Goal: Transaction & Acquisition: Purchase product/service

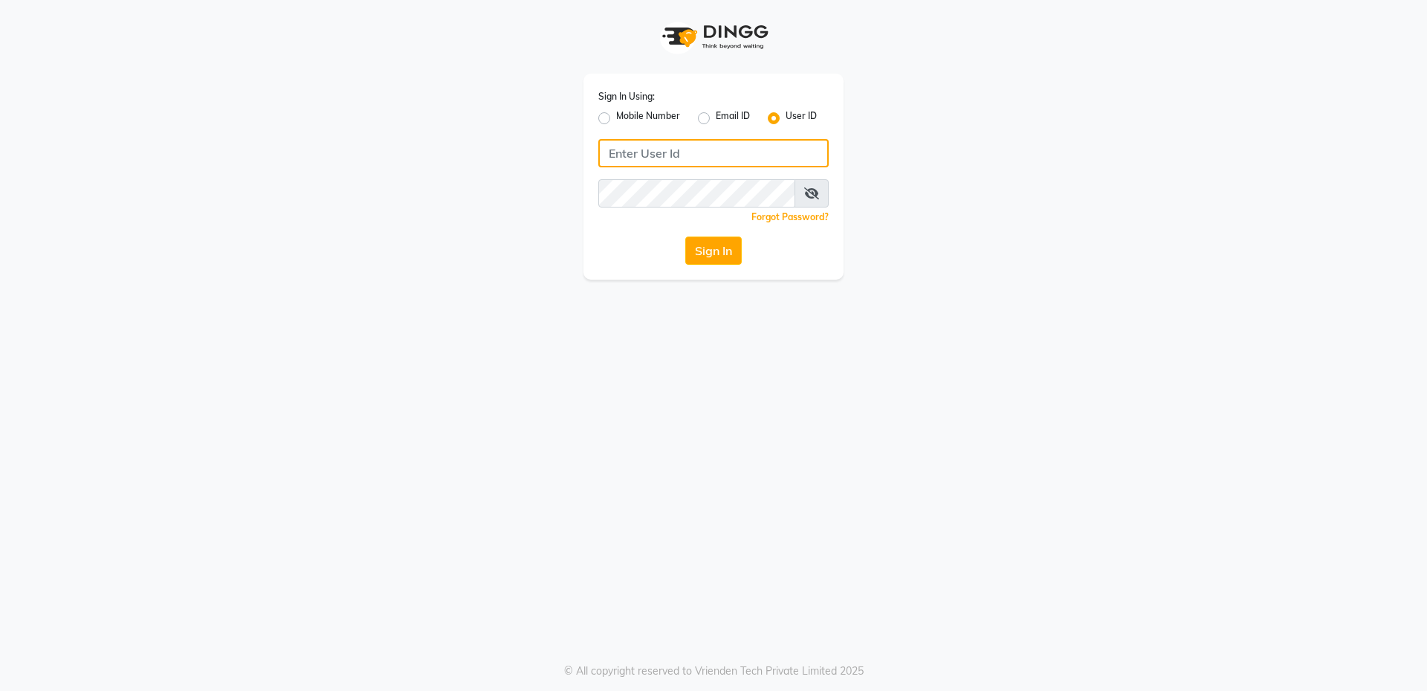
click at [705, 150] on input "Username" at bounding box center [713, 153] width 230 height 28
type input "gayatri@123"
click at [723, 260] on button "Sign In" at bounding box center [713, 250] width 56 height 28
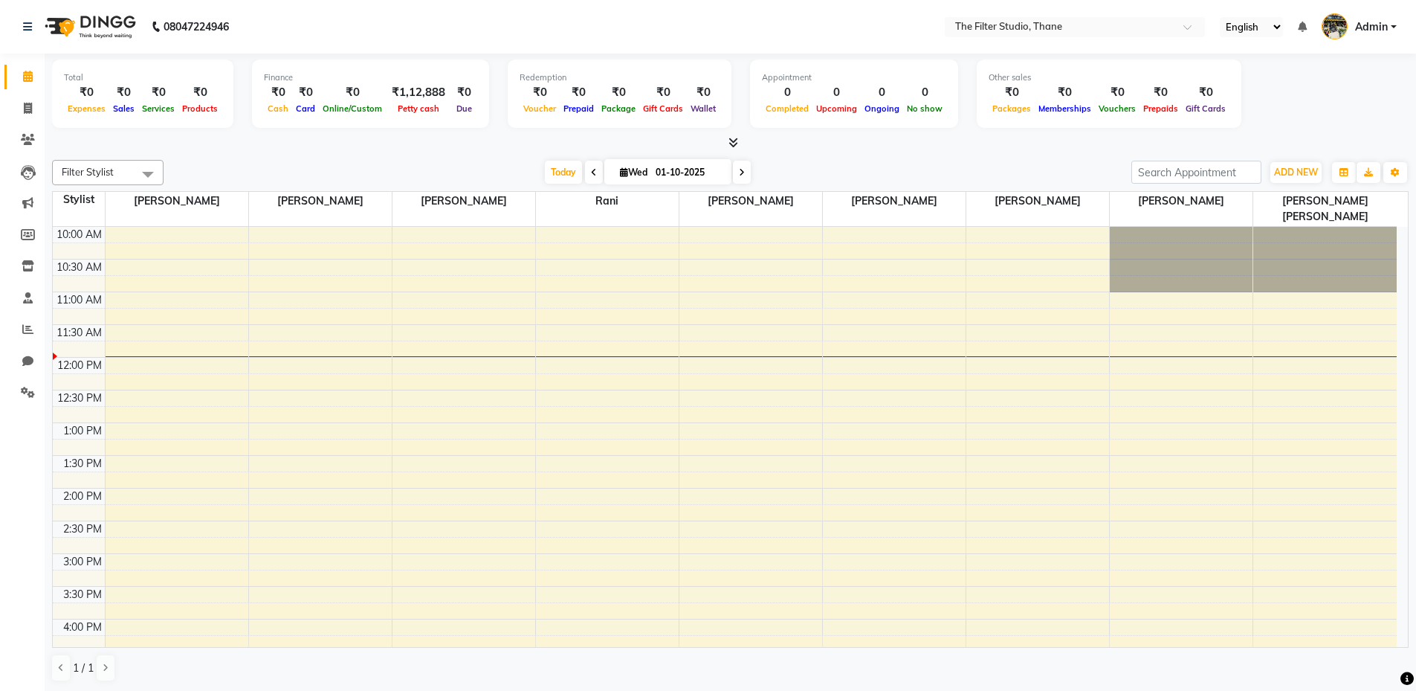
click at [394, 419] on div "10:00 AM 10:30 AM 11:00 AM 11:30 AM 12:00 PM 12:30 PM 1:00 PM 1:30 PM 2:00 PM 2…" at bounding box center [725, 684] width 1344 height 915
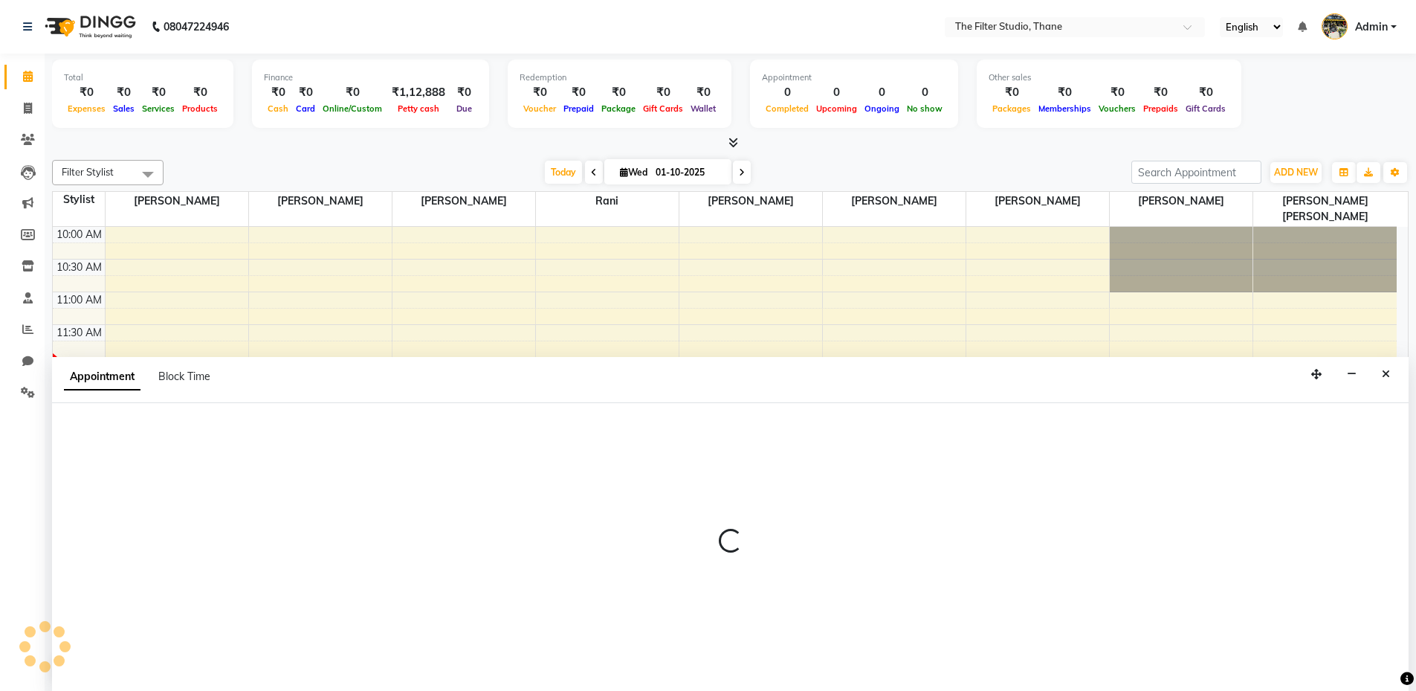
scroll to position [1, 0]
select select "72546"
select select "tentative"
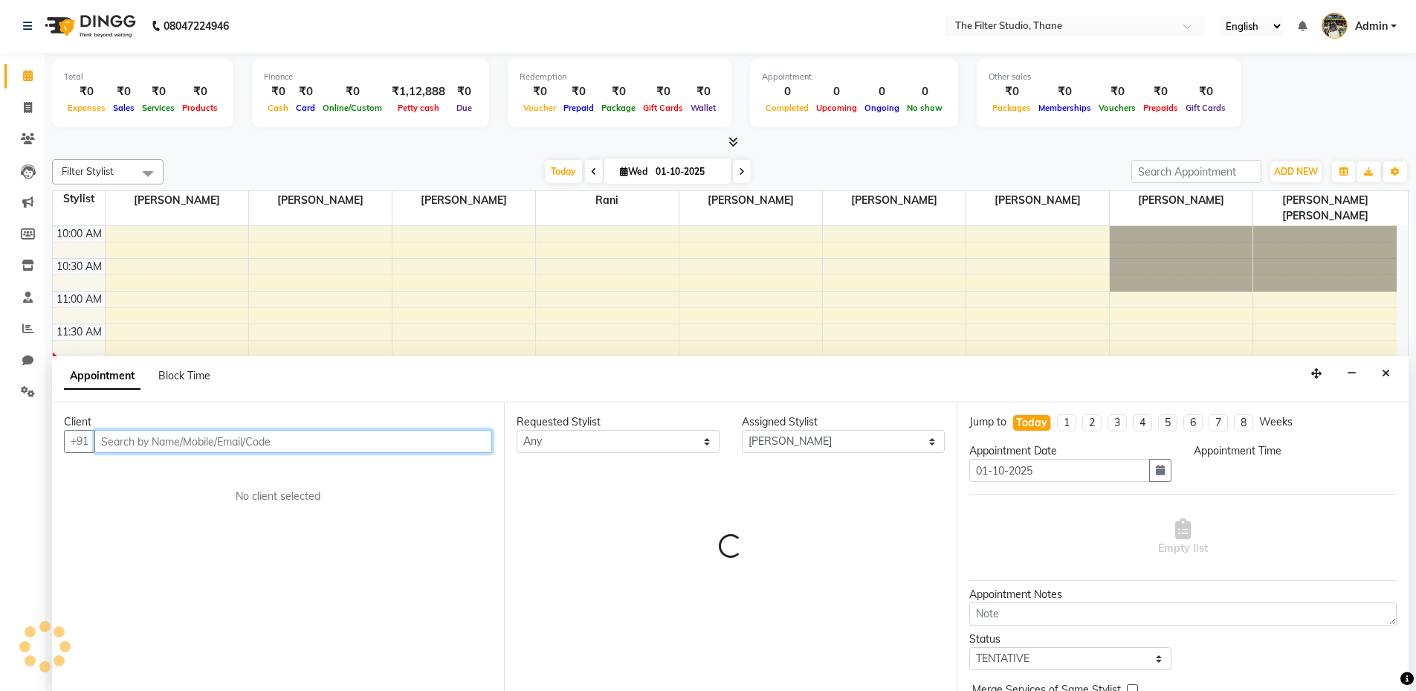
select select "780"
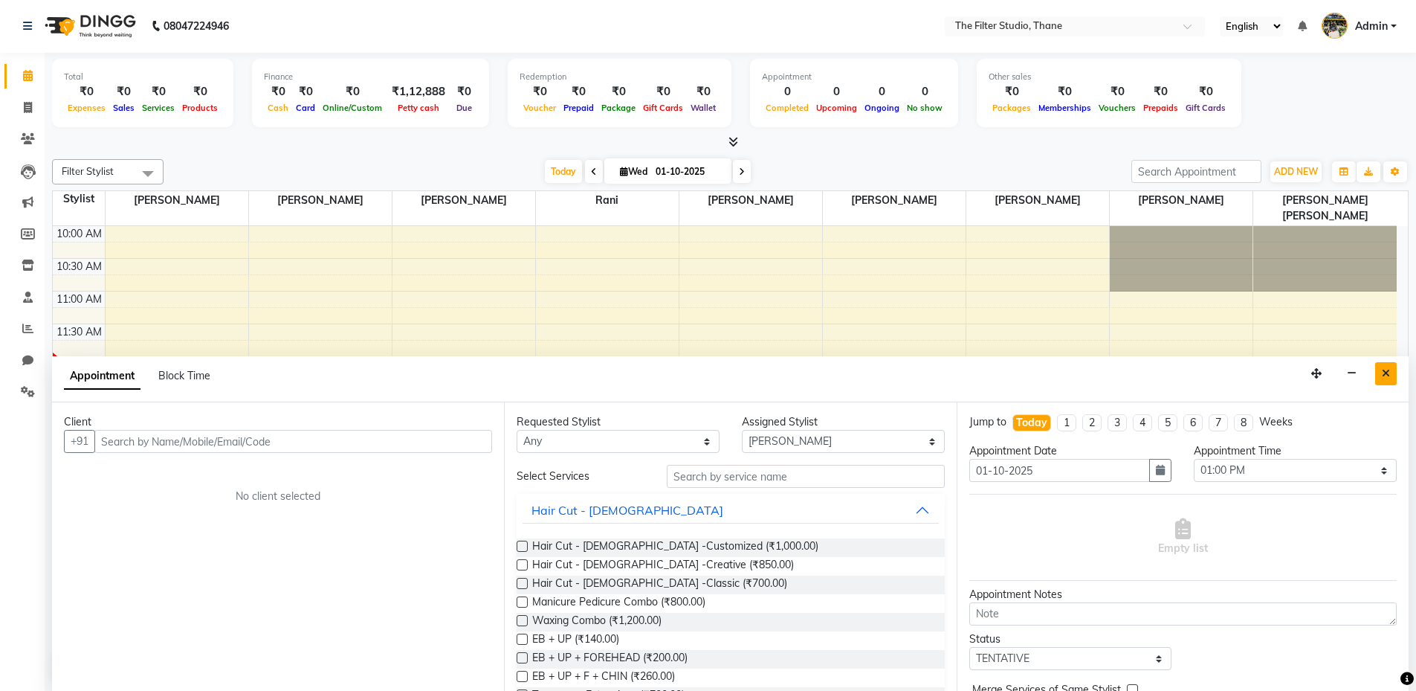
click at [1389, 375] on icon "Close" at bounding box center [1386, 373] width 8 height 10
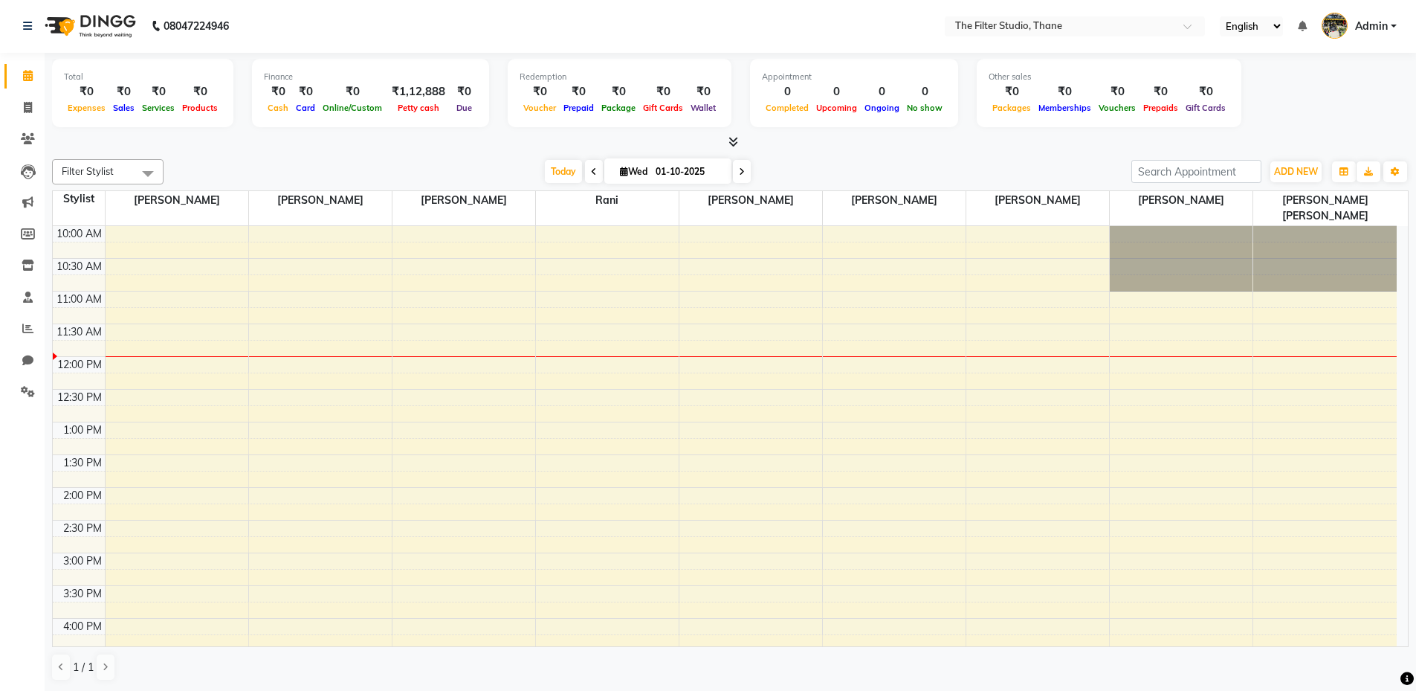
click at [739, 175] on icon at bounding box center [742, 171] width 6 height 9
type input "02-10-2025"
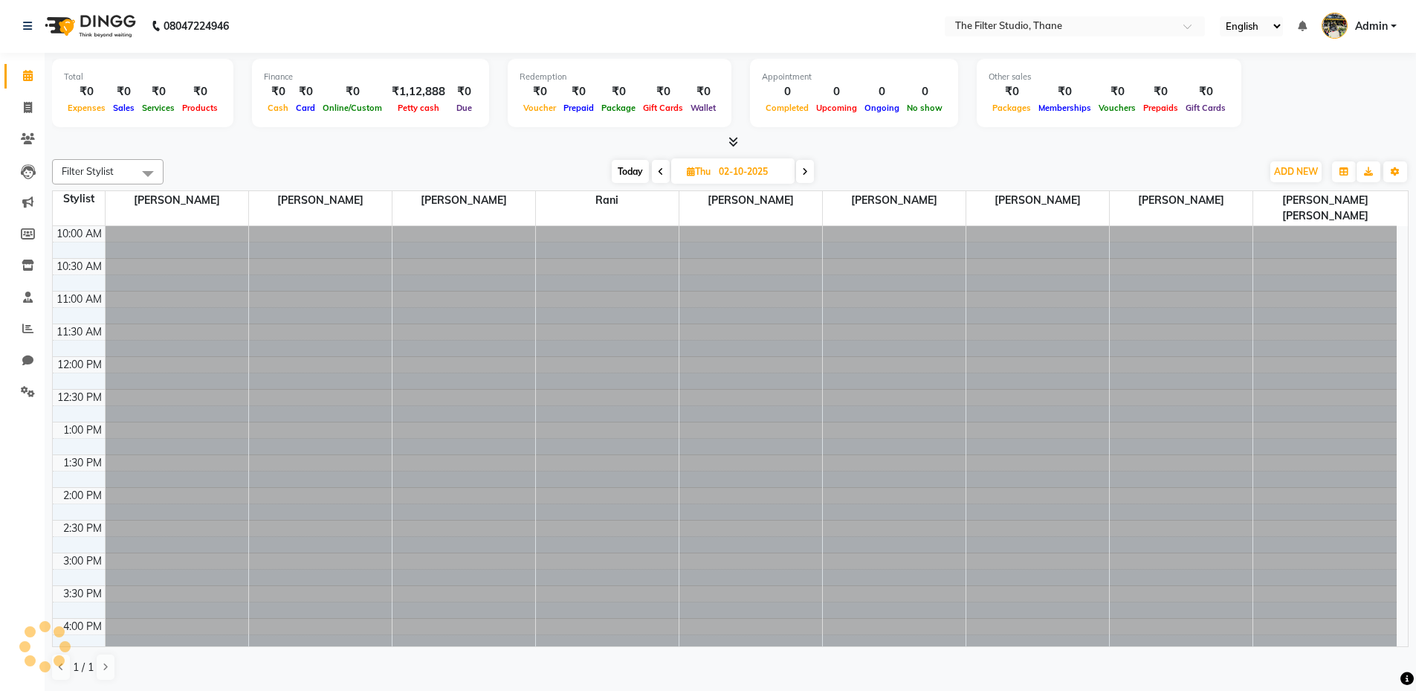
click at [738, 175] on input "02-10-2025" at bounding box center [751, 172] width 74 height 22
select select "10"
select select "2025"
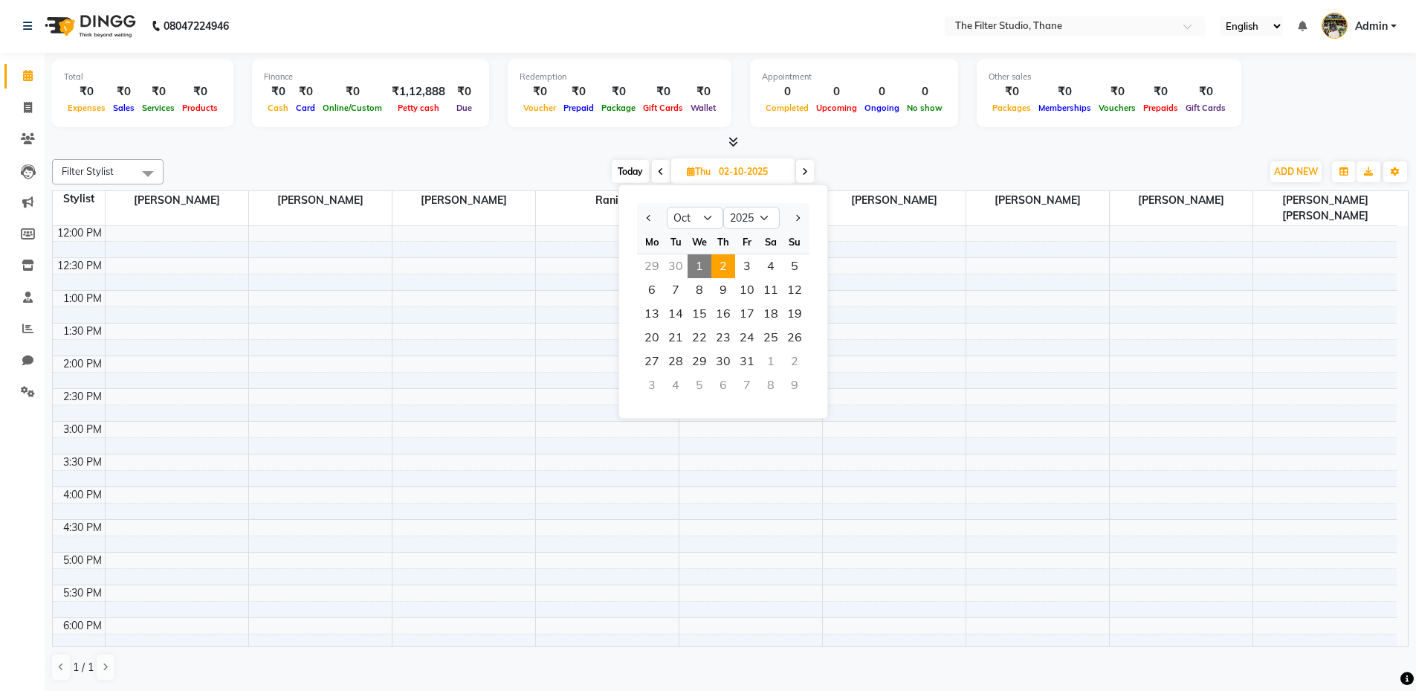
click at [806, 169] on icon at bounding box center [805, 171] width 6 height 9
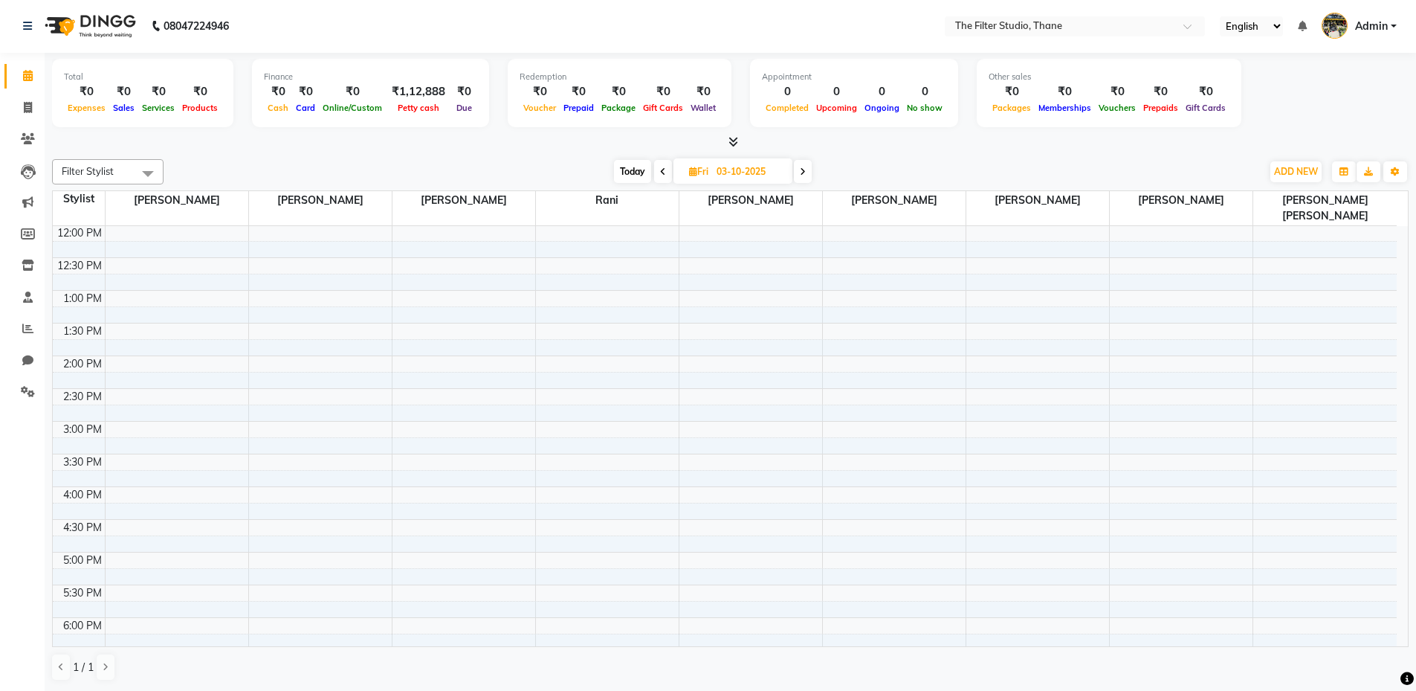
click at [806, 169] on icon at bounding box center [803, 171] width 6 height 9
type input "04-10-2025"
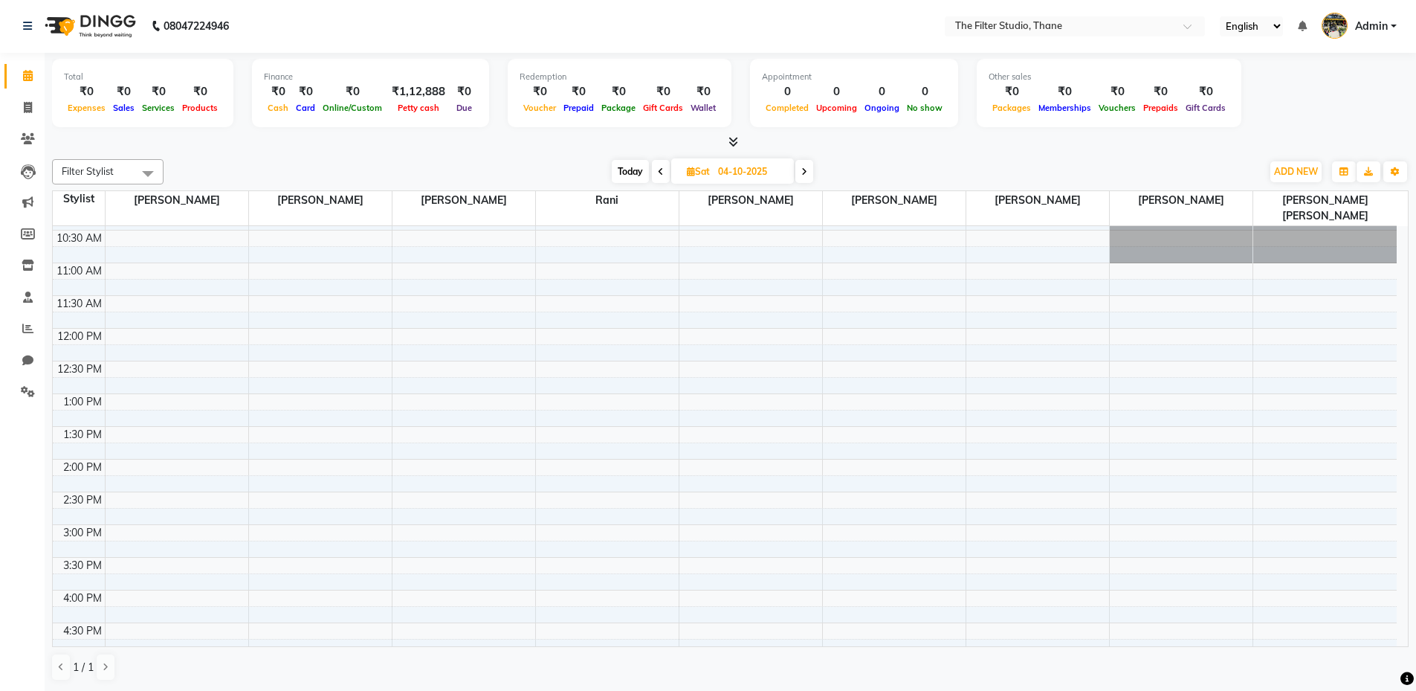
scroll to position [0, 0]
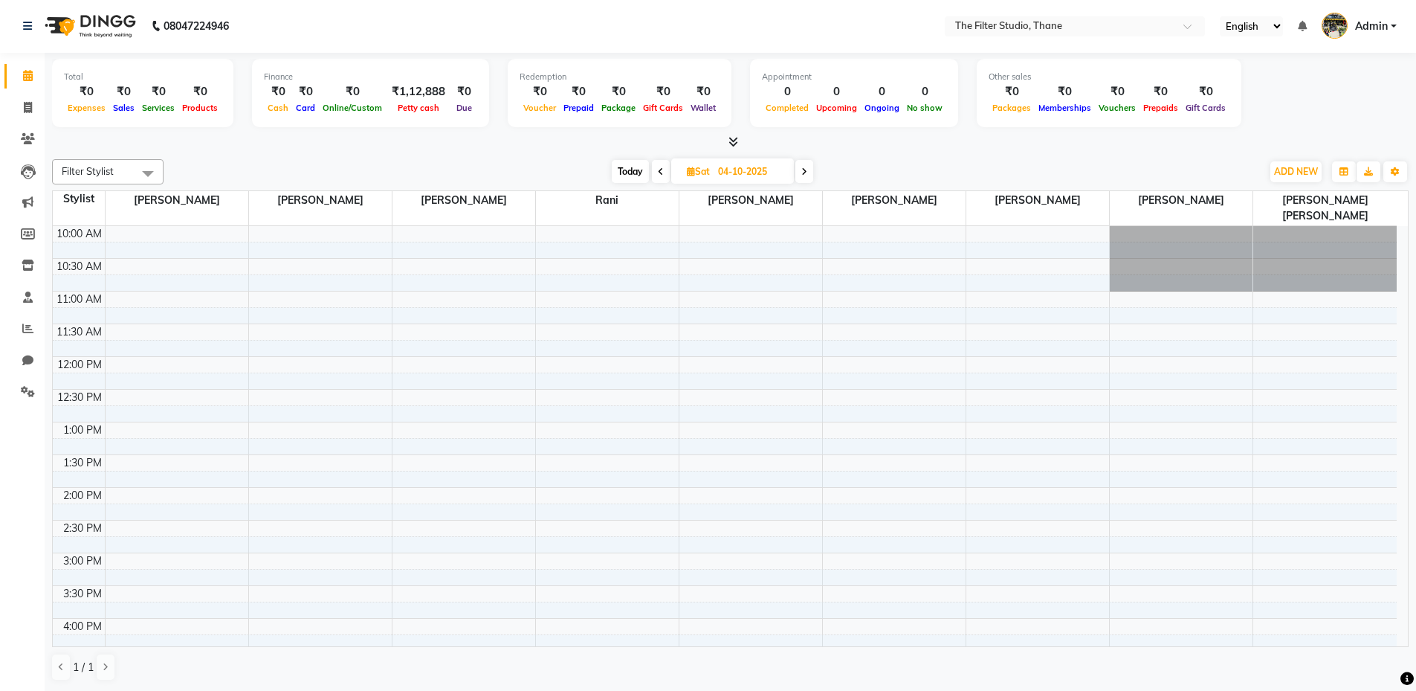
click at [168, 286] on div "10:00 AM 10:30 AM 11:00 AM 11:30 AM 12:00 PM 12:30 PM 1:00 PM 1:30 PM 2:00 PM 2…" at bounding box center [725, 683] width 1344 height 915
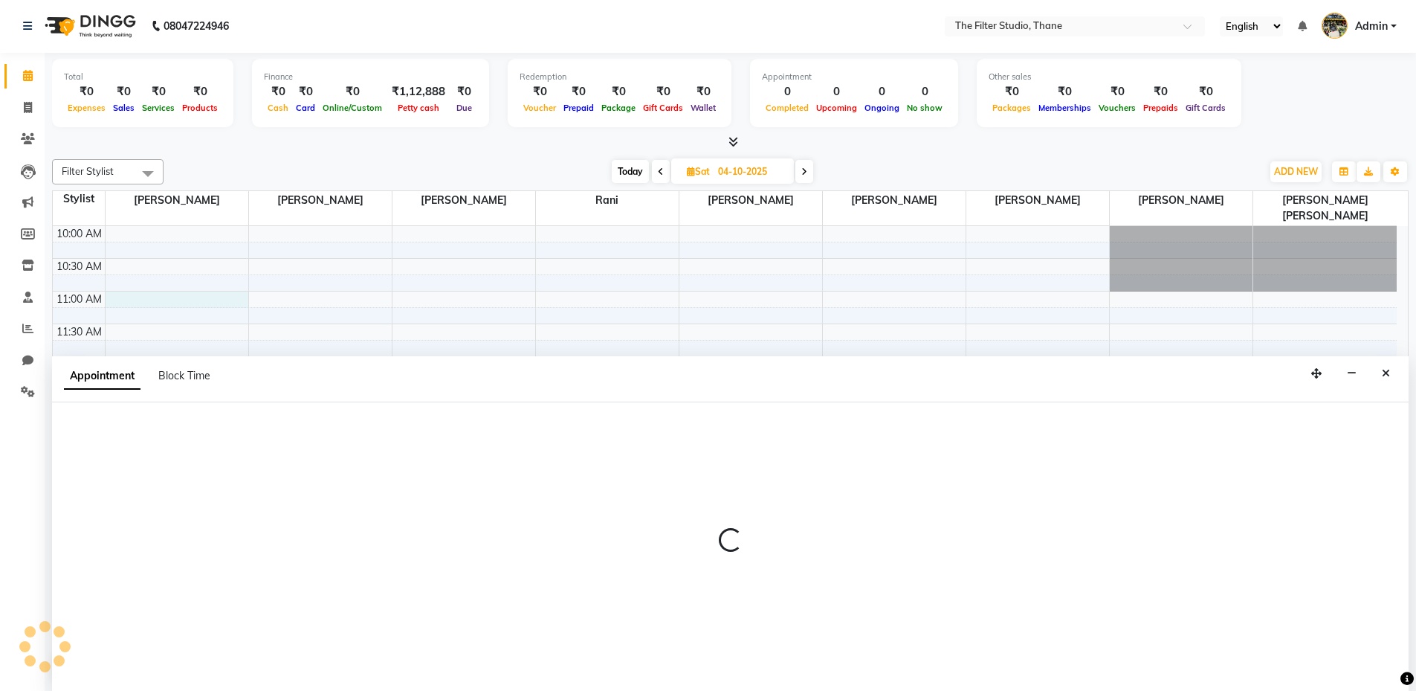
select select "72544"
select select "660"
select select "tentative"
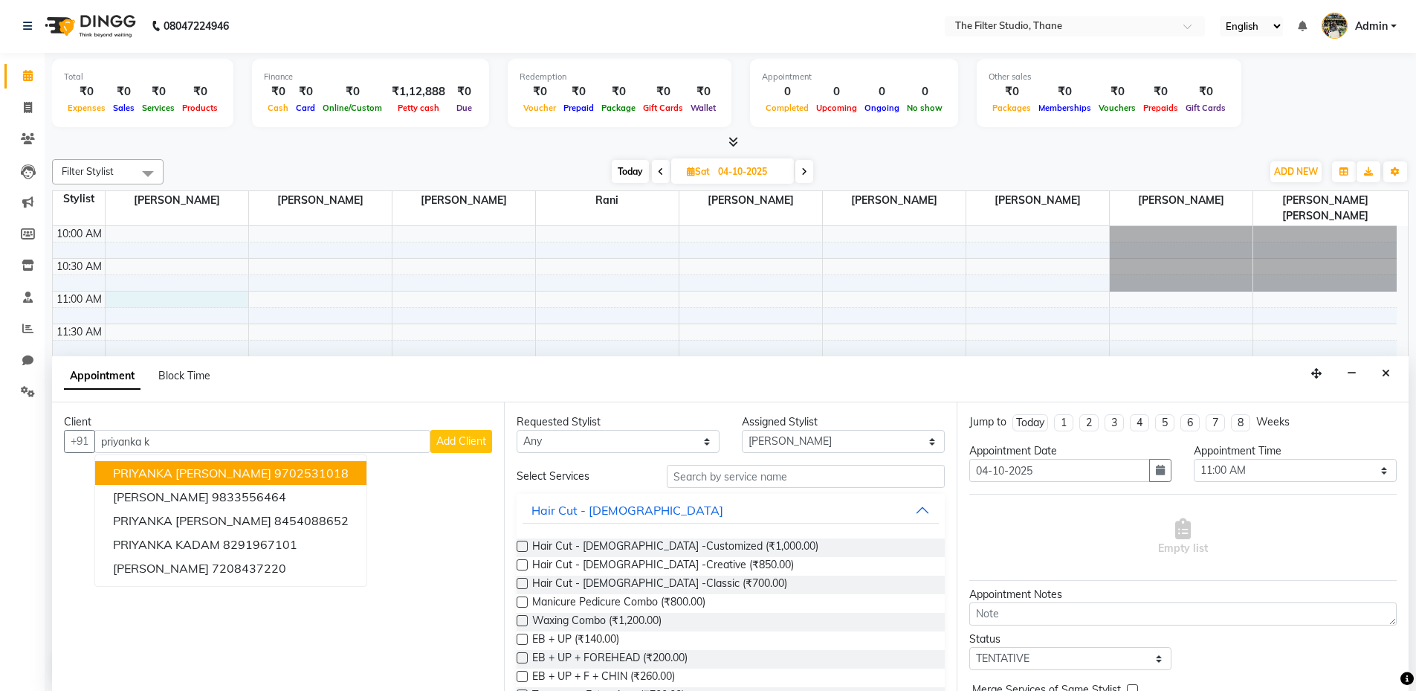
click at [205, 471] on span "PRIYANKA [PERSON_NAME]" at bounding box center [192, 472] width 158 height 15
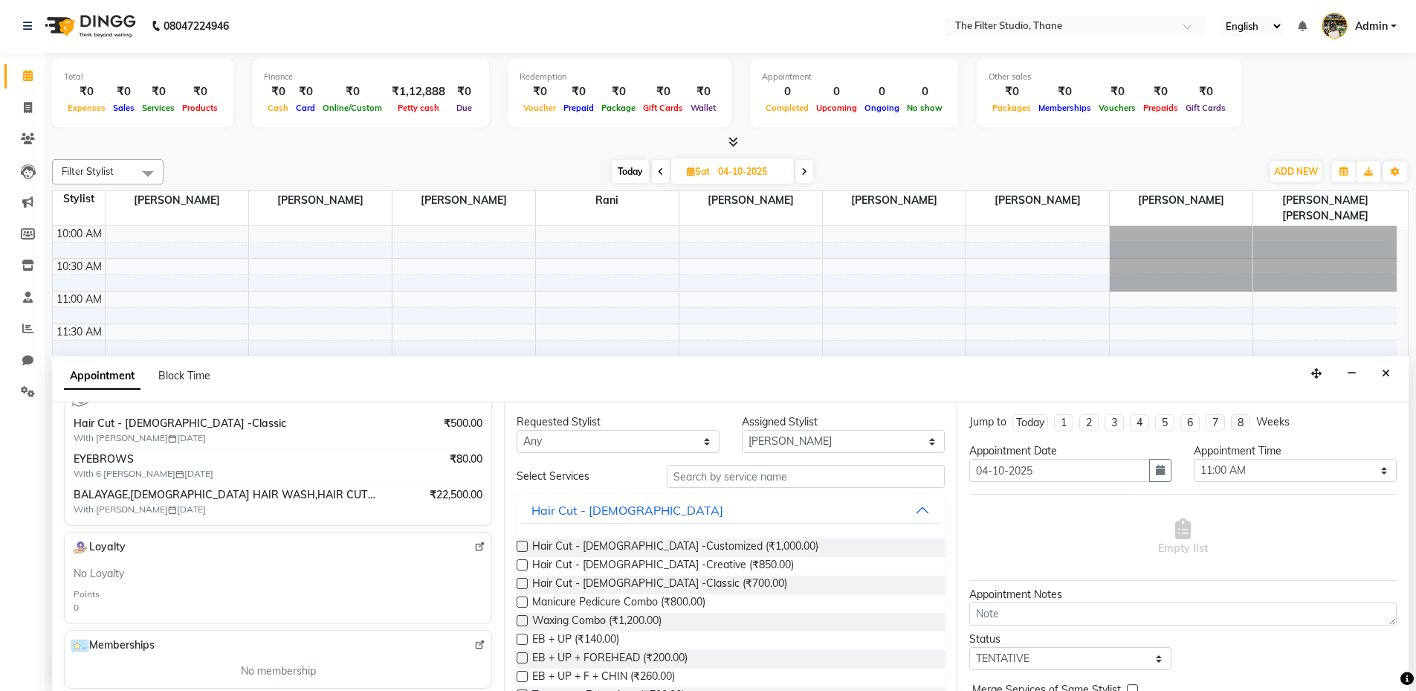
scroll to position [297, 0]
type input "9702531018"
click at [719, 470] on input "text" at bounding box center [806, 476] width 278 height 23
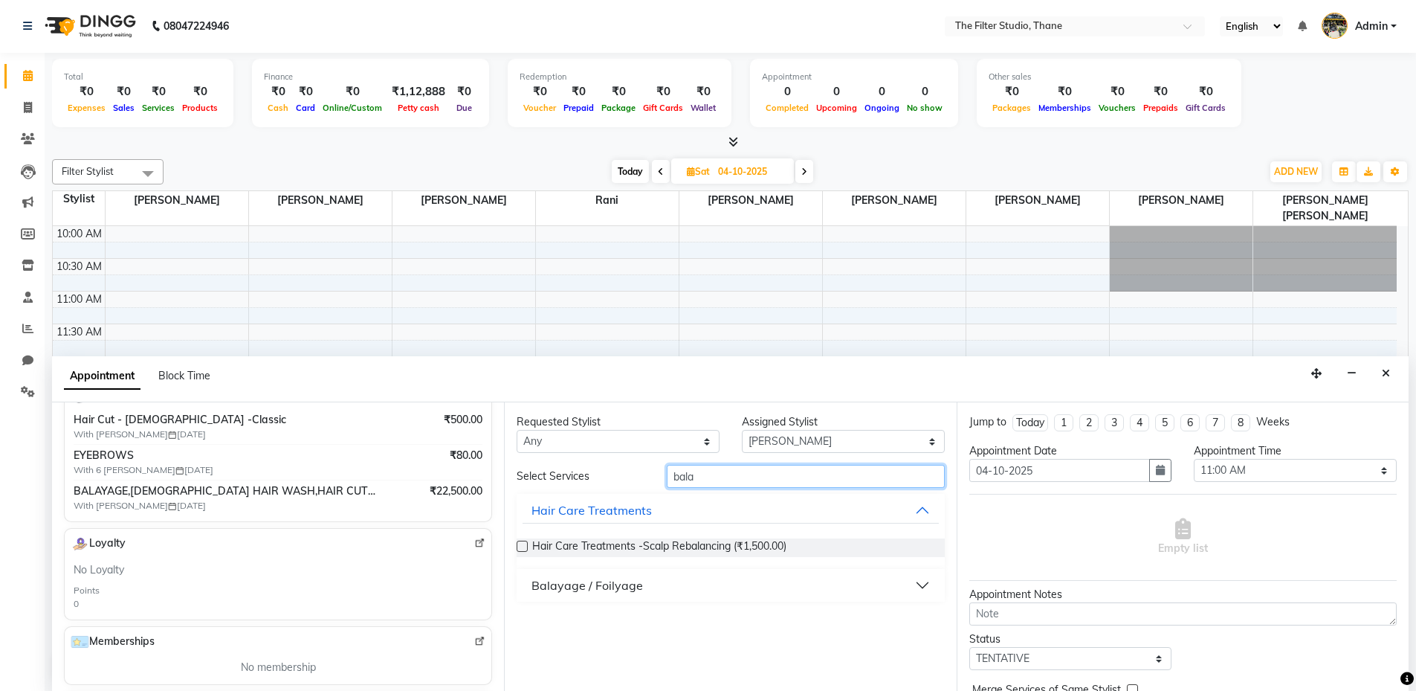
type input "bala"
click at [800, 581] on button "Balayage / Foilyage" at bounding box center [731, 585] width 416 height 27
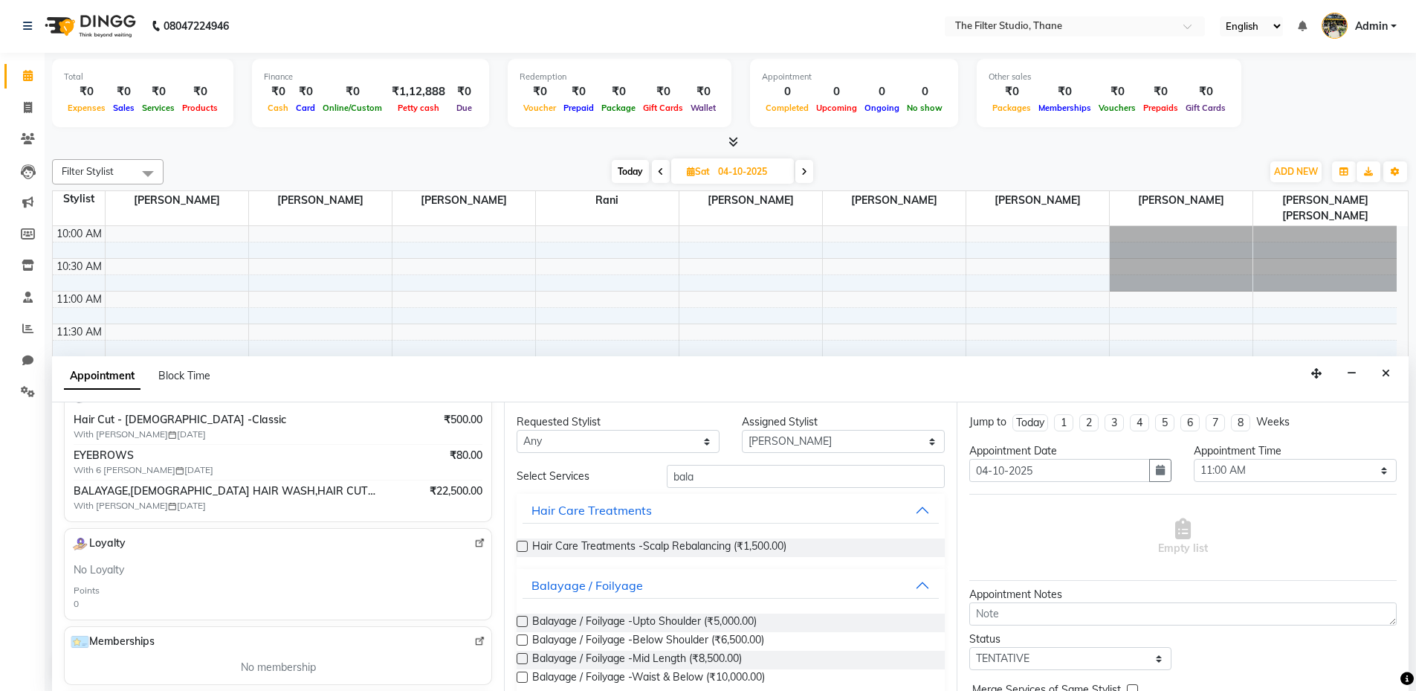
click at [519, 638] on label at bounding box center [522, 639] width 11 height 11
click at [519, 638] on input "checkbox" at bounding box center [522, 641] width 10 height 10
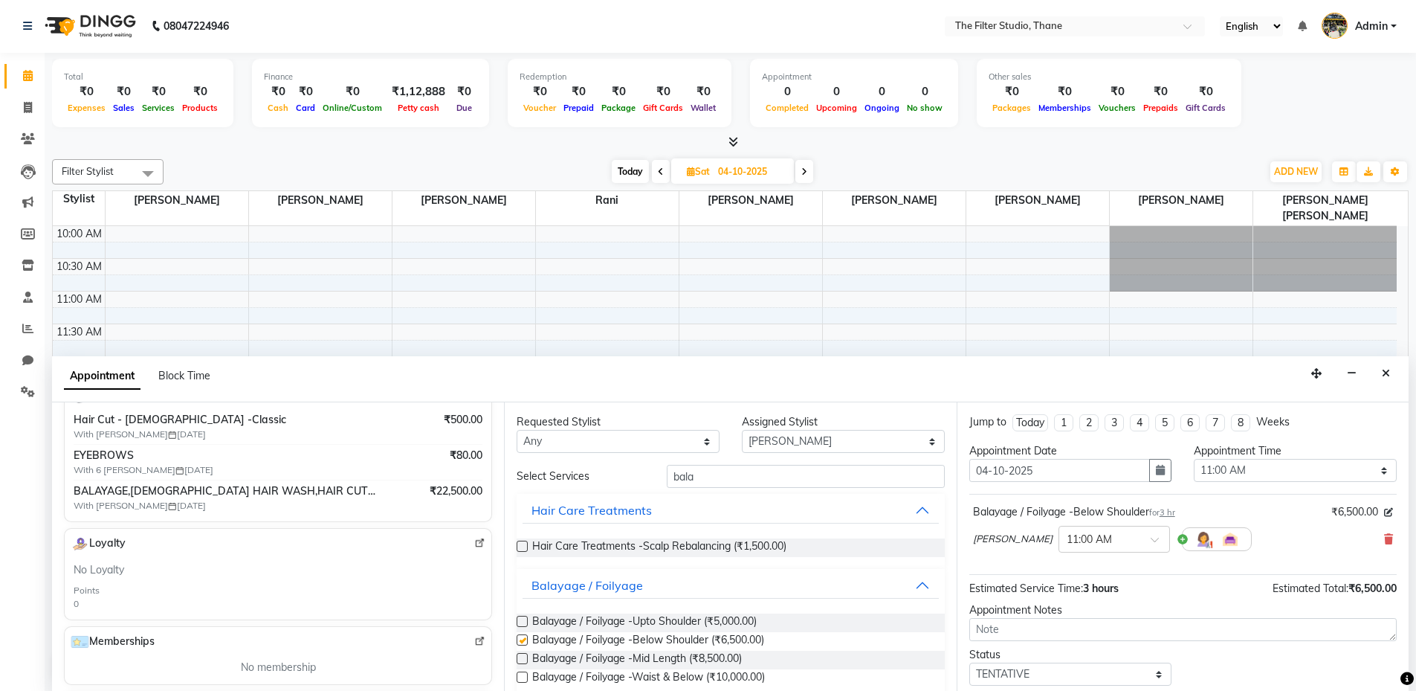
checkbox input "false"
click at [743, 479] on input "bala" at bounding box center [806, 476] width 278 height 23
type input "b"
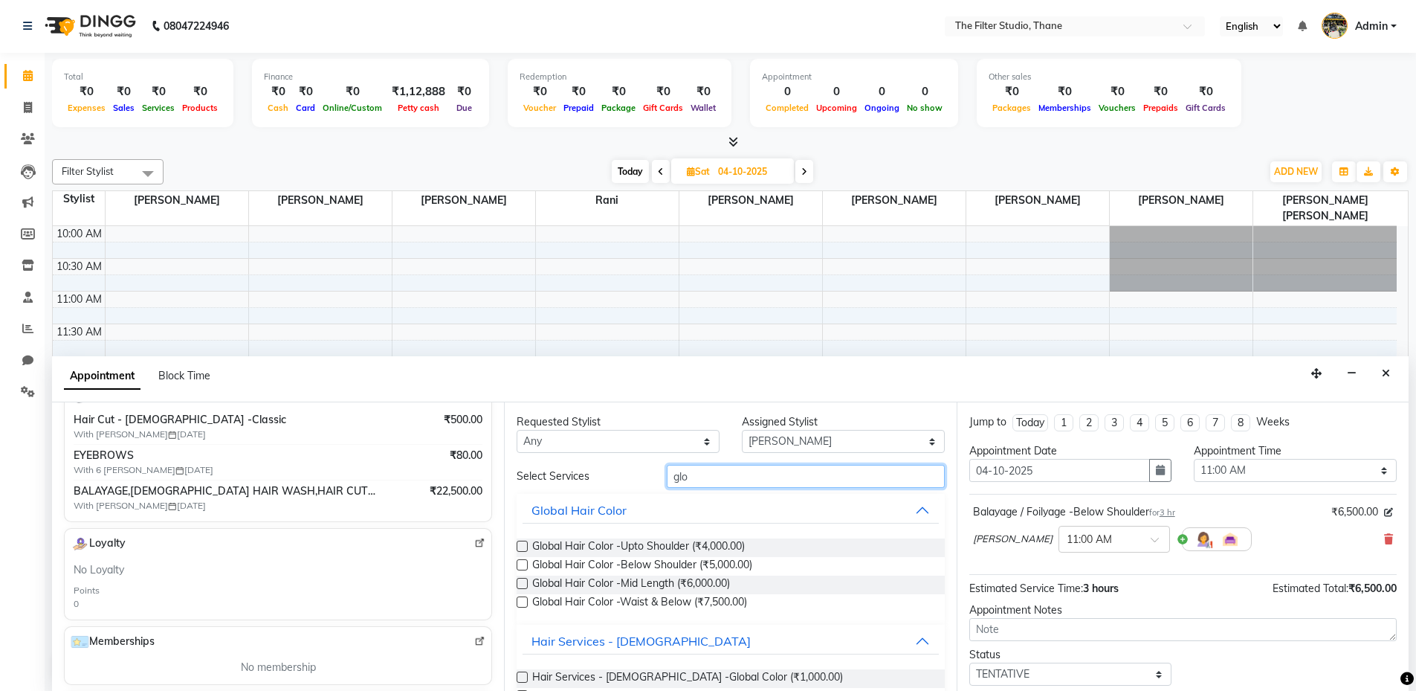
type input "glo"
click at [518, 563] on label at bounding box center [522, 564] width 11 height 11
click at [518, 563] on input "checkbox" at bounding box center [522, 566] width 10 height 10
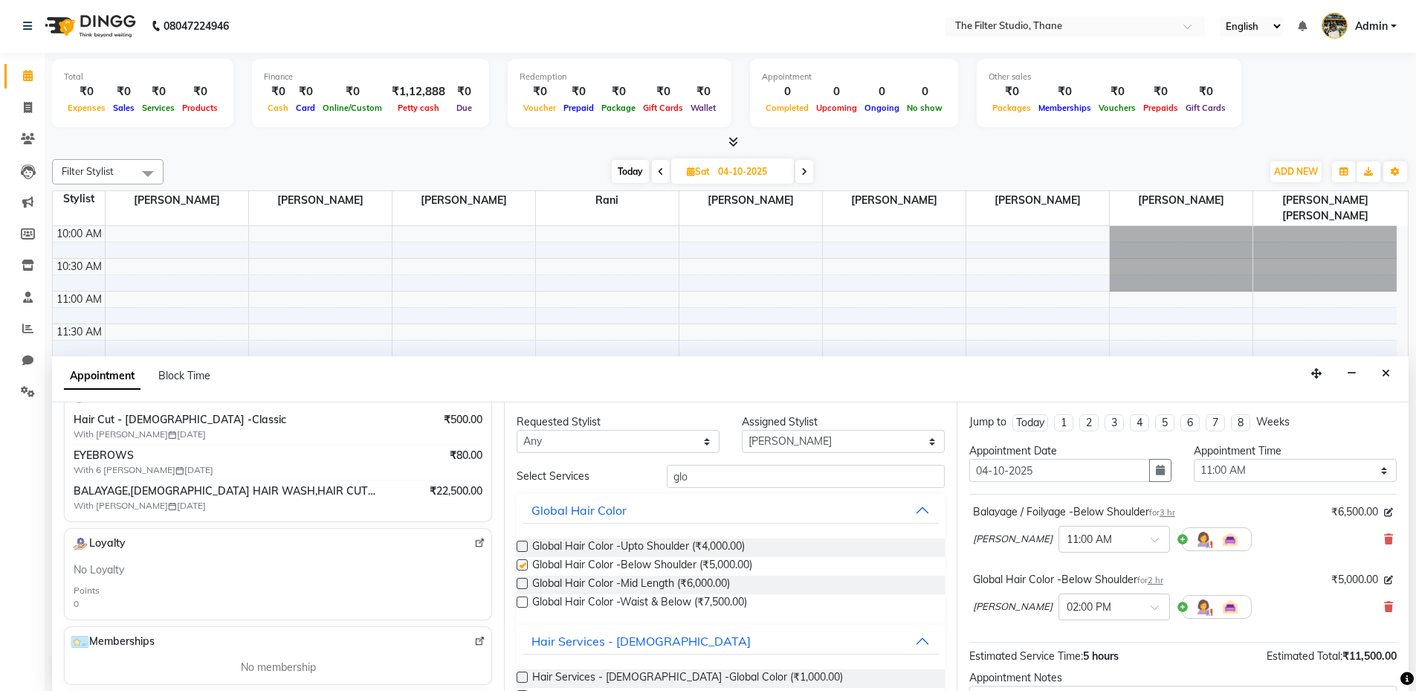
checkbox input "false"
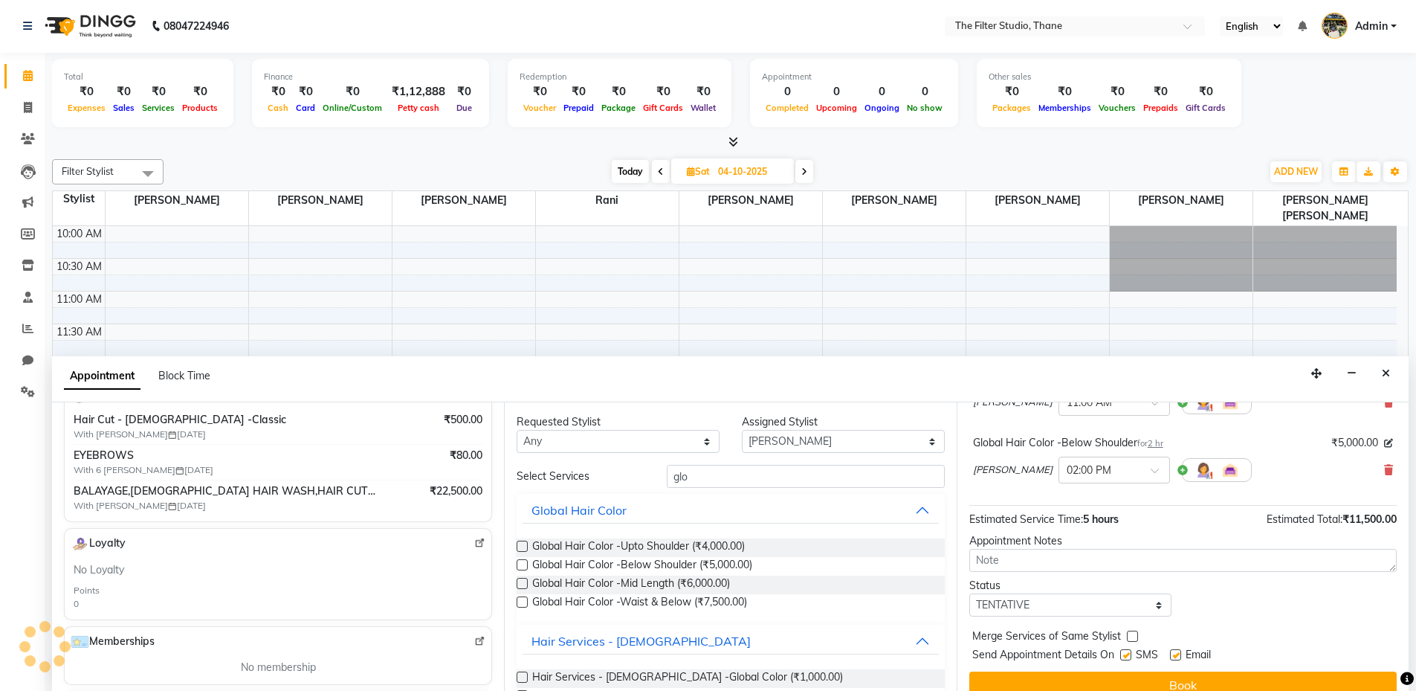
scroll to position [156, 0]
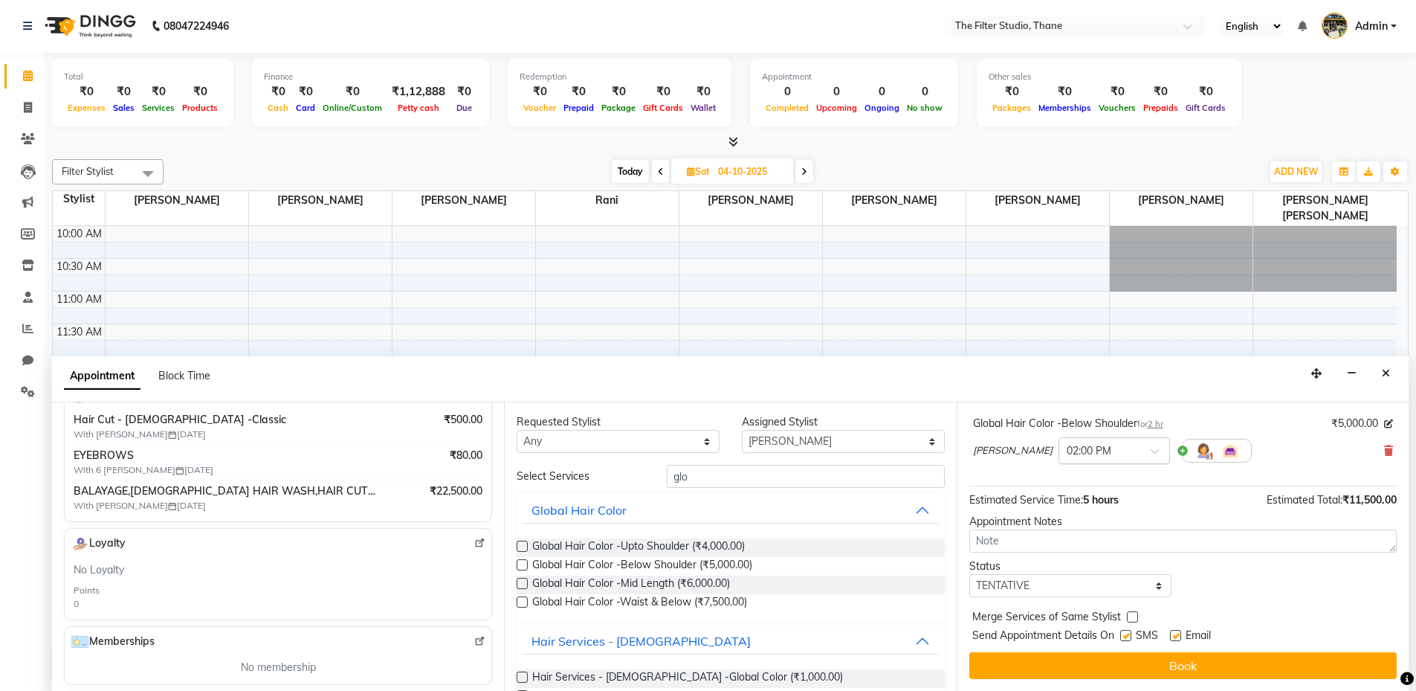
click at [1151, 450] on span at bounding box center [1160, 455] width 19 height 16
click at [1089, 471] on div "11:00 AM" at bounding box center [1114, 466] width 110 height 28
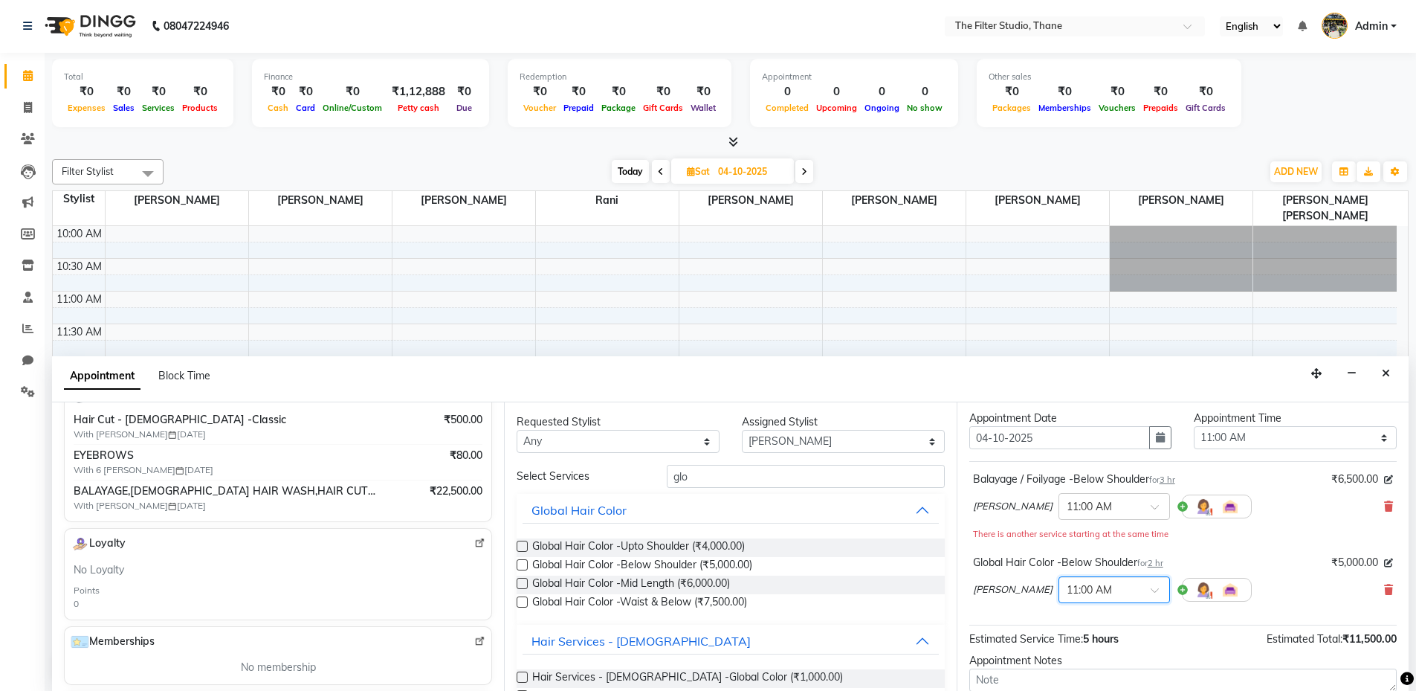
scroll to position [23, 0]
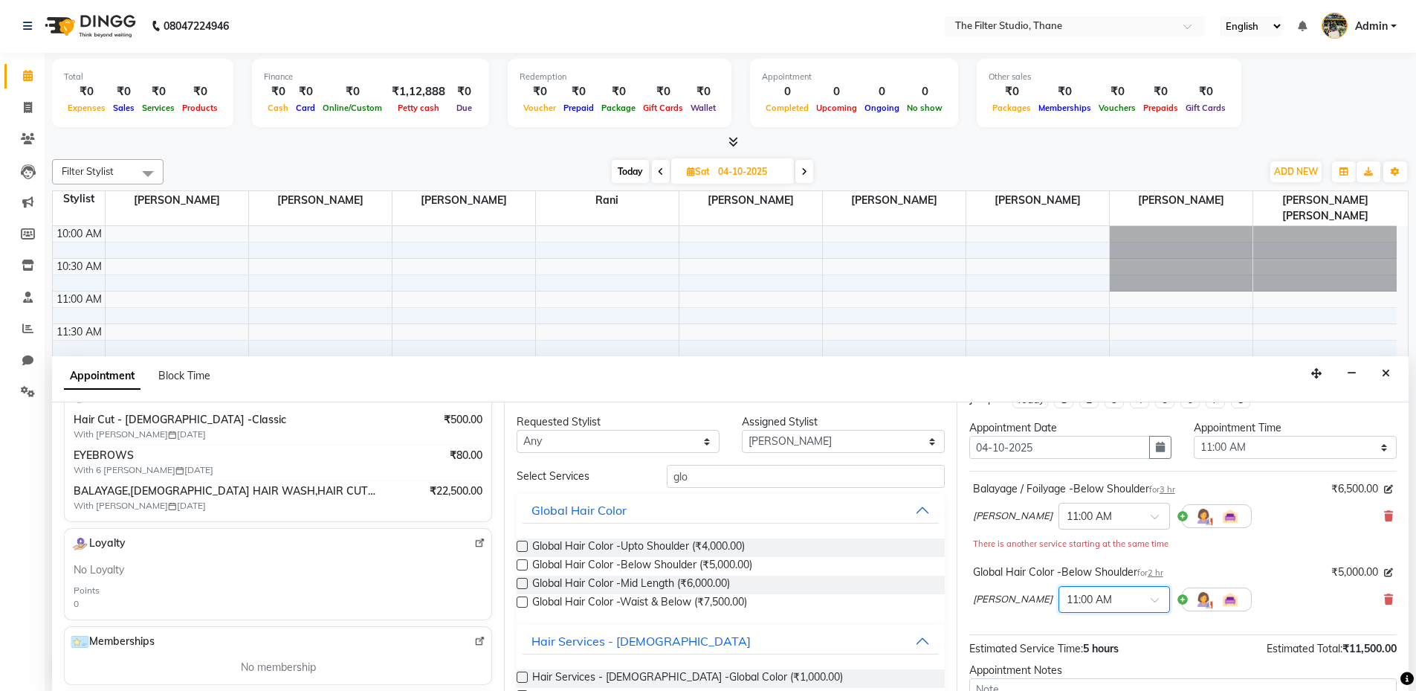
click at [1003, 606] on span "[PERSON_NAME]" at bounding box center [1013, 599] width 80 height 15
click at [1001, 600] on span "[PERSON_NAME]" at bounding box center [1013, 599] width 80 height 15
click at [1384, 597] on icon at bounding box center [1388, 599] width 9 height 10
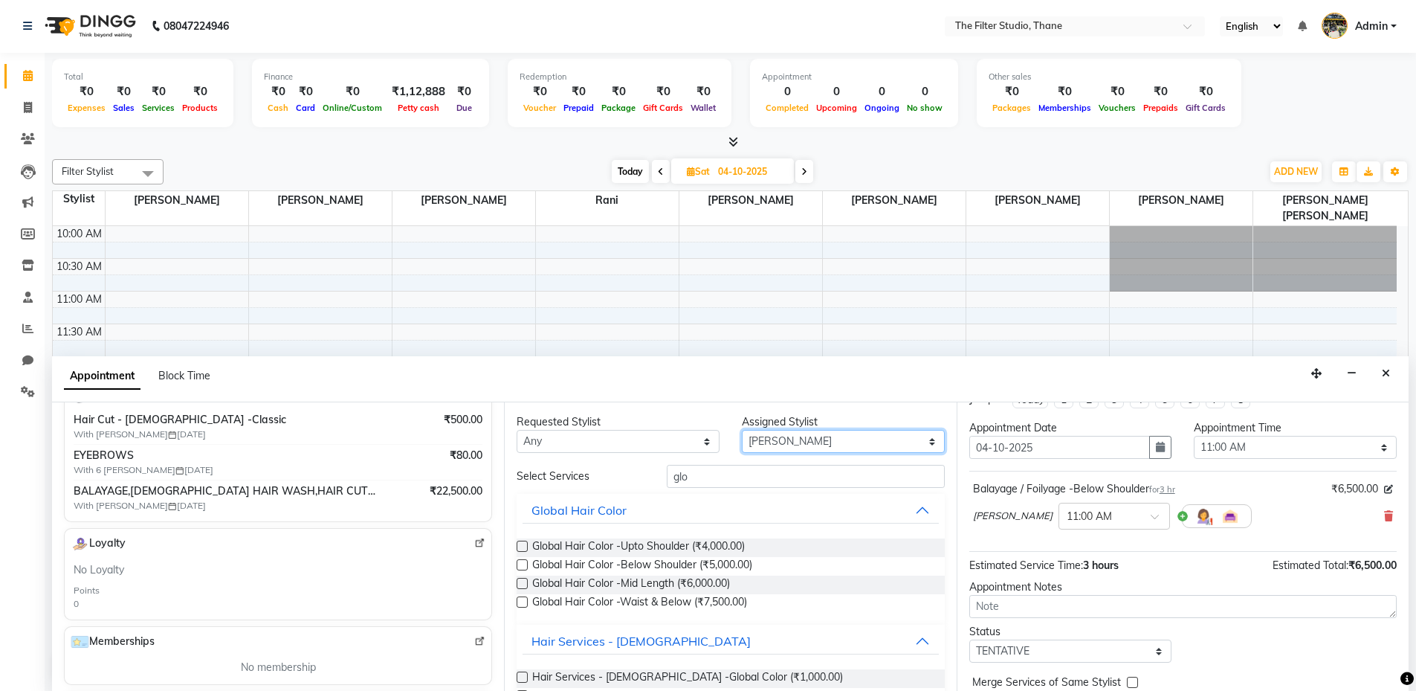
click at [886, 444] on select "Select [PERSON_NAME] [PERSON_NAME] [PERSON_NAME] [PERSON_NAME] [PERSON_NAME] [P…" at bounding box center [843, 441] width 203 height 23
select select "79372"
click at [742, 430] on select "Select [PERSON_NAME] [PERSON_NAME] [PERSON_NAME] [PERSON_NAME] [PERSON_NAME] [P…" at bounding box center [843, 441] width 203 height 23
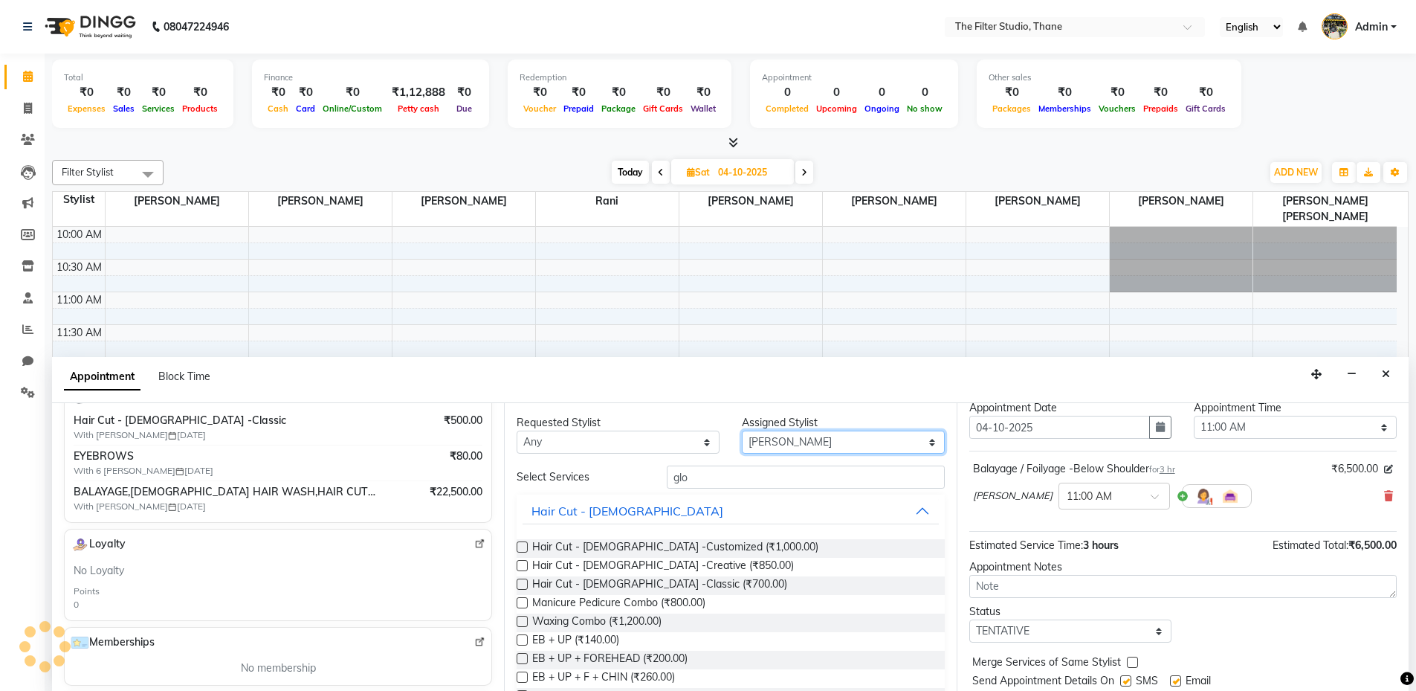
scroll to position [74, 0]
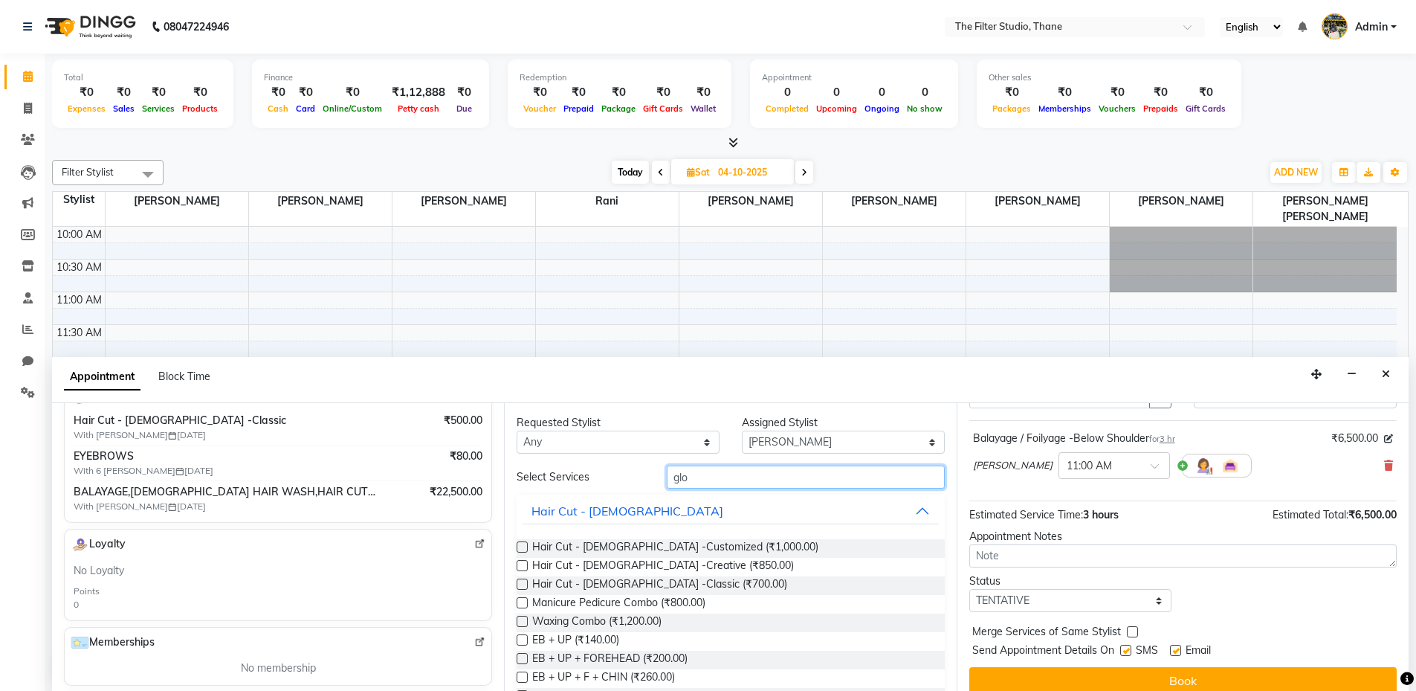
click at [708, 480] on input "glo" at bounding box center [806, 476] width 278 height 23
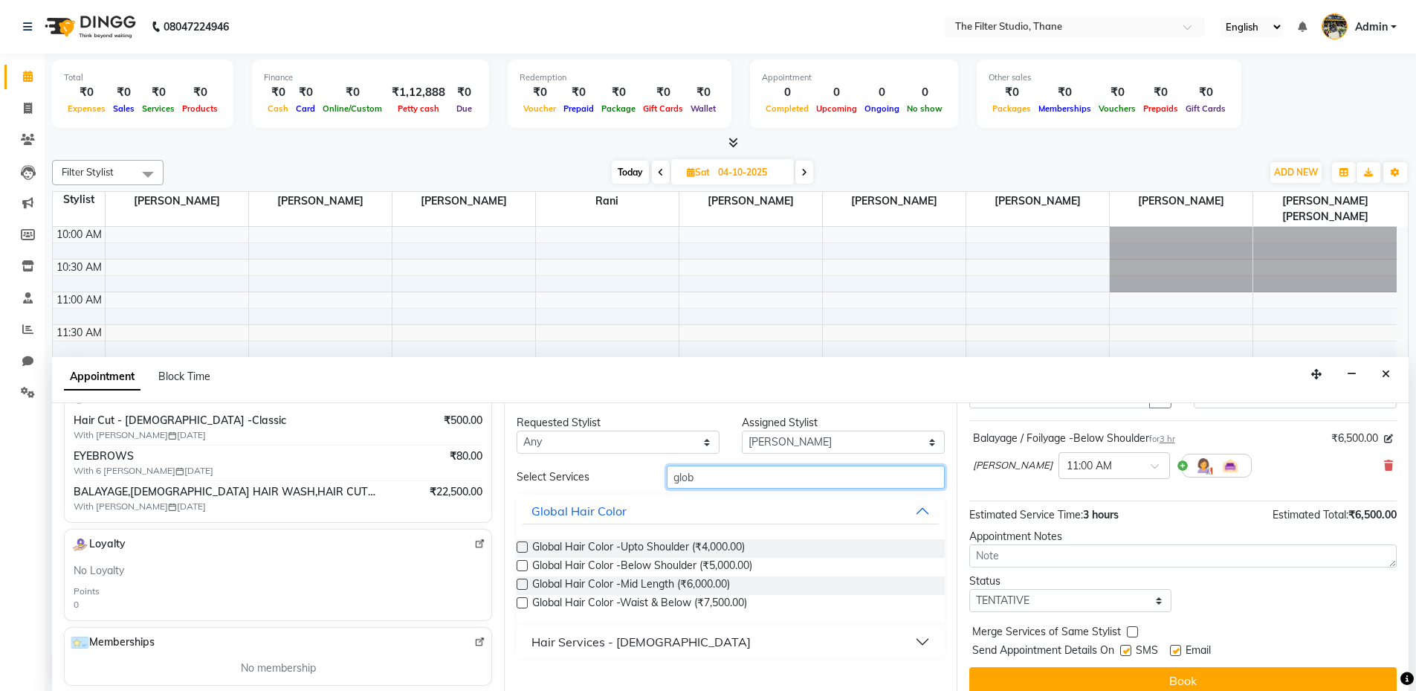
type input "glob"
click at [520, 566] on label at bounding box center [522, 565] width 11 height 11
click at [520, 566] on input "checkbox" at bounding box center [522, 567] width 10 height 10
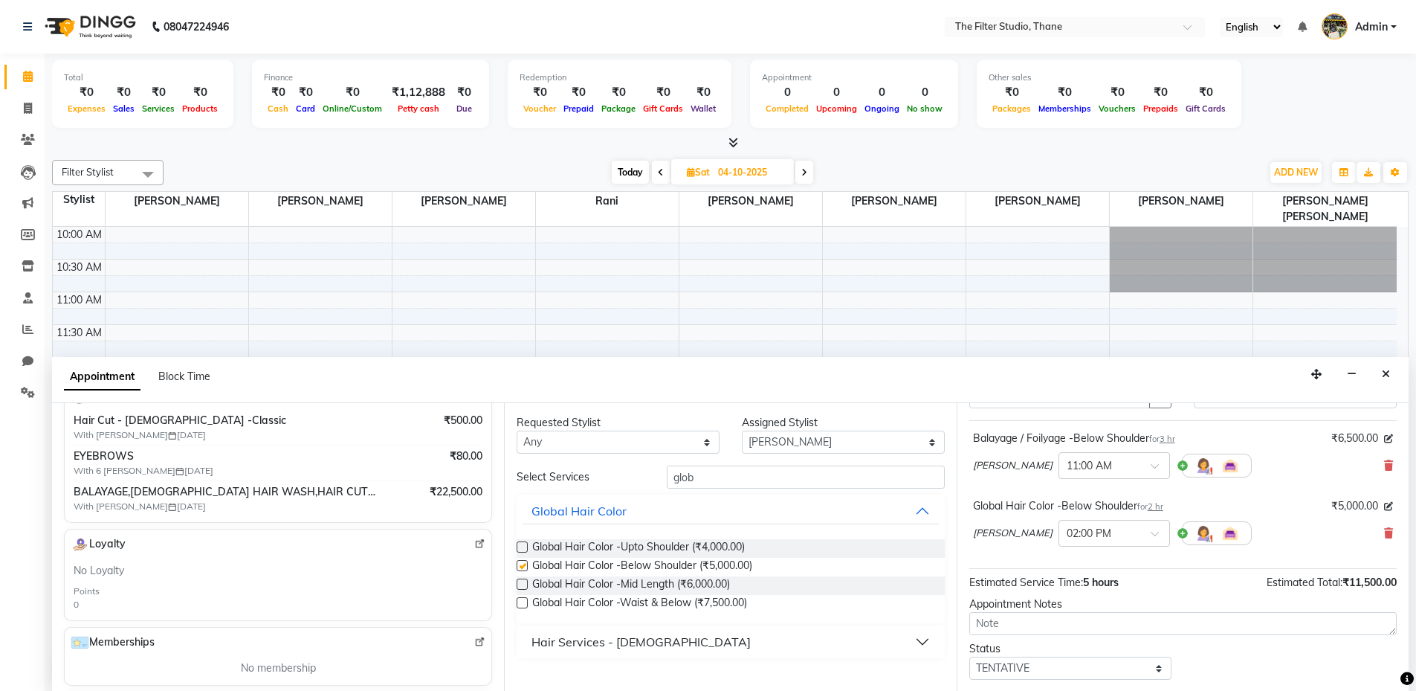
checkbox input "false"
click at [1151, 534] on span at bounding box center [1160, 538] width 19 height 16
click at [1124, 558] on div "11:00 AM" at bounding box center [1114, 560] width 110 height 28
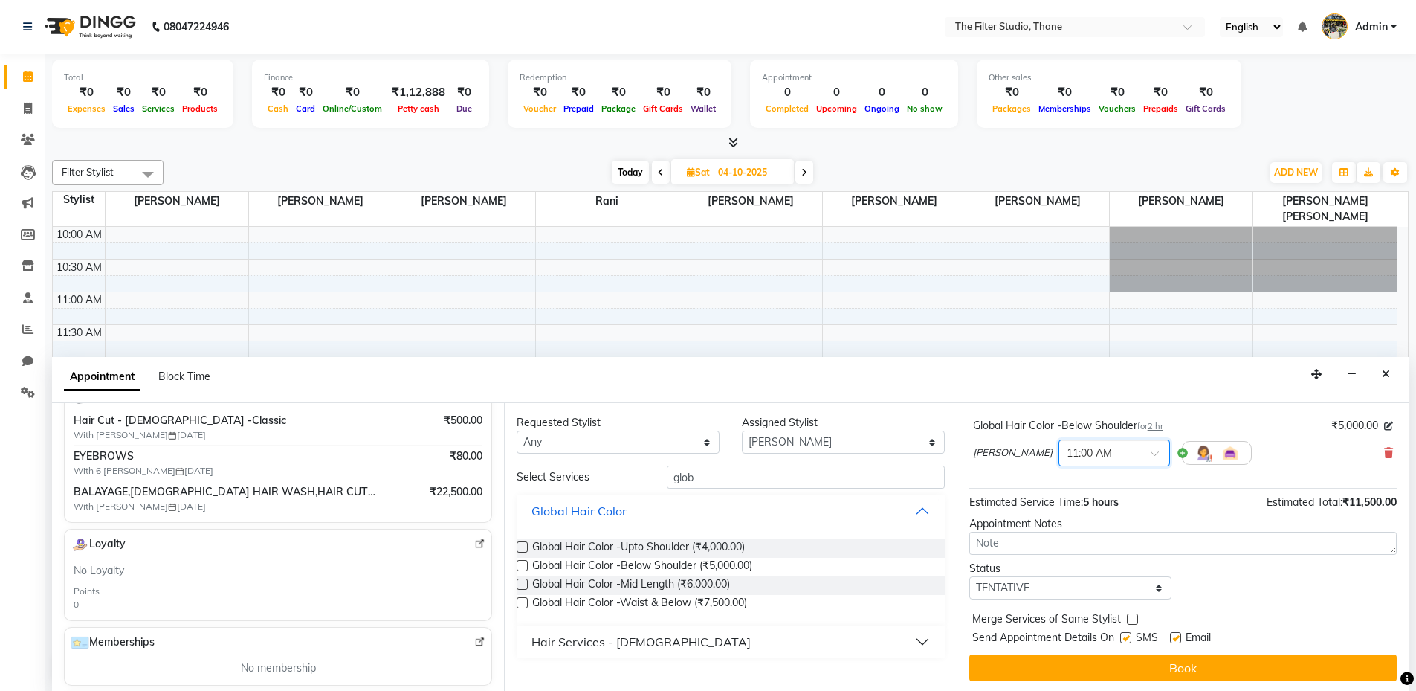
scroll to position [172, 0]
click at [1123, 639] on label at bounding box center [1125, 635] width 11 height 11
click at [1123, 639] on input "checkbox" at bounding box center [1125, 638] width 10 height 10
checkbox input "false"
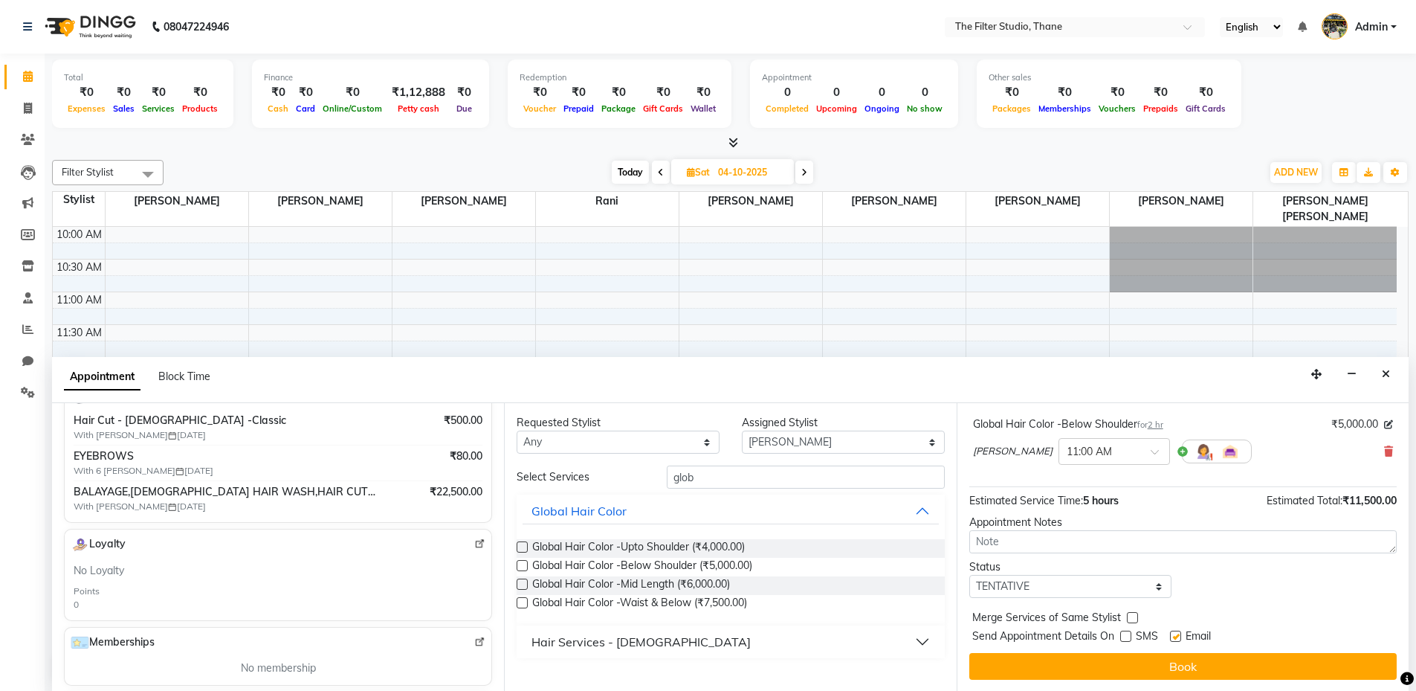
scroll to position [1, 0]
click at [1147, 670] on button "Book" at bounding box center [1182, 665] width 427 height 27
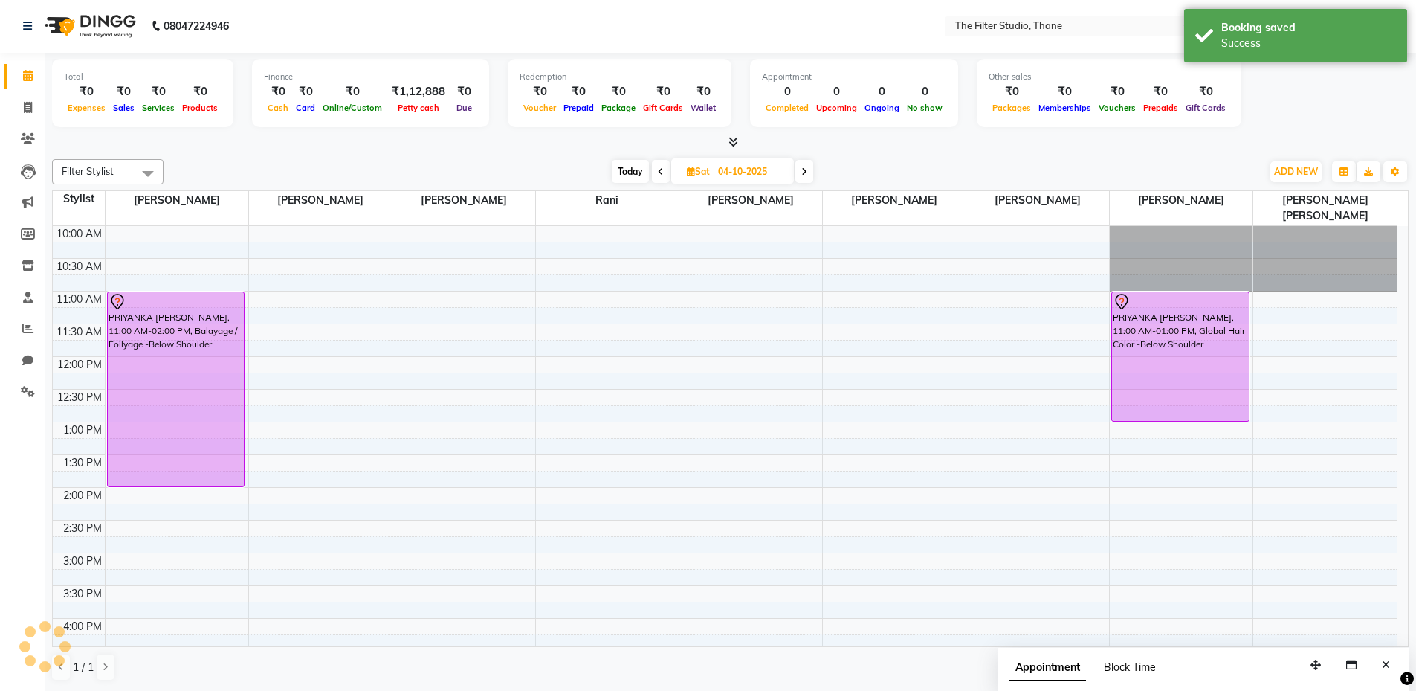
scroll to position [0, 0]
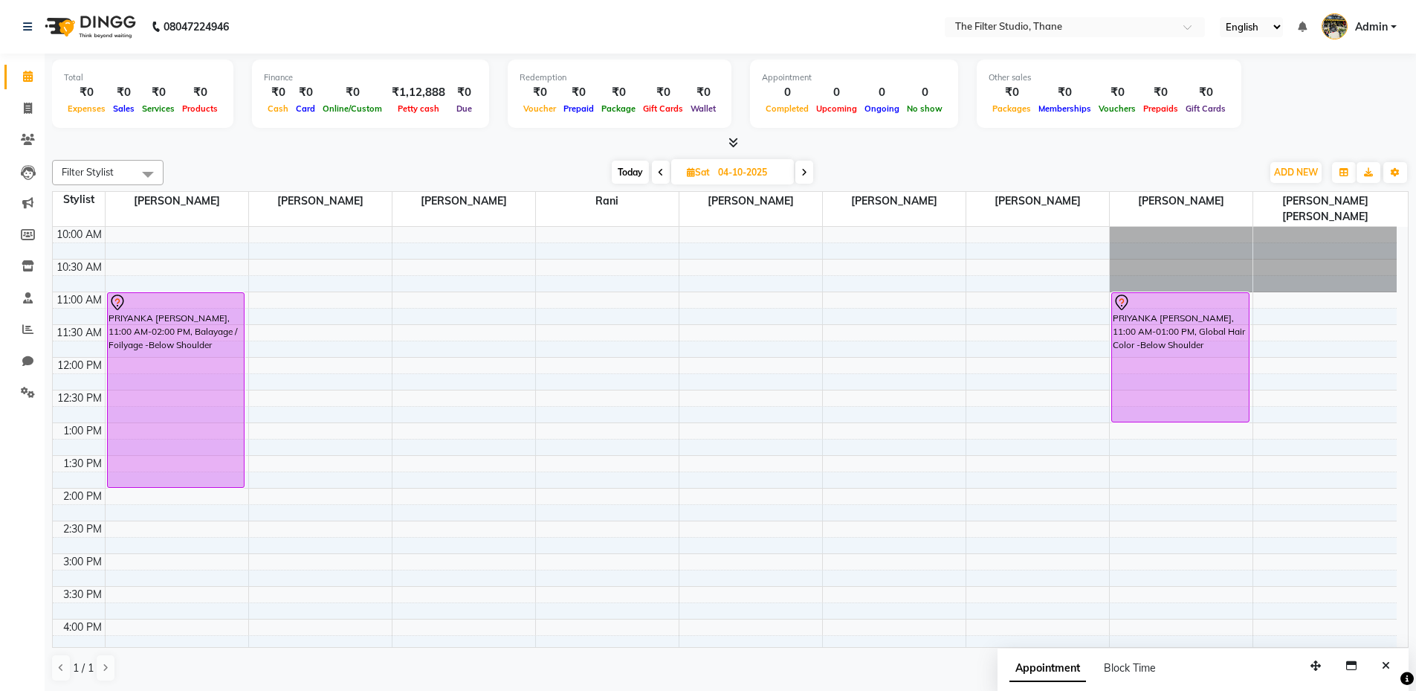
click at [873, 340] on div "10:00 AM 10:30 AM 11:00 AM 11:30 AM 12:00 PM 12:30 PM 1:00 PM 1:30 PM 2:00 PM 2…" at bounding box center [725, 684] width 1344 height 915
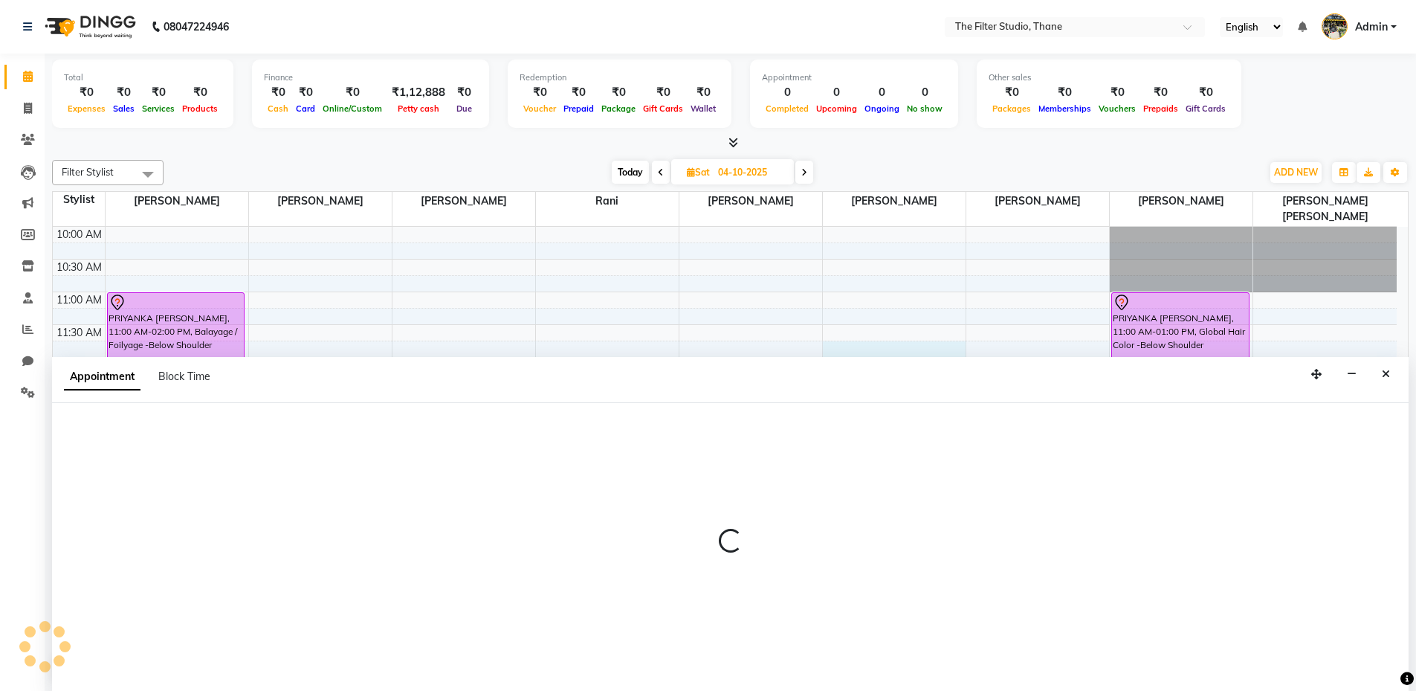
scroll to position [1, 0]
select select "74196"
select select "705"
select select "tentative"
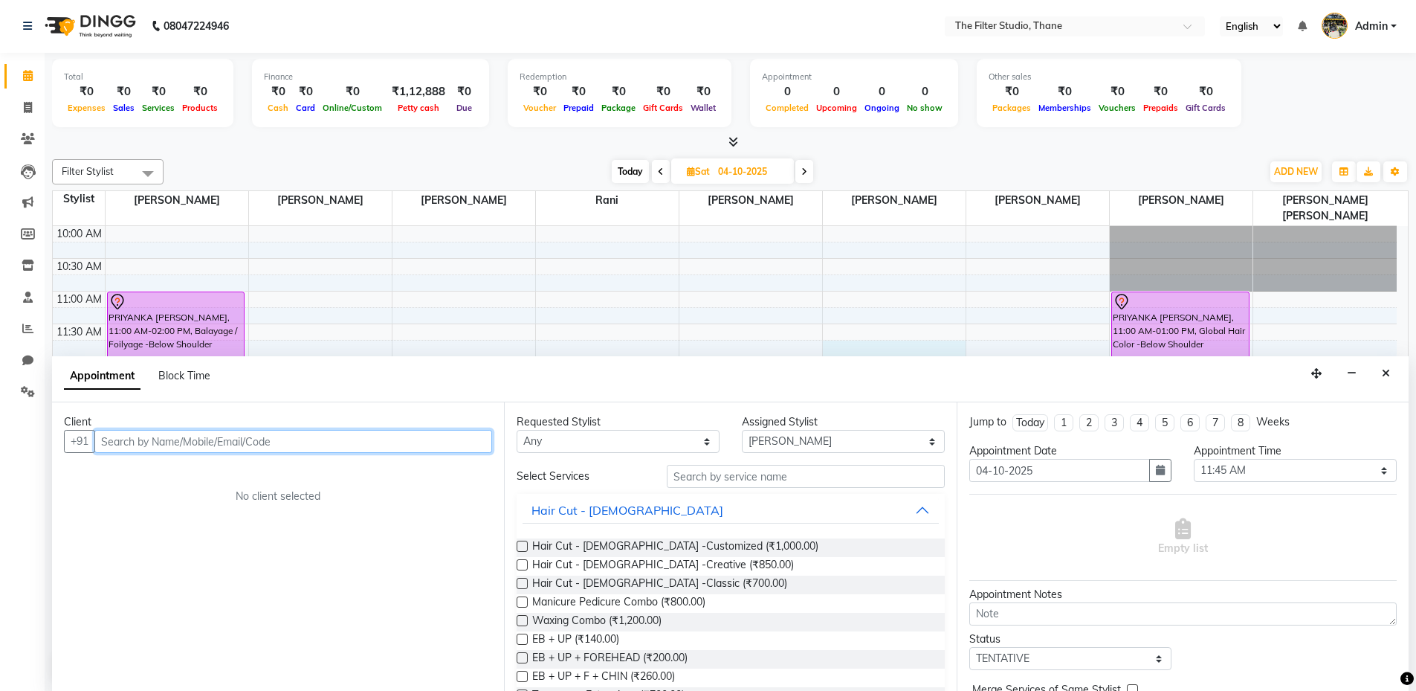
scroll to position [0, 0]
click at [24, 111] on icon at bounding box center [28, 108] width 8 height 11
select select "service"
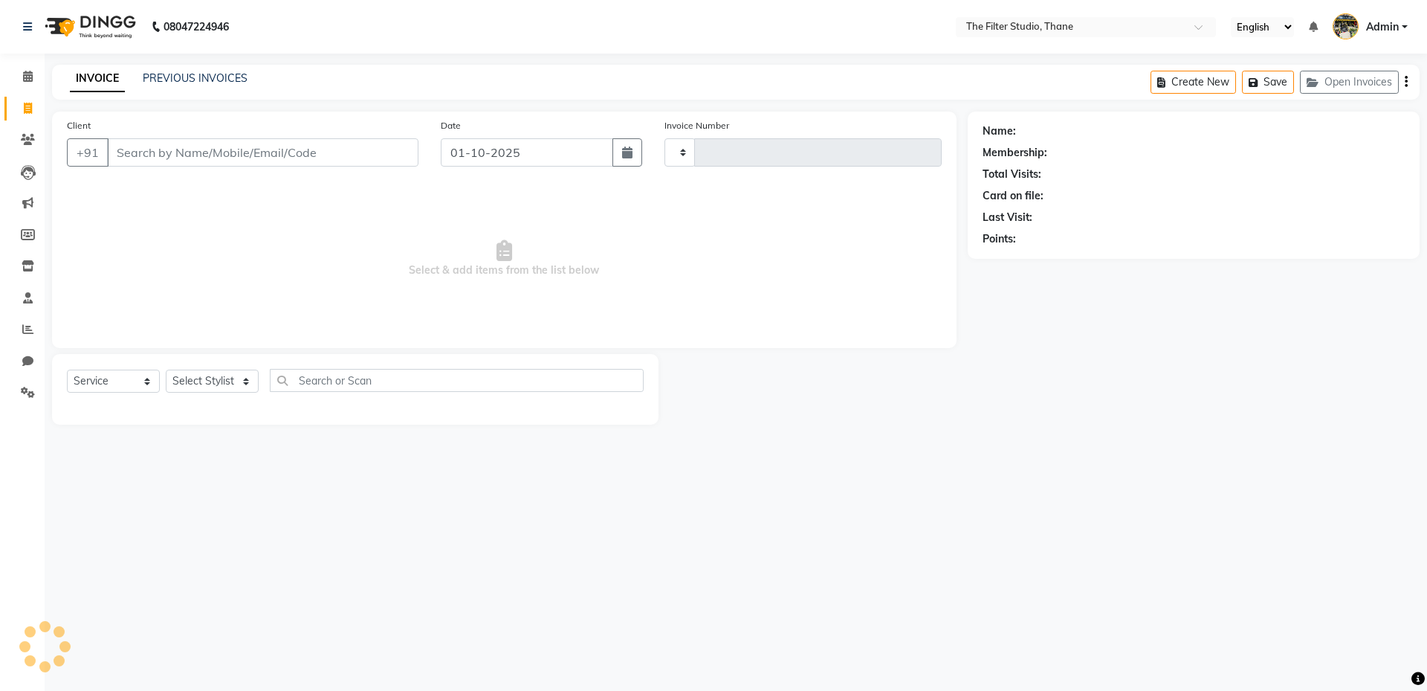
type input "1172"
select select "8024"
click at [1363, 88] on button "Open Invoices" at bounding box center [1349, 82] width 99 height 23
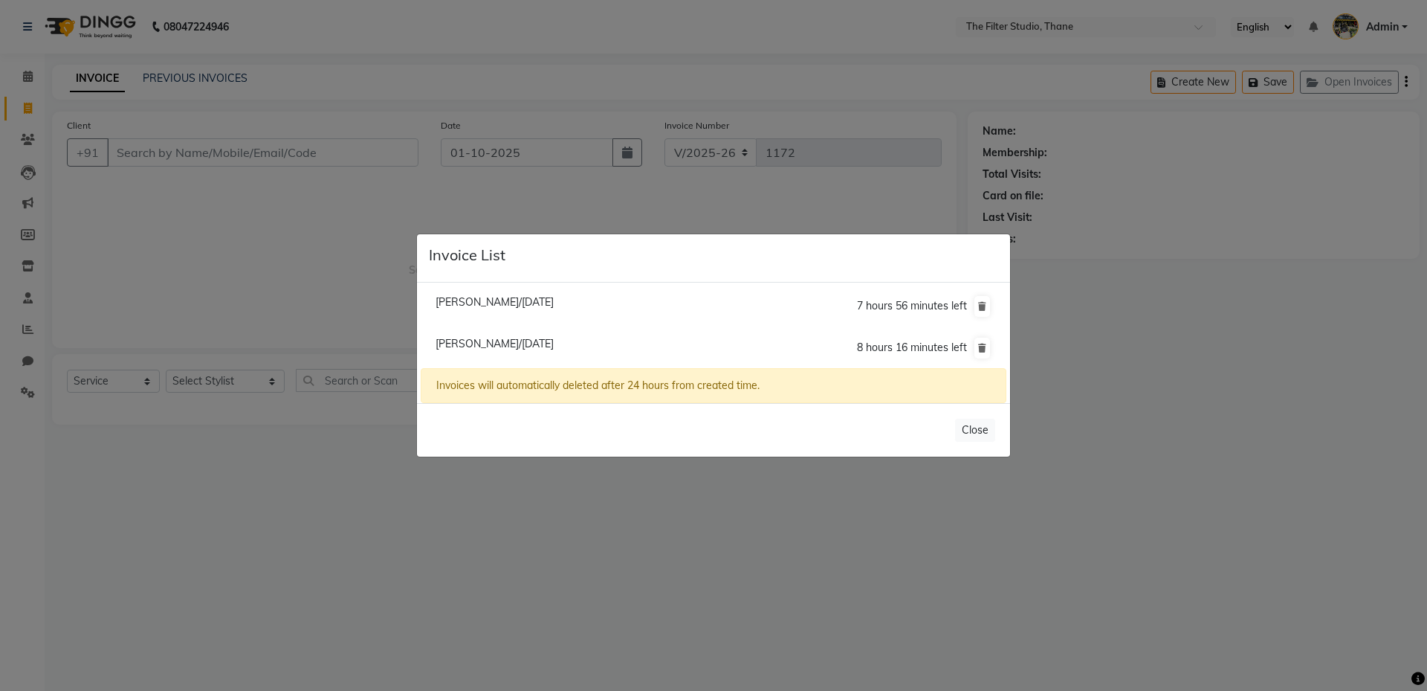
click at [554, 300] on span "[PERSON_NAME]/[DATE]" at bounding box center [495, 301] width 118 height 13
type input "8976439305"
type input "30-09-2025"
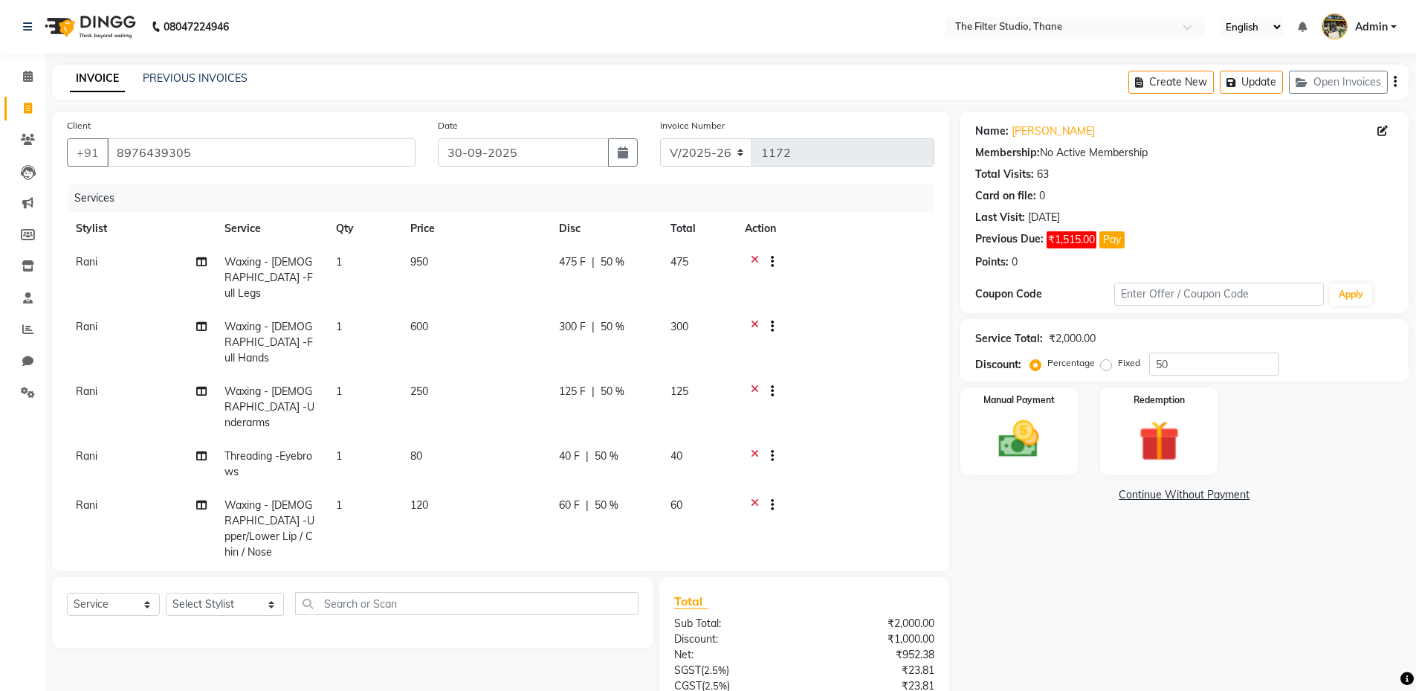
scroll to position [100, 0]
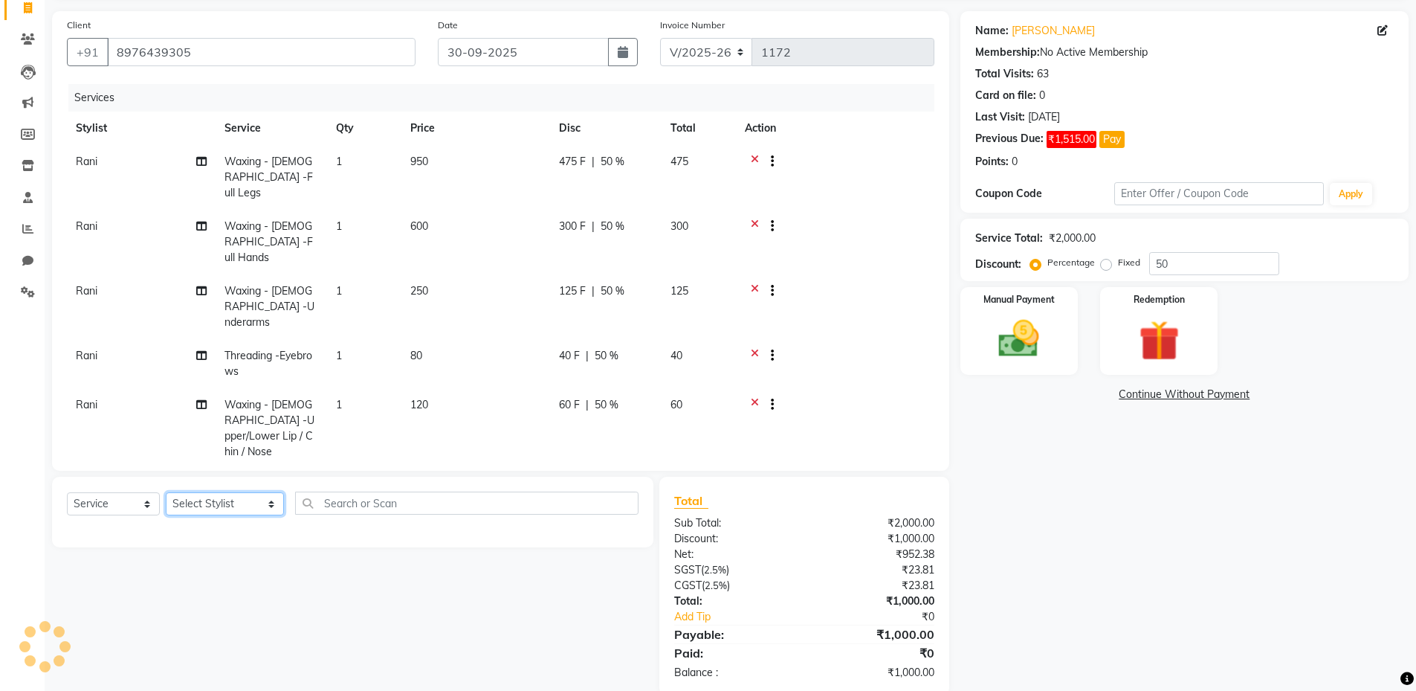
click at [206, 492] on select "Select Stylist [PERSON_NAME] [PERSON_NAME] [PERSON_NAME] [PERSON_NAME] [PERSON_…" at bounding box center [225, 503] width 118 height 23
select select "74195"
click at [166, 492] on select "Select Stylist [PERSON_NAME] [PERSON_NAME] [PERSON_NAME] [PERSON_NAME] [PERSON_…" at bounding box center [225, 503] width 118 height 23
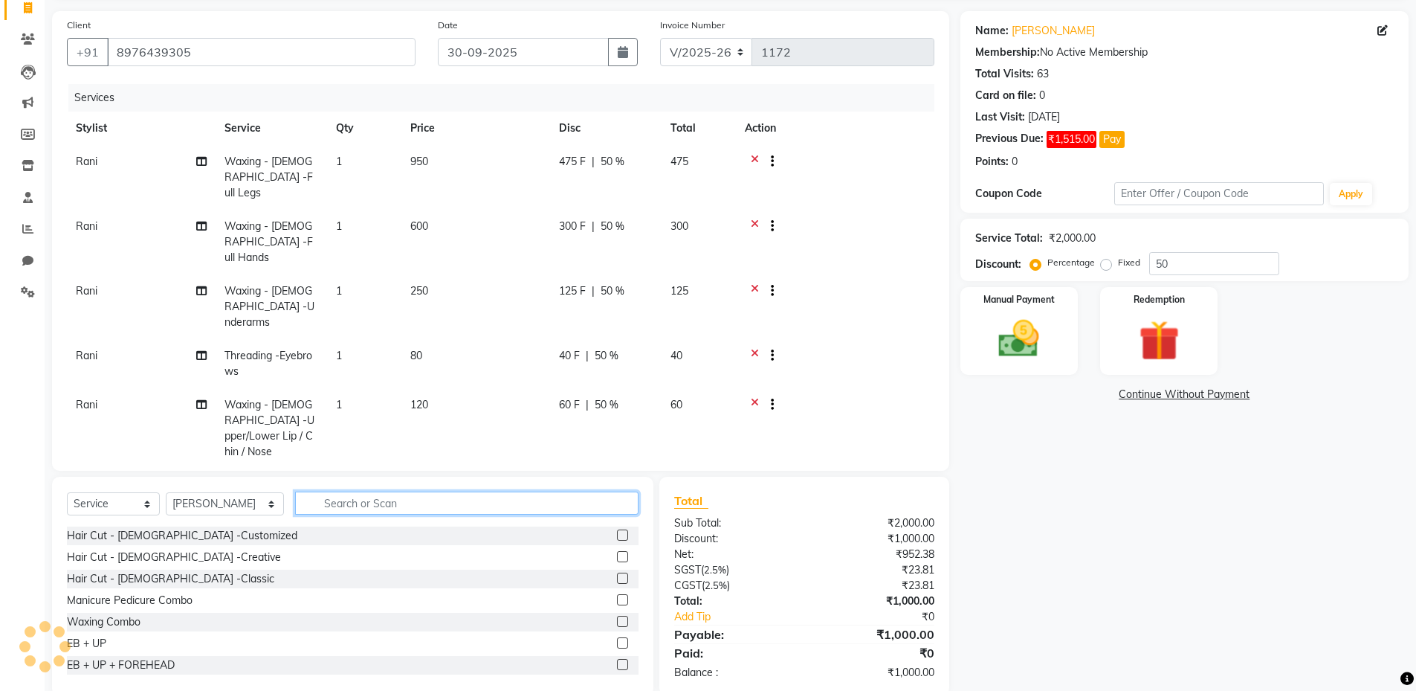
click at [301, 491] on input "text" at bounding box center [466, 502] width 343 height 23
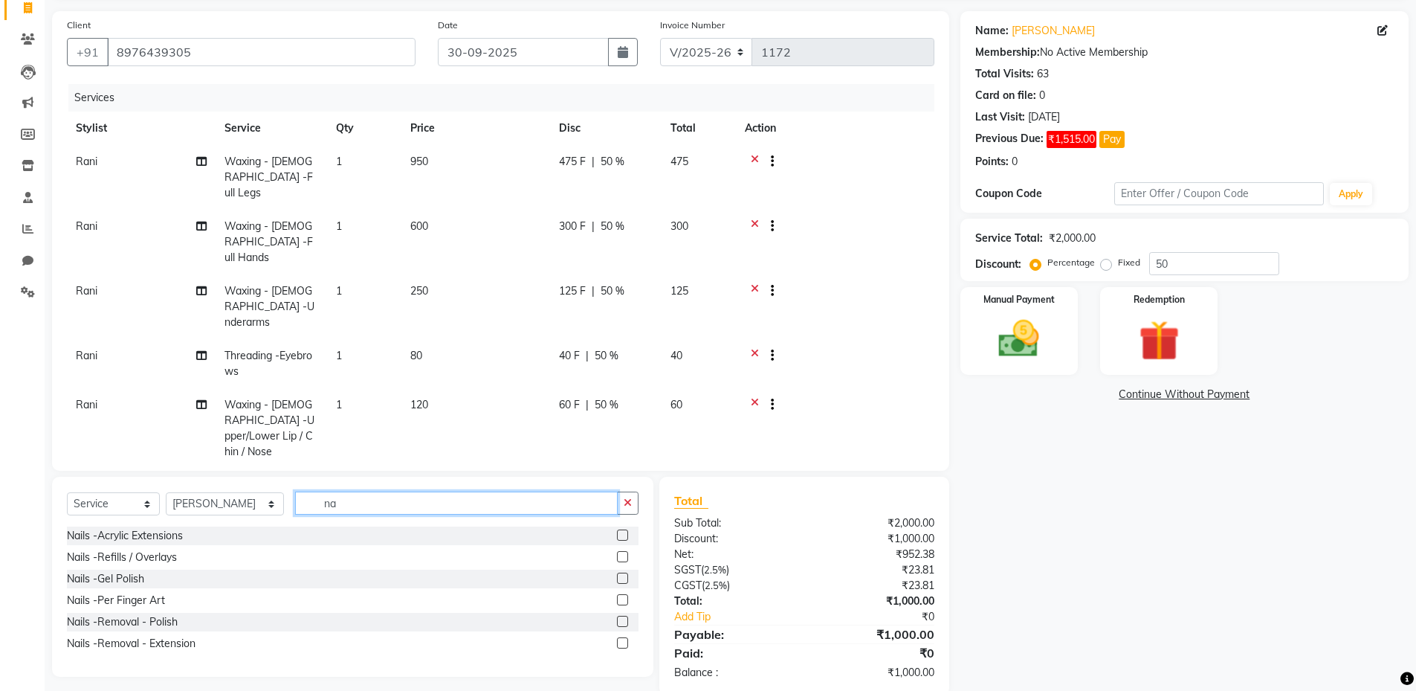
type input "n"
type input "pre"
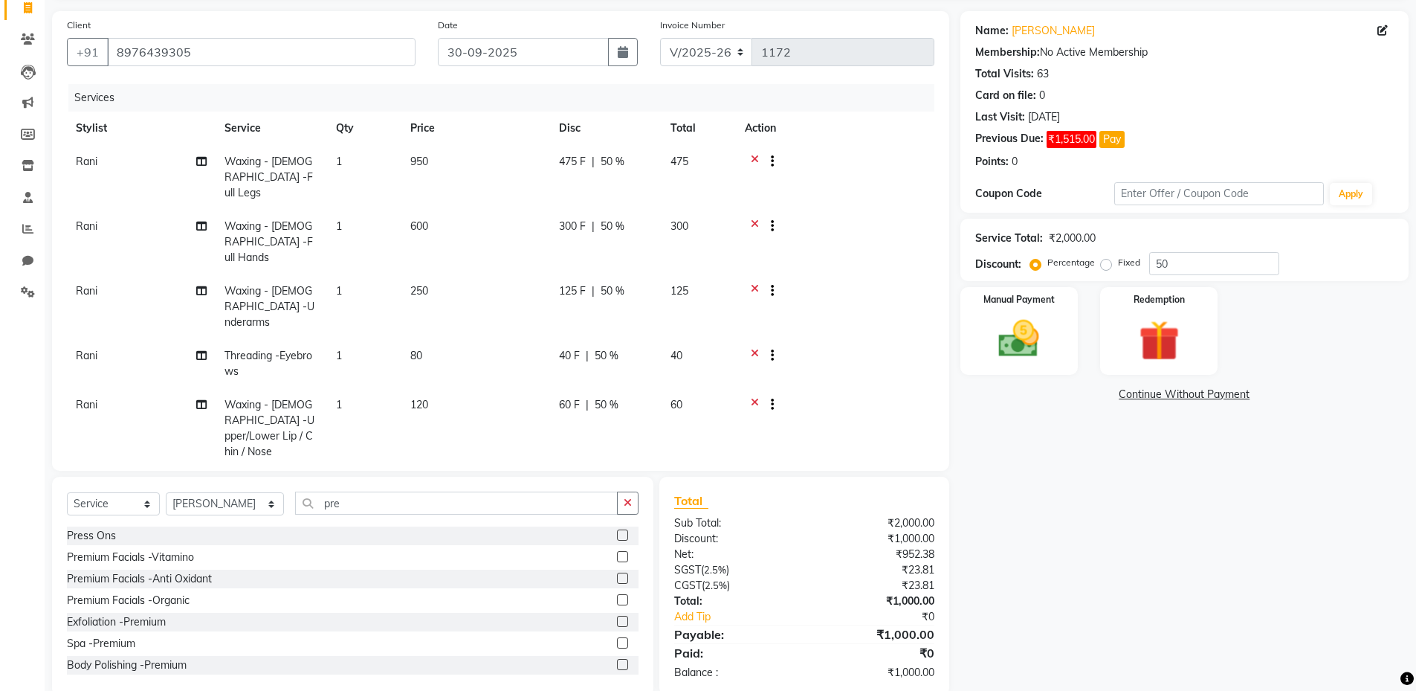
click at [617, 529] on label at bounding box center [622, 534] width 11 height 11
click at [617, 531] on input "checkbox" at bounding box center [622, 536] width 10 height 10
checkbox input "false"
click at [438, 468] on td "500" at bounding box center [475, 486] width 149 height 36
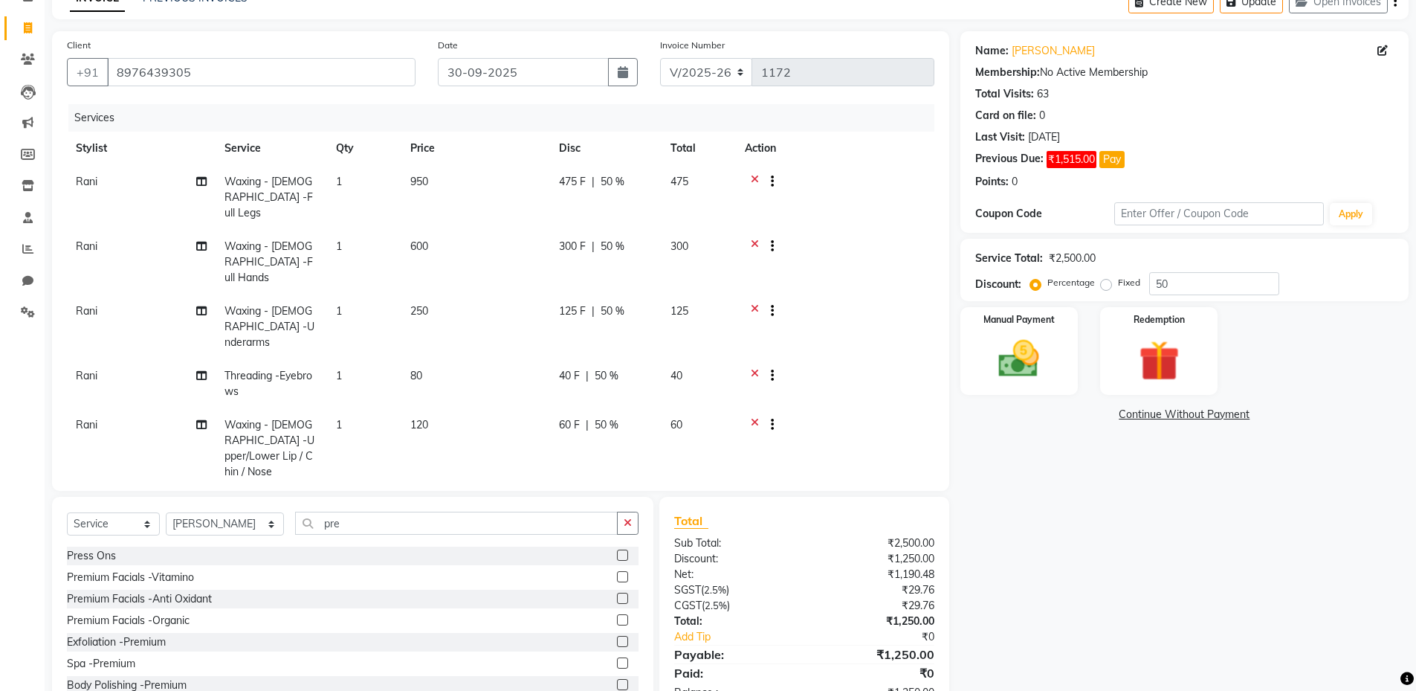
select select "74195"
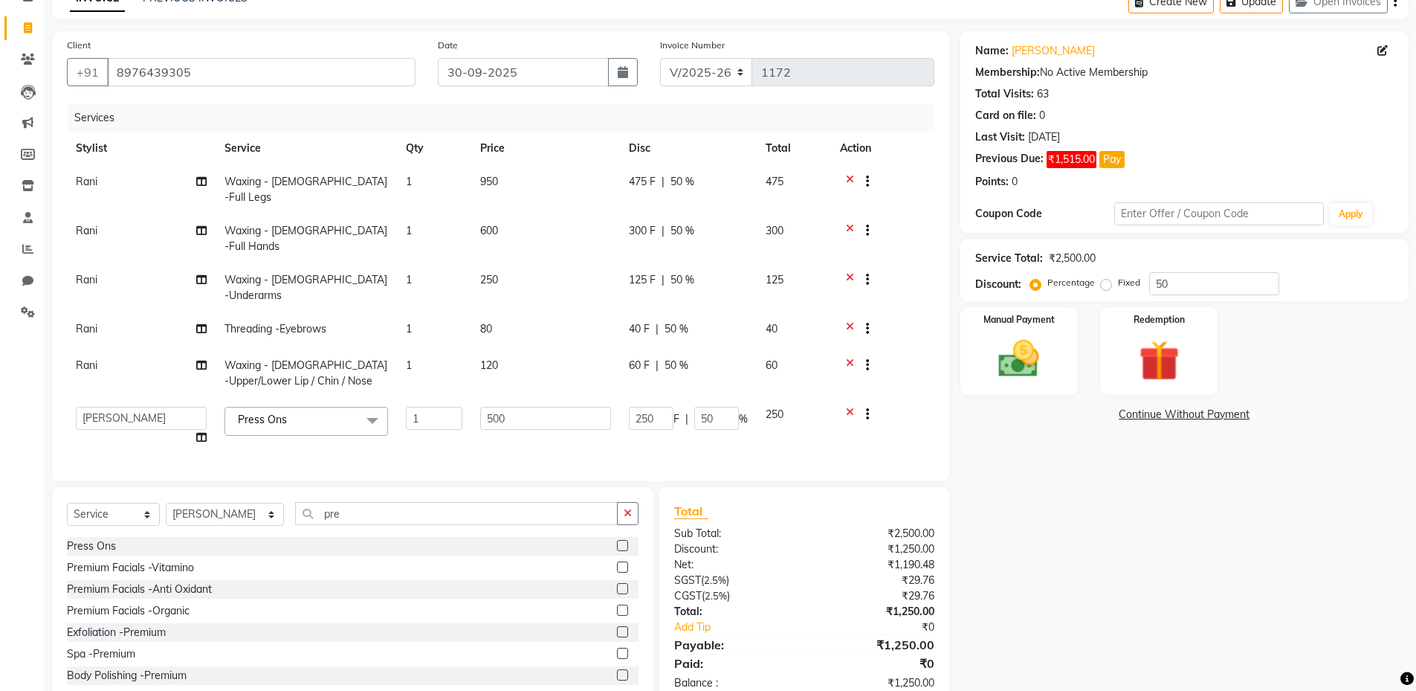
scroll to position [91, 0]
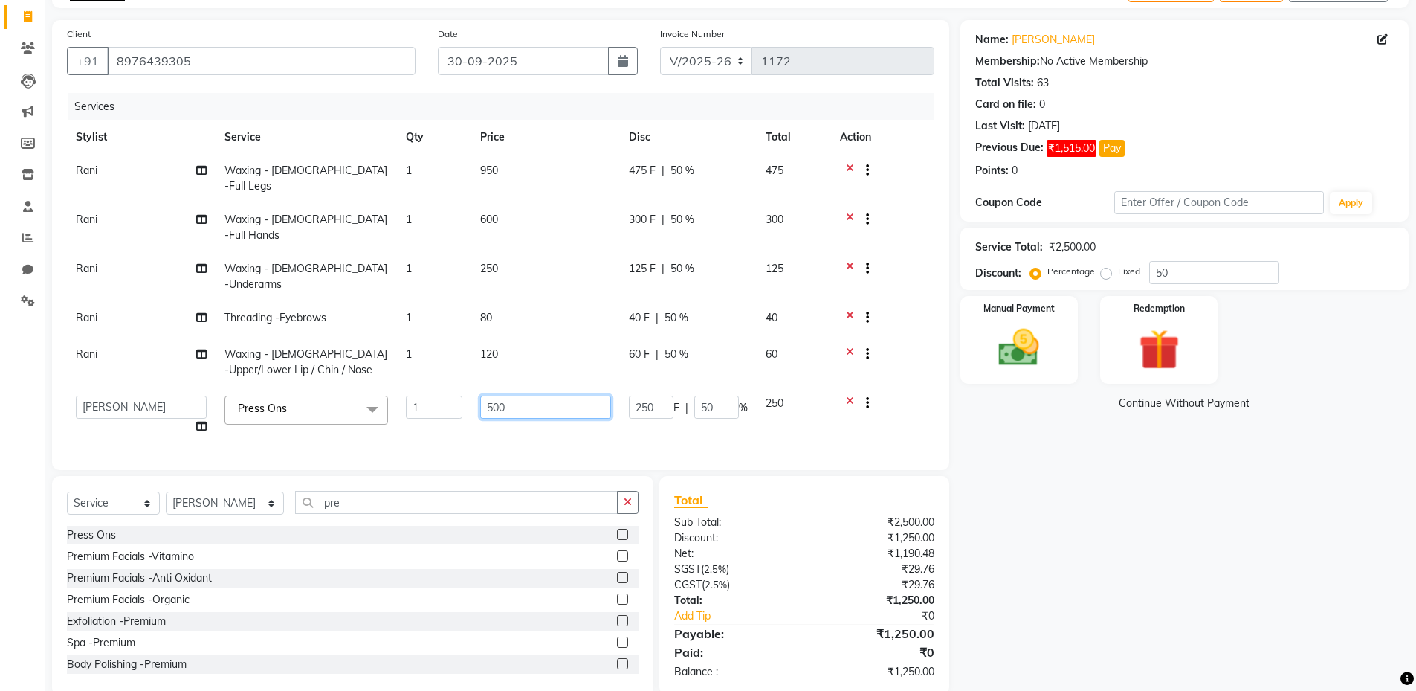
drag, startPoint x: 520, startPoint y: 369, endPoint x: 476, endPoint y: 363, distance: 45.1
click at [476, 387] on td "500" at bounding box center [545, 415] width 149 height 56
type input "600"
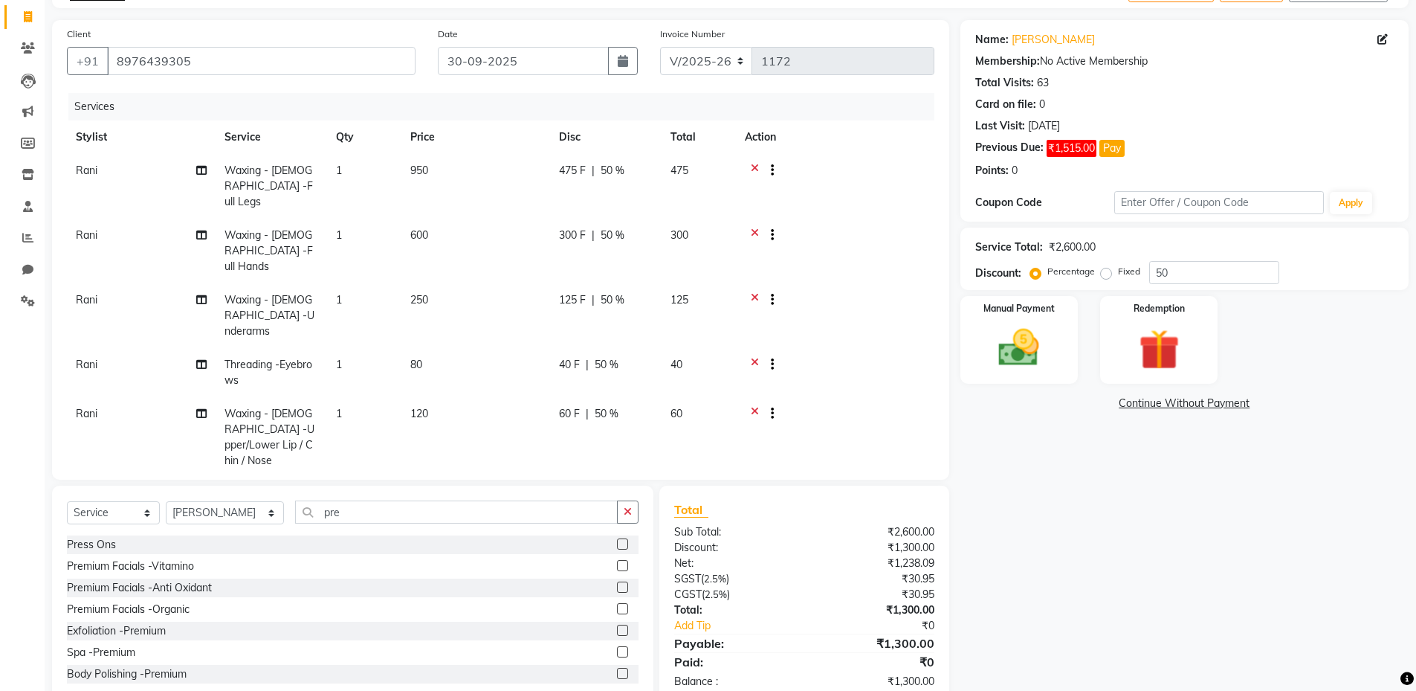
click at [627, 385] on tbody "Rani Waxing - [DEMOGRAPHIC_DATA] -Full Legs 1 950 475 F | 50 % 475 Rani Waxing …" at bounding box center [500, 334] width 867 height 360
click at [615, 477] on td "300 F | 50 %" at bounding box center [606, 495] width 112 height 36
select select "74195"
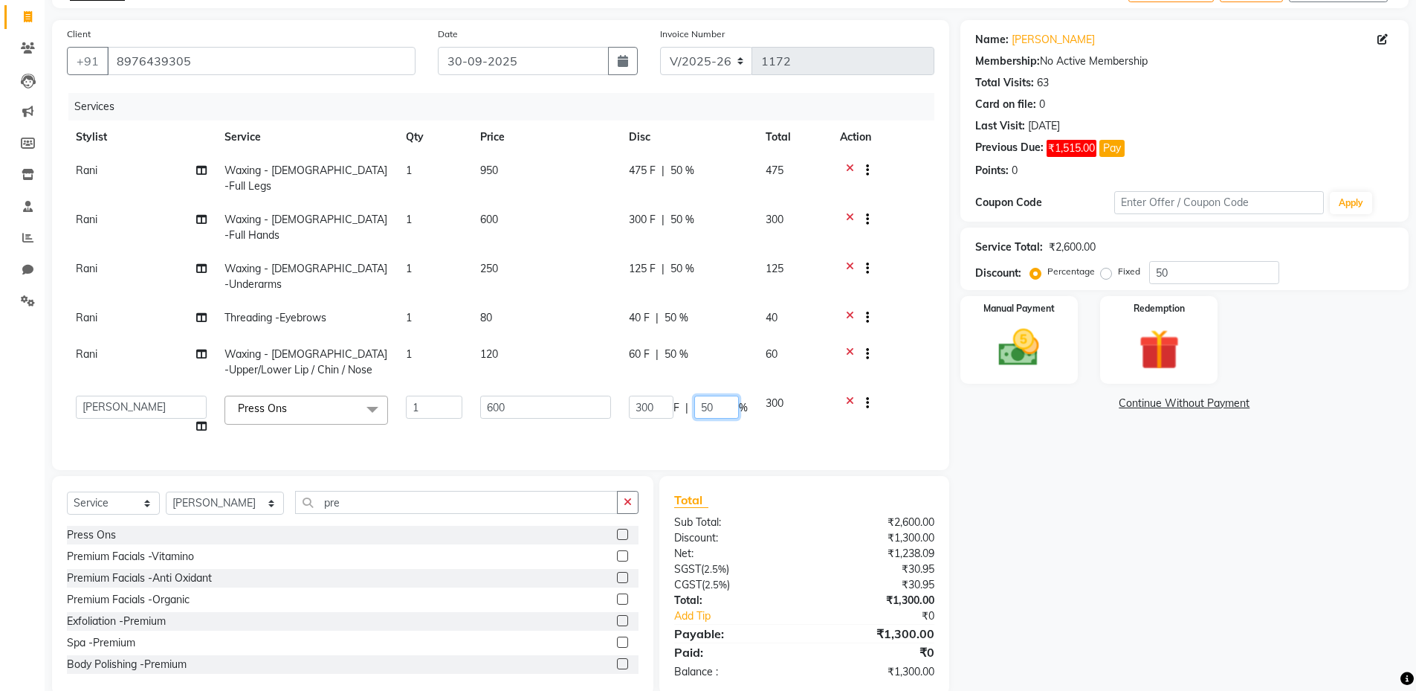
drag, startPoint x: 716, startPoint y: 372, endPoint x: 691, endPoint y: 373, distance: 25.3
click at [691, 395] on div "300 F | 50 %" at bounding box center [688, 406] width 119 height 23
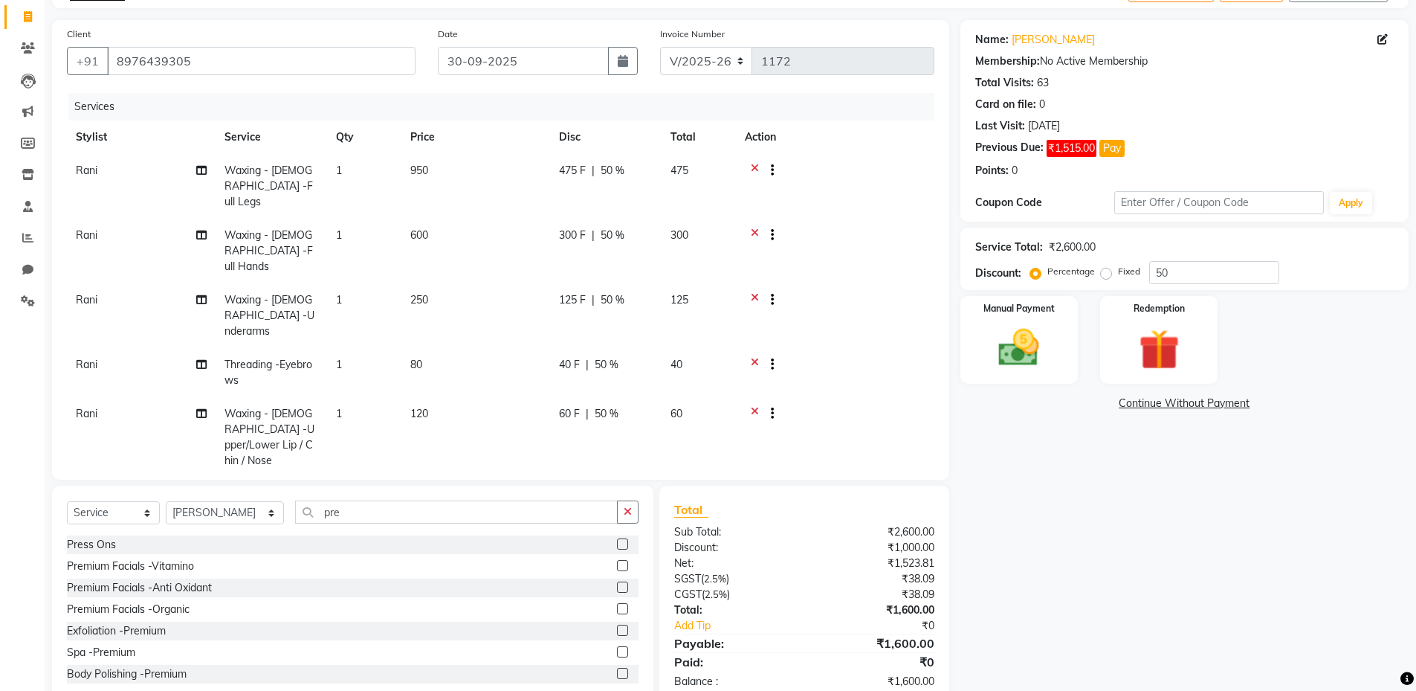
click at [1097, 461] on div "Name: [PERSON_NAME] Membership: No Active Membership Total Visits: 63 Card on f…" at bounding box center [1189, 362] width 459 height 685
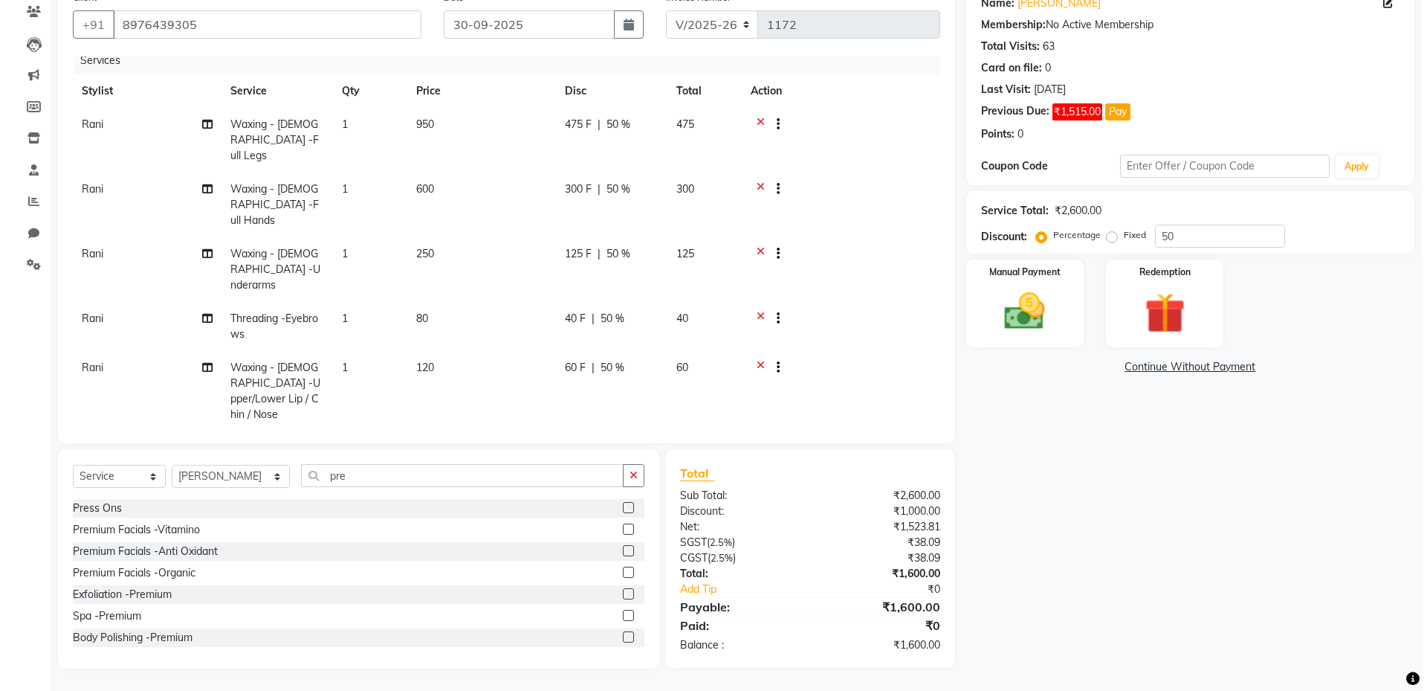
scroll to position [0, 0]
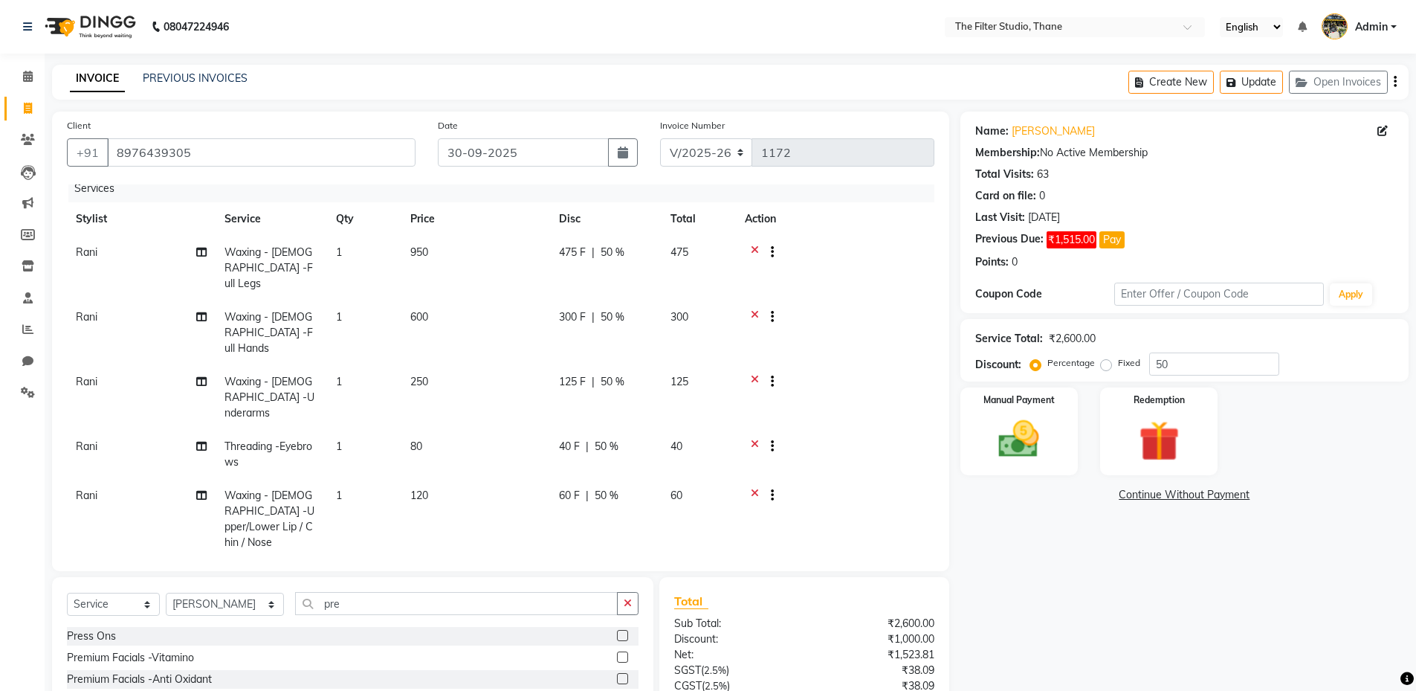
click at [1169, 491] on link "Continue Without Payment" at bounding box center [1184, 495] width 442 height 16
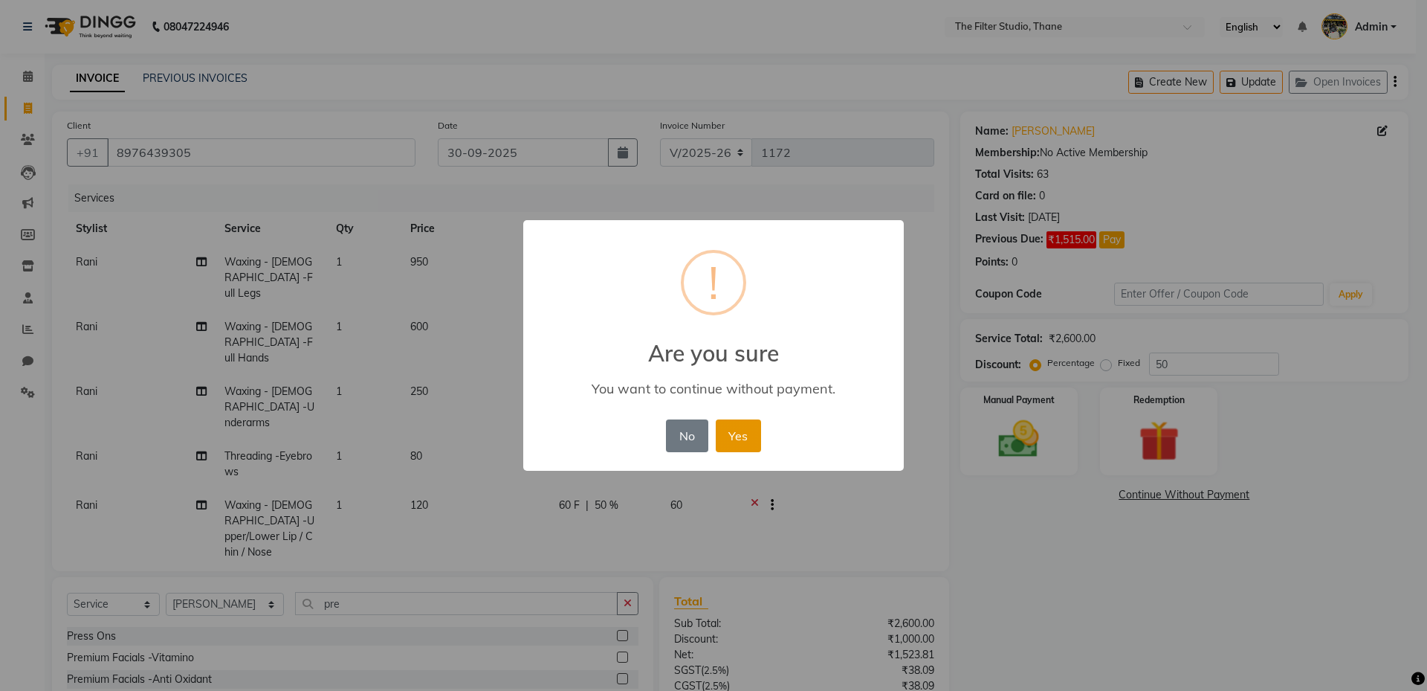
click at [732, 442] on button "Yes" at bounding box center [738, 435] width 45 height 33
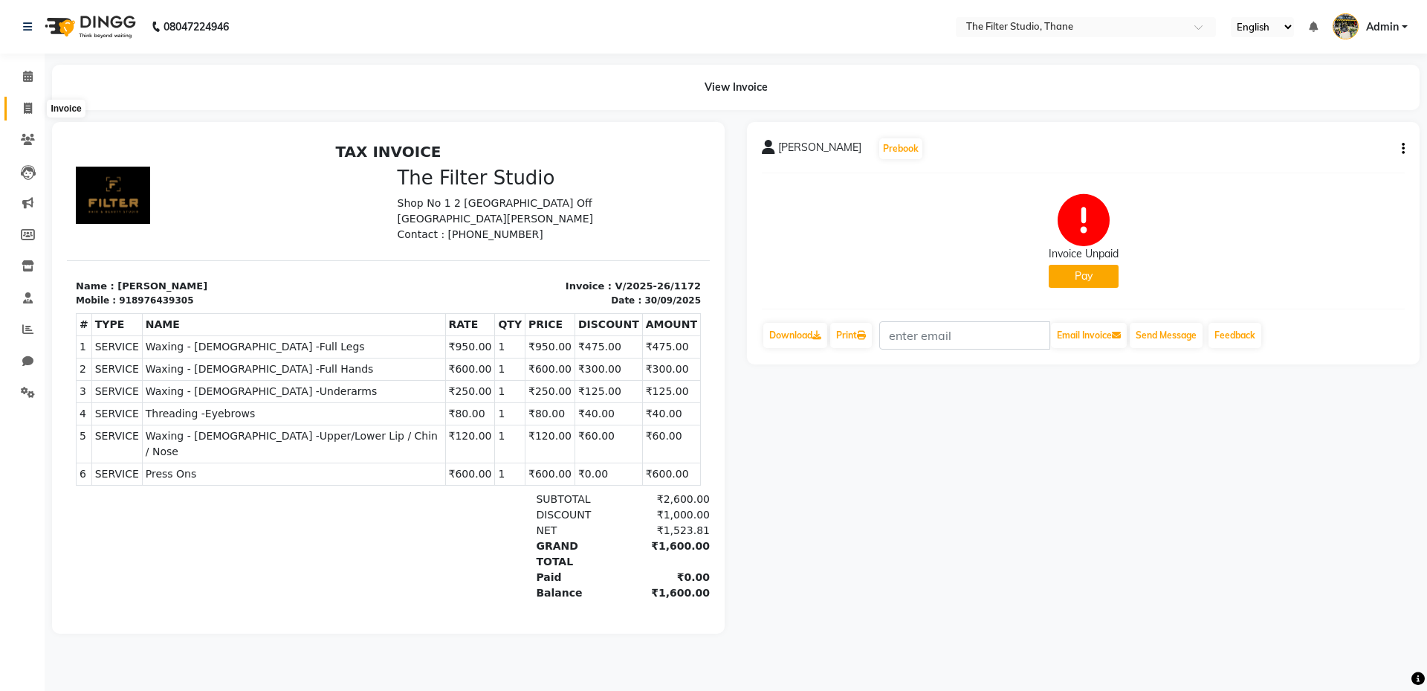
click at [25, 103] on icon at bounding box center [28, 108] width 8 height 11
select select "8024"
select select "service"
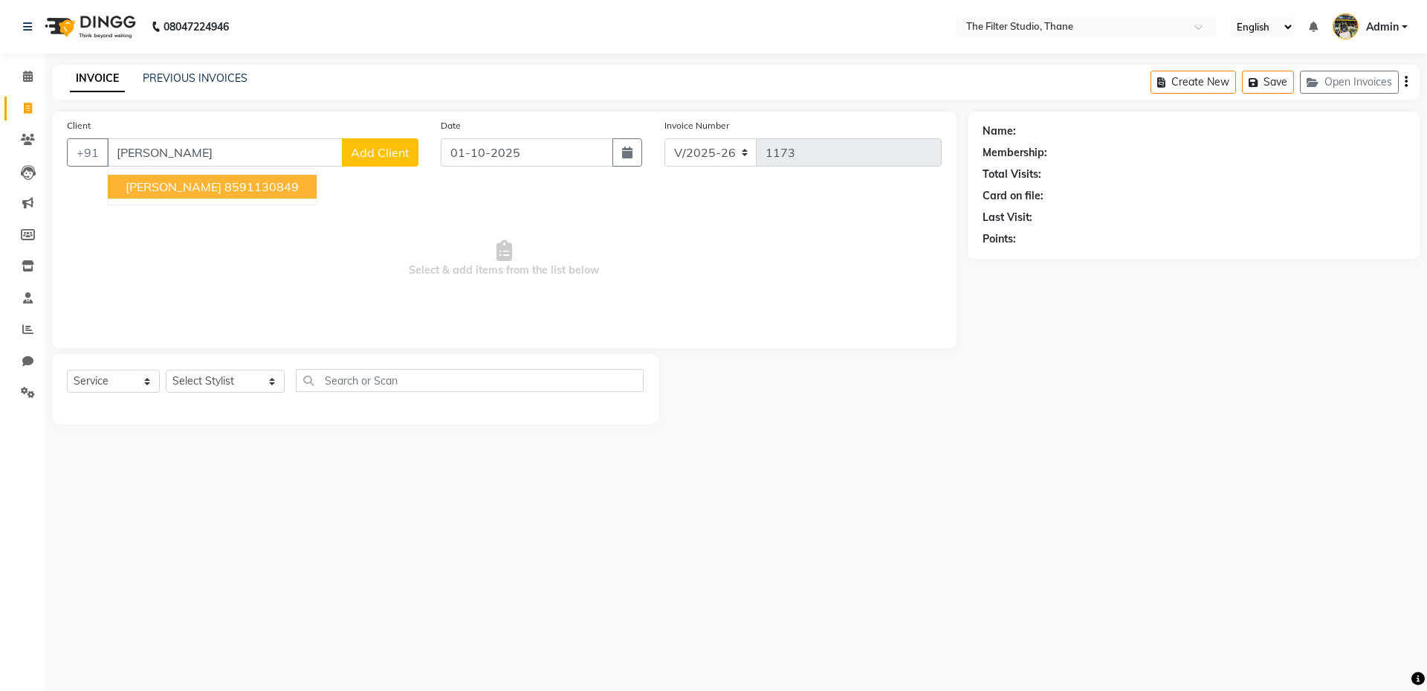
click at [284, 159] on input "[PERSON_NAME]" at bounding box center [225, 152] width 236 height 28
type input "m"
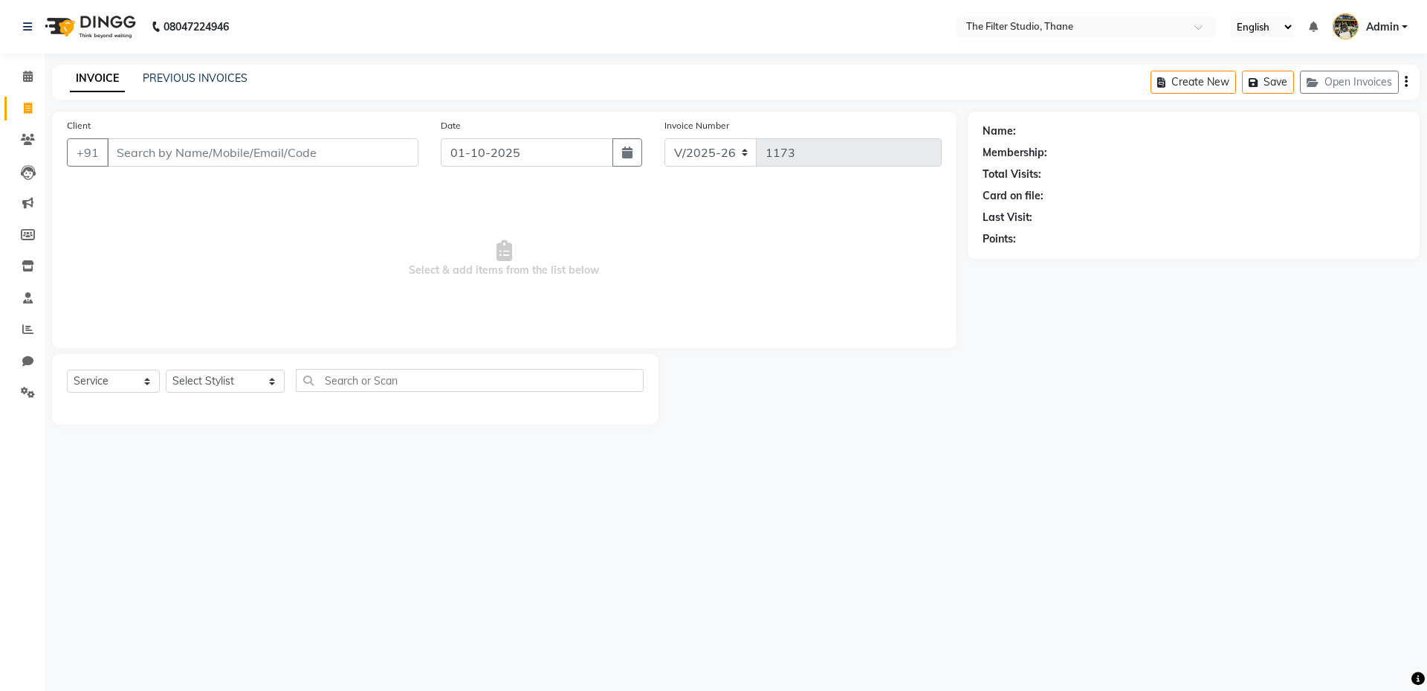
click at [164, 143] on input "Client" at bounding box center [262, 152] width 311 height 28
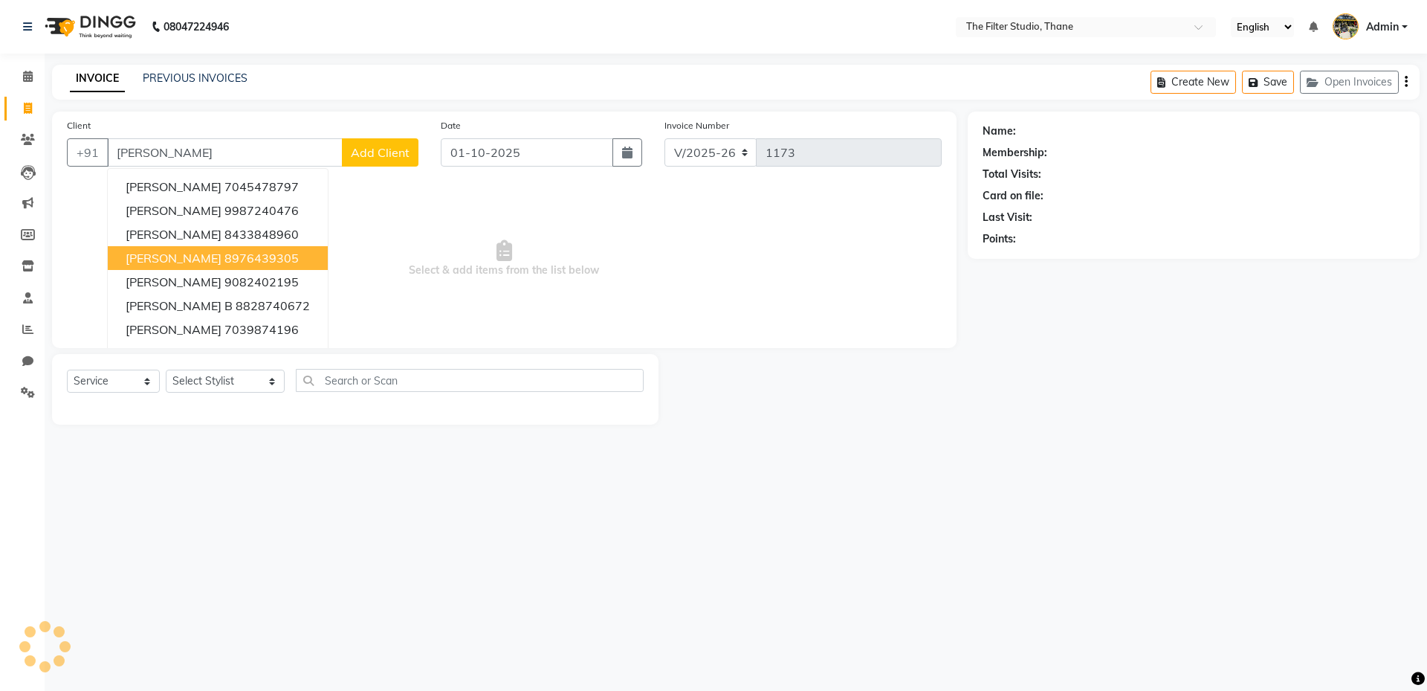
click at [191, 257] on span "[PERSON_NAME]" at bounding box center [174, 258] width 96 height 15
type input "8976439305"
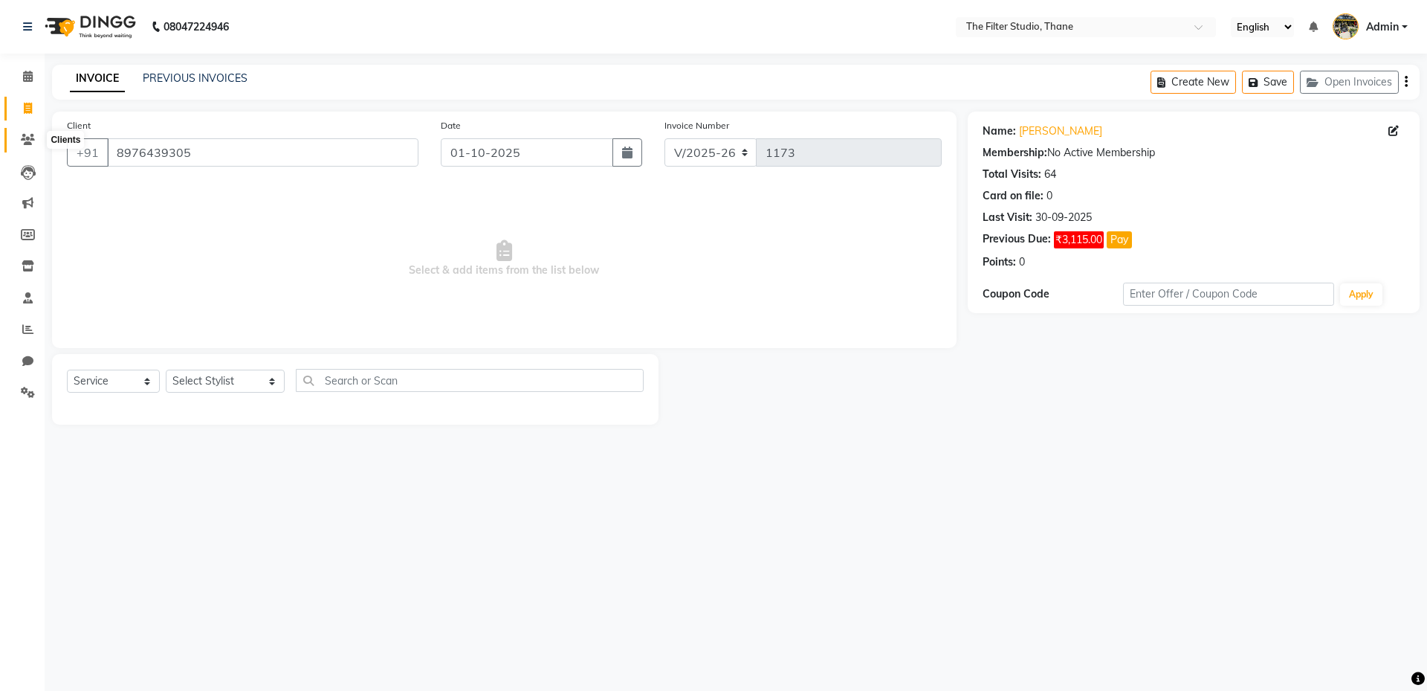
click at [30, 138] on icon at bounding box center [28, 139] width 14 height 11
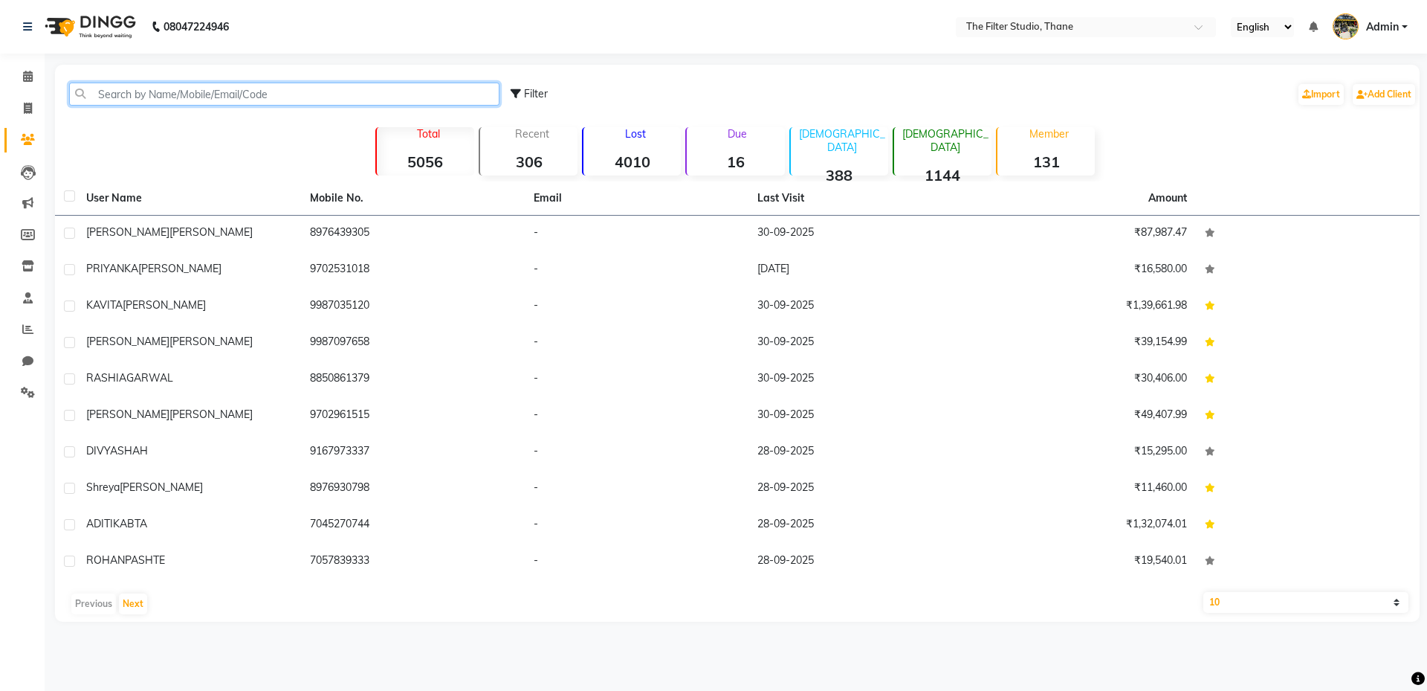
click at [127, 99] on input "text" at bounding box center [284, 94] width 430 height 23
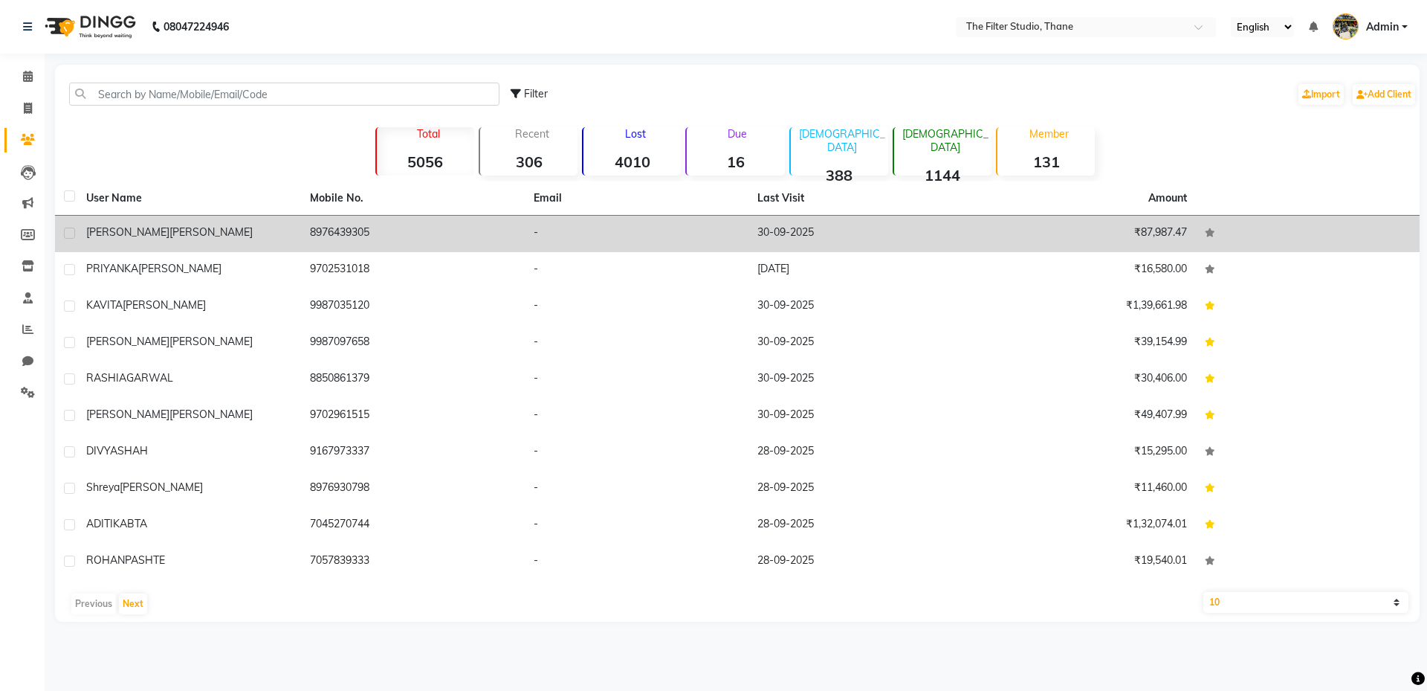
click at [74, 229] on label at bounding box center [69, 232] width 11 height 11
click at [74, 229] on input "checkbox" at bounding box center [69, 234] width 10 height 10
checkbox input "true"
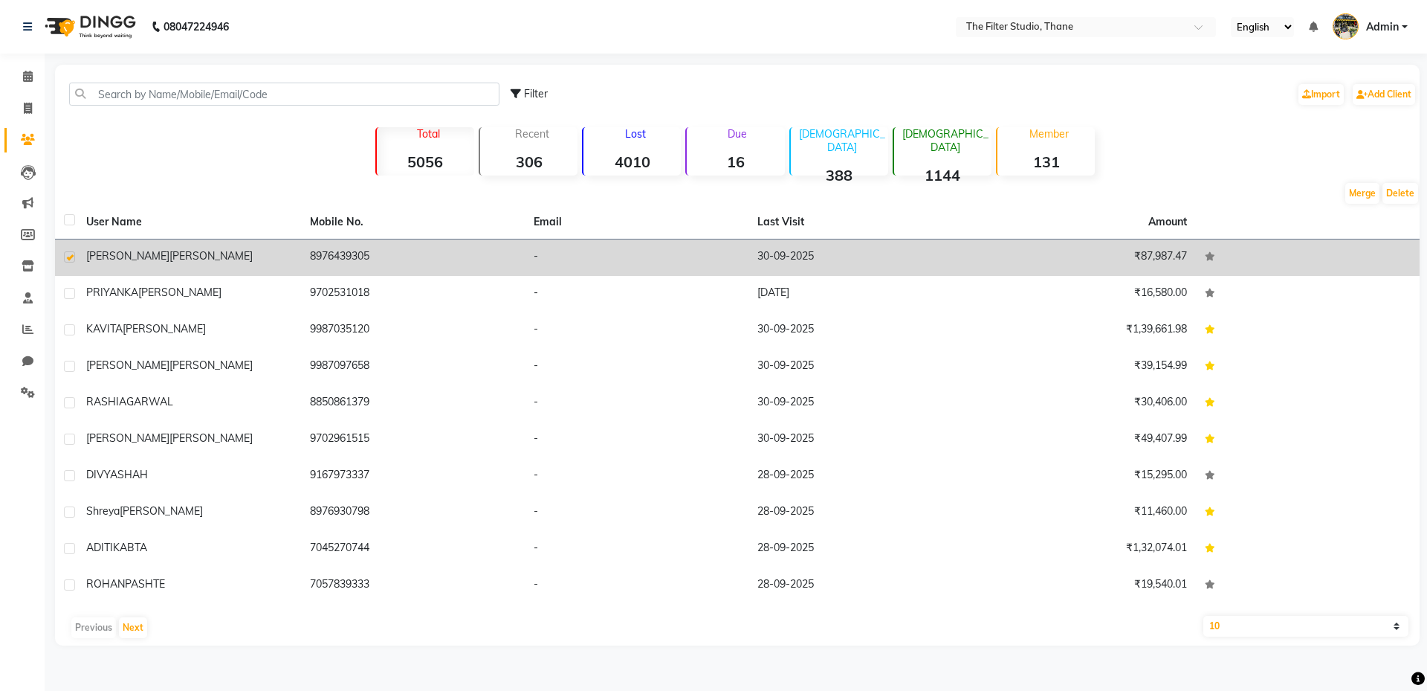
click at [298, 261] on td "[PERSON_NAME]" at bounding box center [189, 257] width 224 height 36
click at [301, 261] on td "8976439305" at bounding box center [413, 257] width 224 height 36
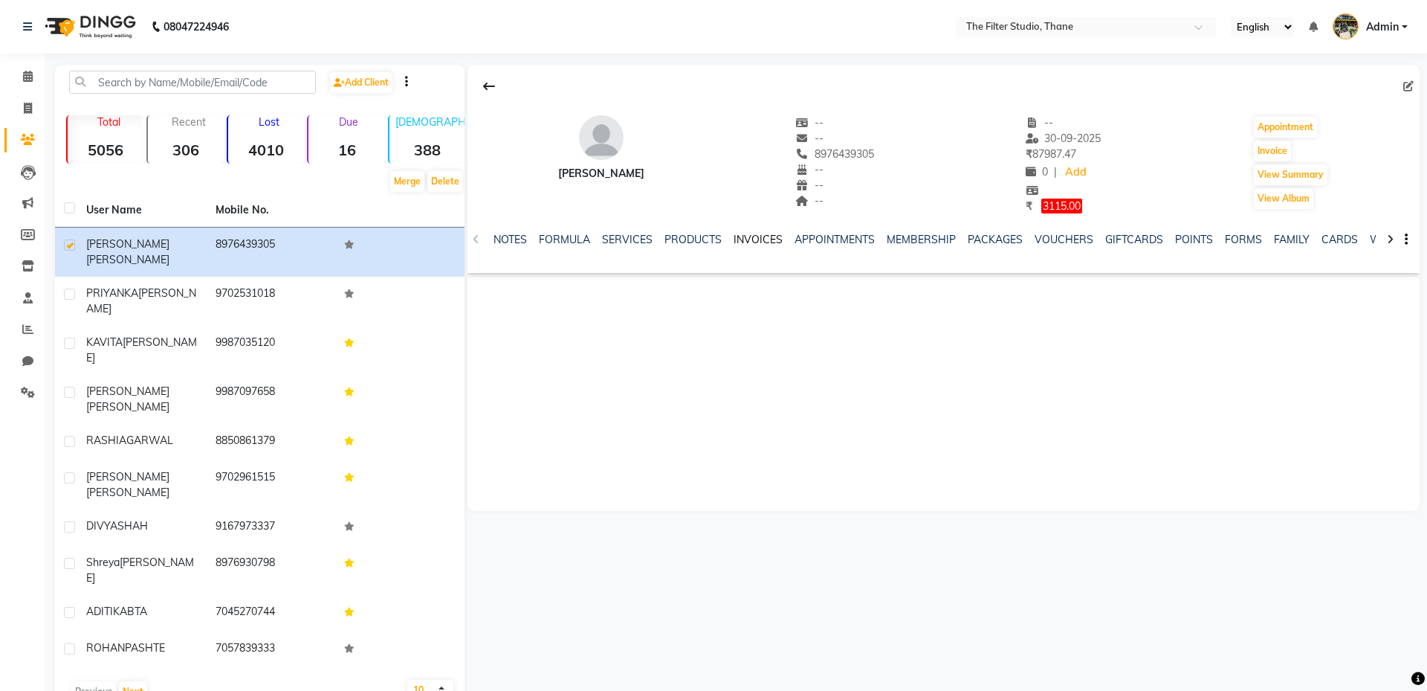
click at [766, 241] on link "INVOICES" at bounding box center [758, 239] width 49 height 13
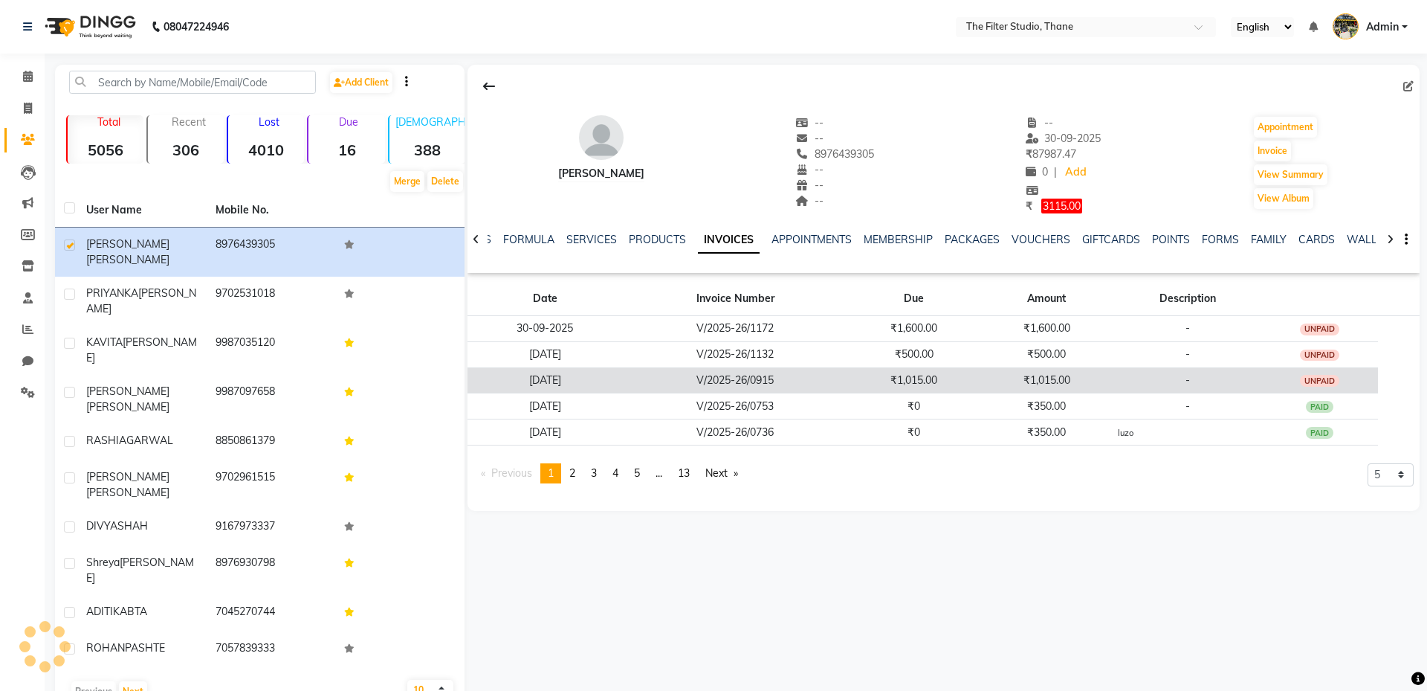
click at [895, 374] on td "₹1,015.00" at bounding box center [914, 380] width 132 height 26
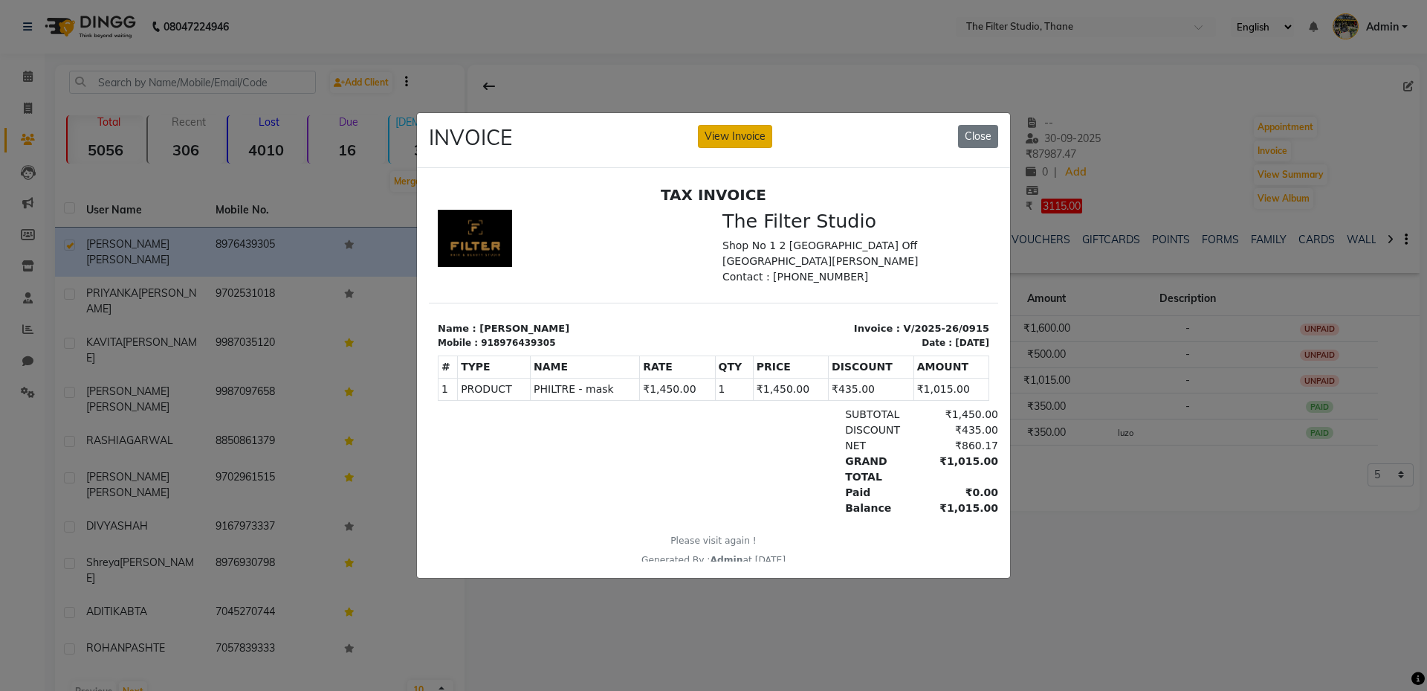
click at [711, 136] on button "View Invoice" at bounding box center [735, 136] width 74 height 23
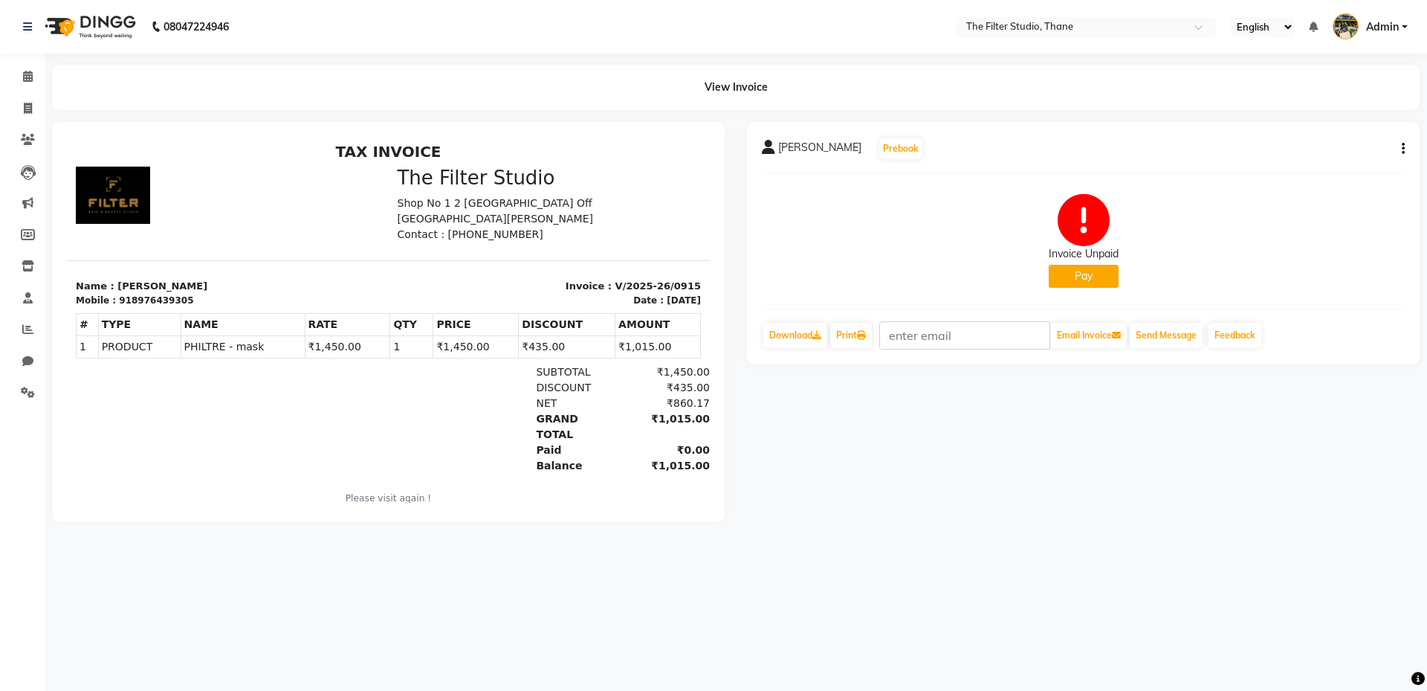
click at [1081, 279] on button "Pay" at bounding box center [1084, 276] width 70 height 23
select select "1"
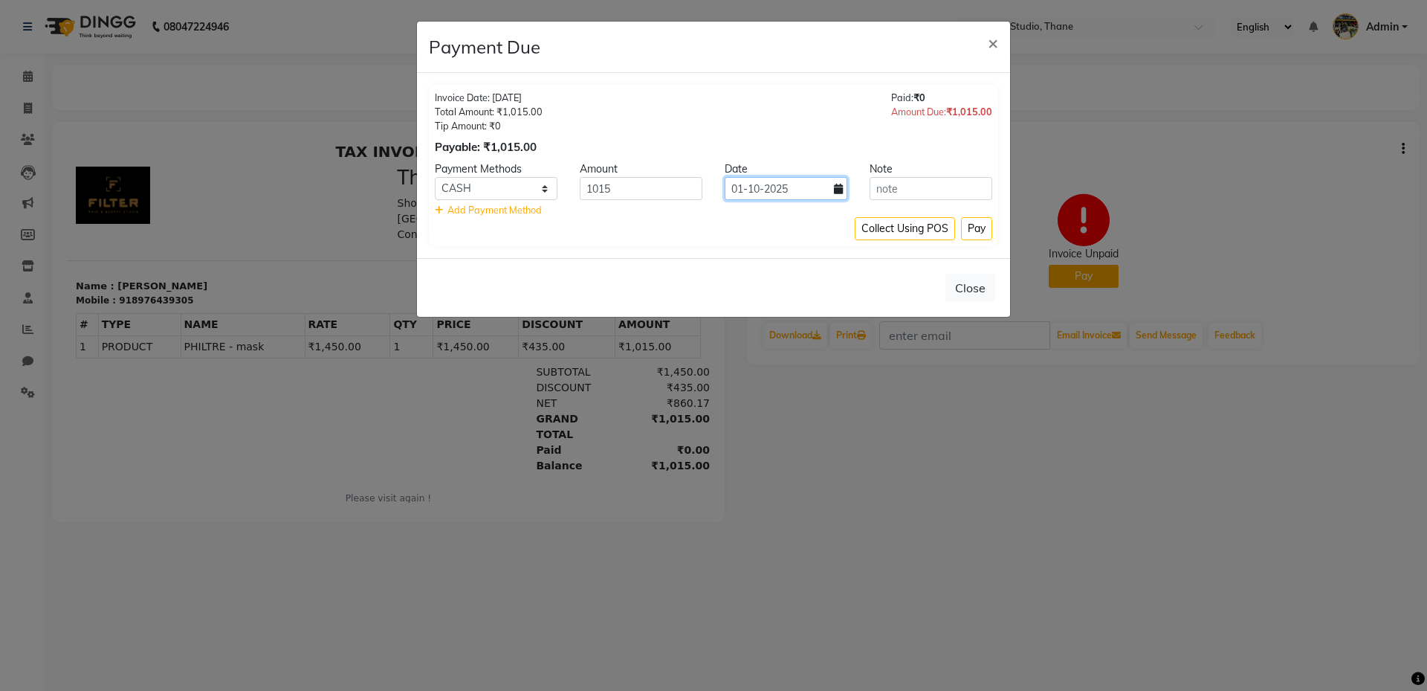
click at [781, 191] on input "01-10-2025" at bounding box center [786, 188] width 123 height 23
select select "10"
select select "2025"
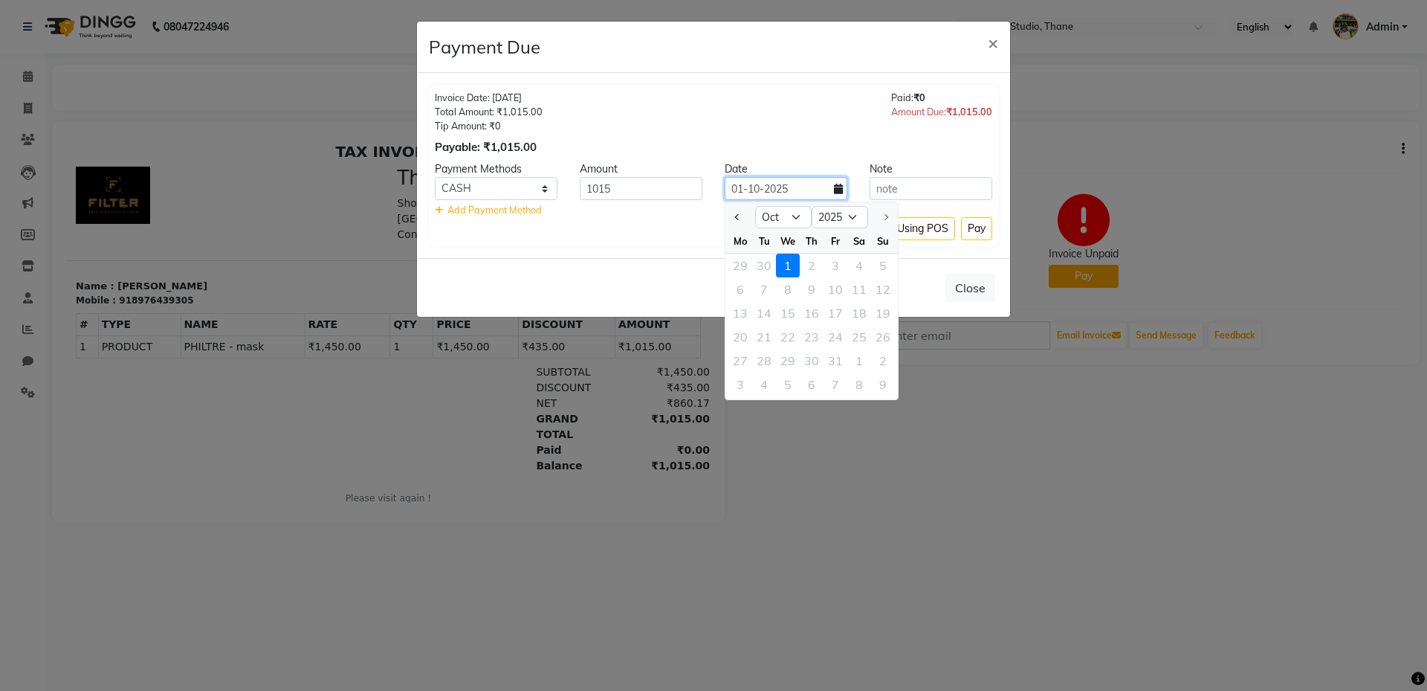
click at [802, 186] on input "01-10-2025" at bounding box center [786, 188] width 123 height 23
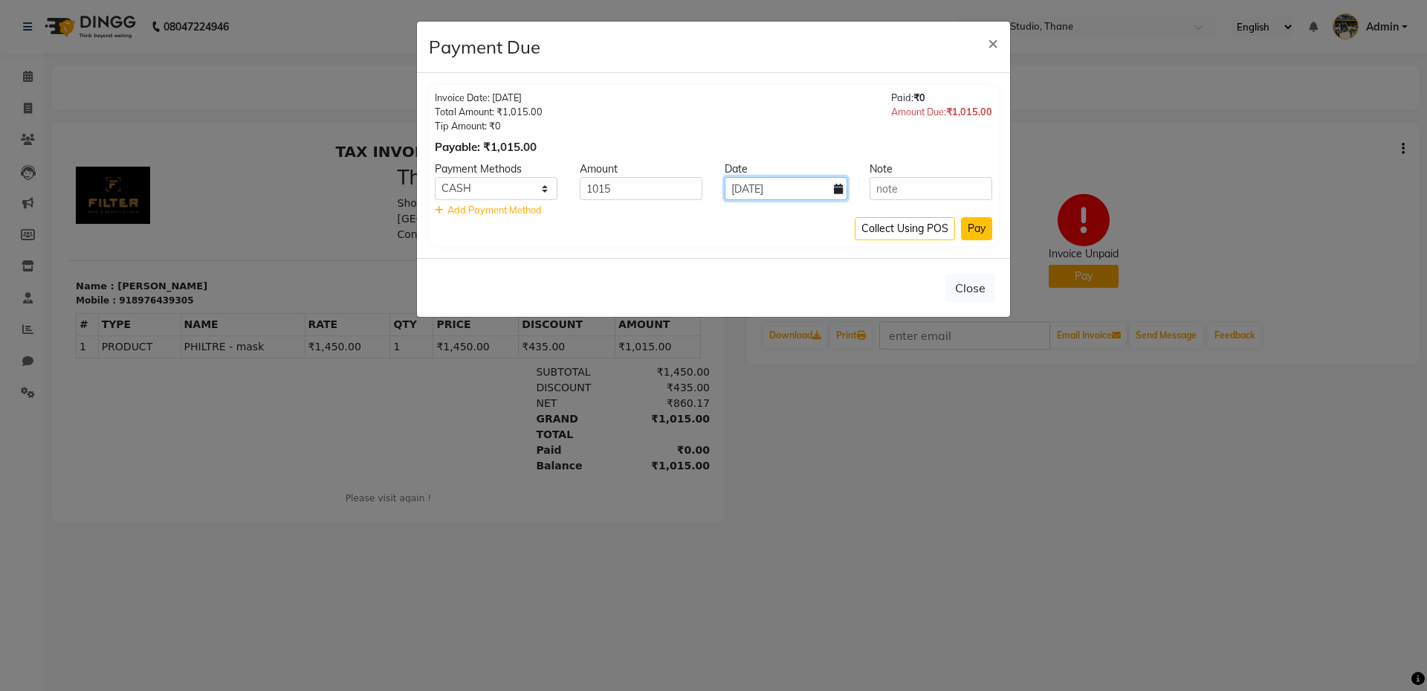
type input "[DATE]"
click at [984, 233] on button "Pay" at bounding box center [976, 228] width 31 height 23
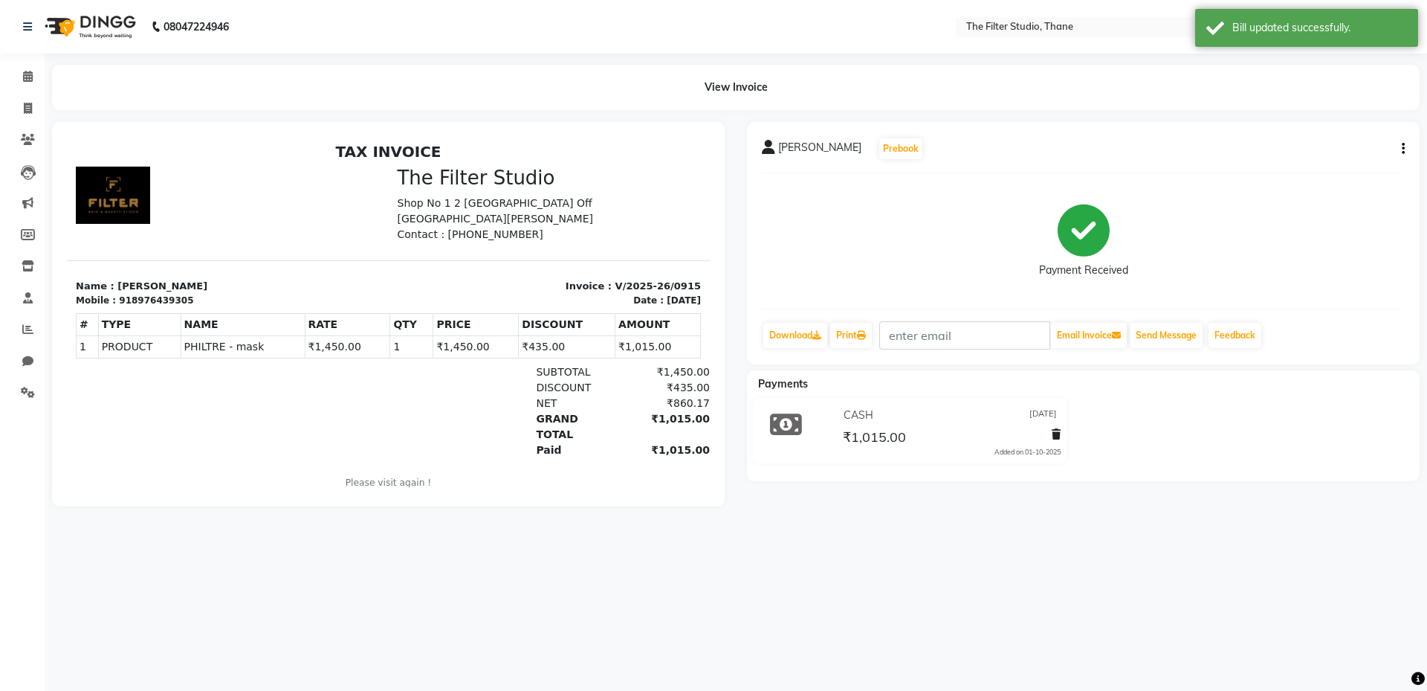
click at [25, 120] on li "Invoice" at bounding box center [22, 109] width 45 height 32
click at [28, 113] on icon at bounding box center [28, 108] width 8 height 11
select select "8024"
select select "service"
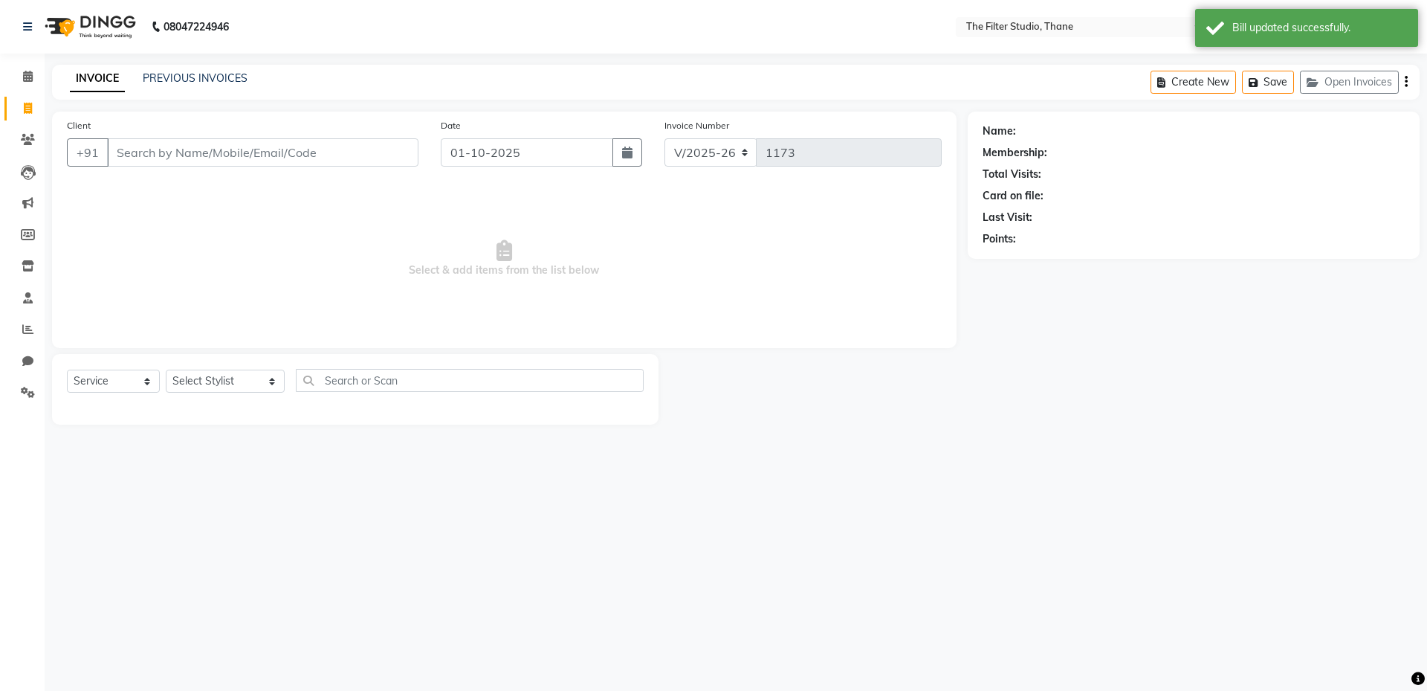
click at [198, 159] on input "Client" at bounding box center [262, 152] width 311 height 28
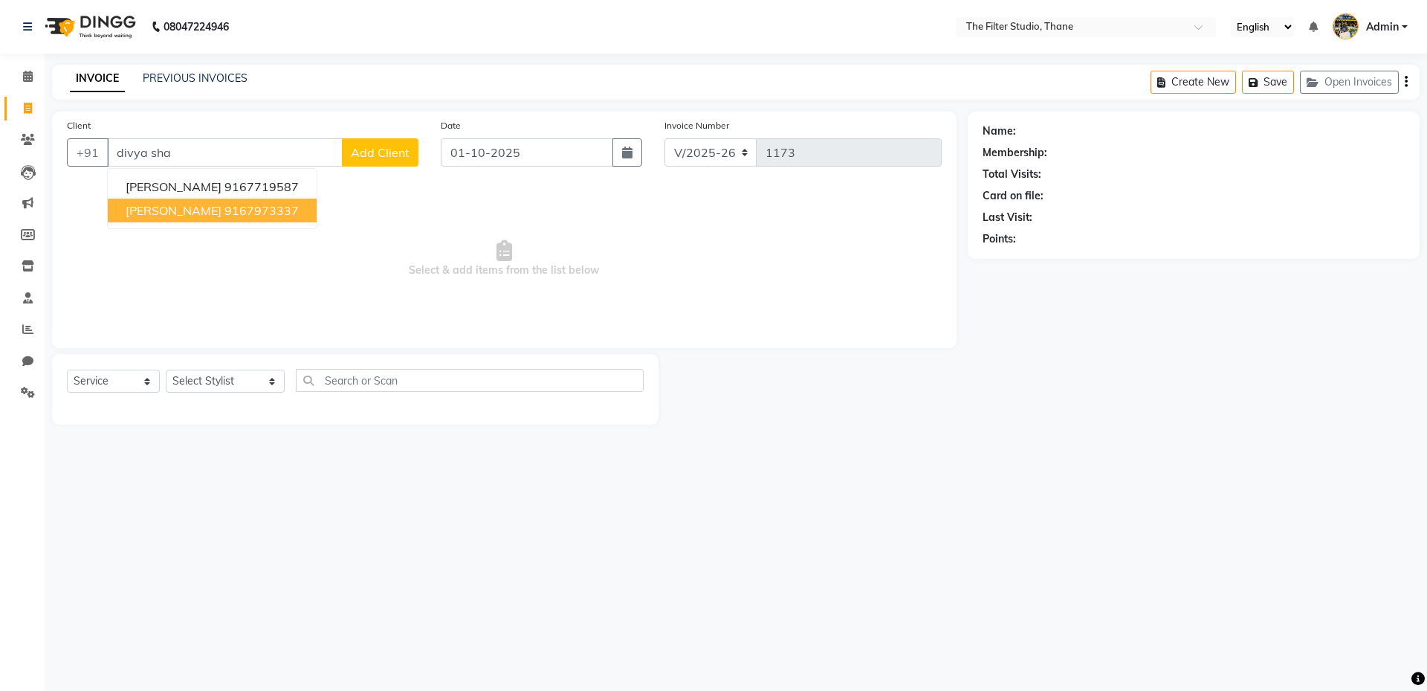
click at [180, 207] on span "[PERSON_NAME]" at bounding box center [174, 210] width 96 height 15
type input "9167973337"
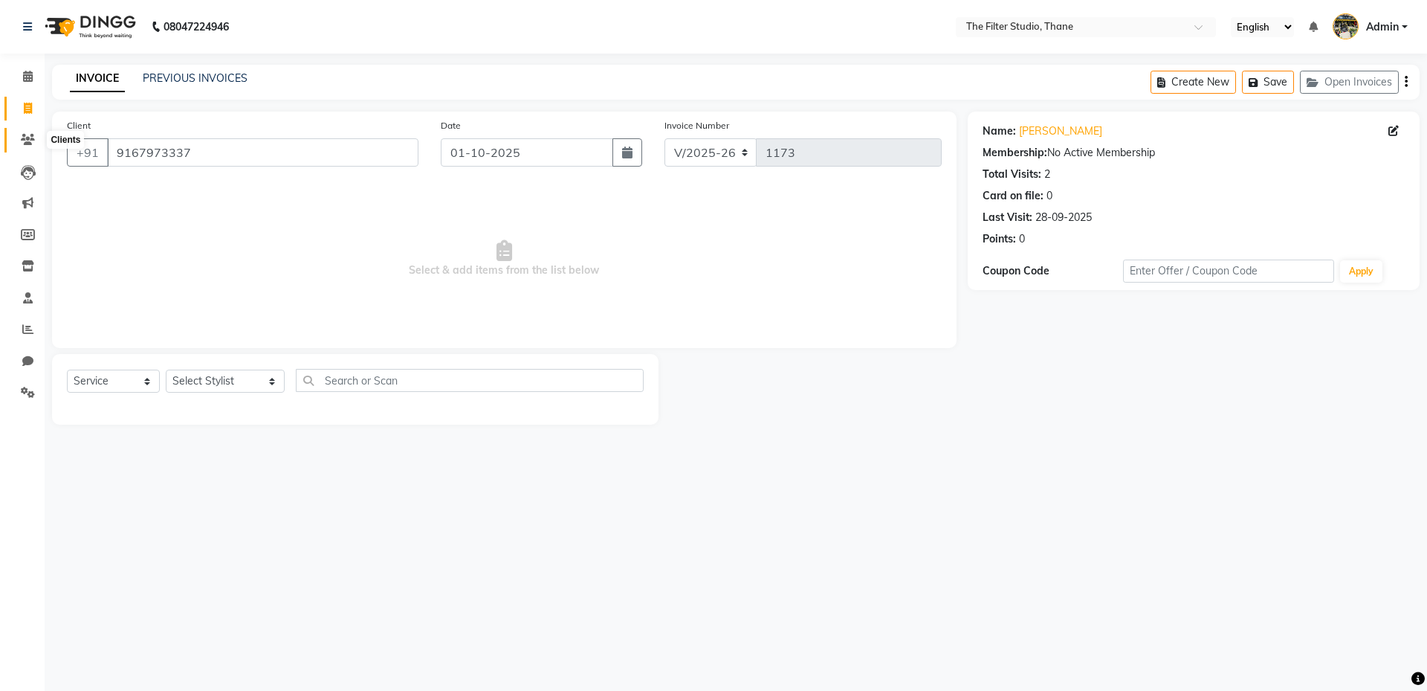
click at [24, 138] on icon at bounding box center [28, 139] width 14 height 11
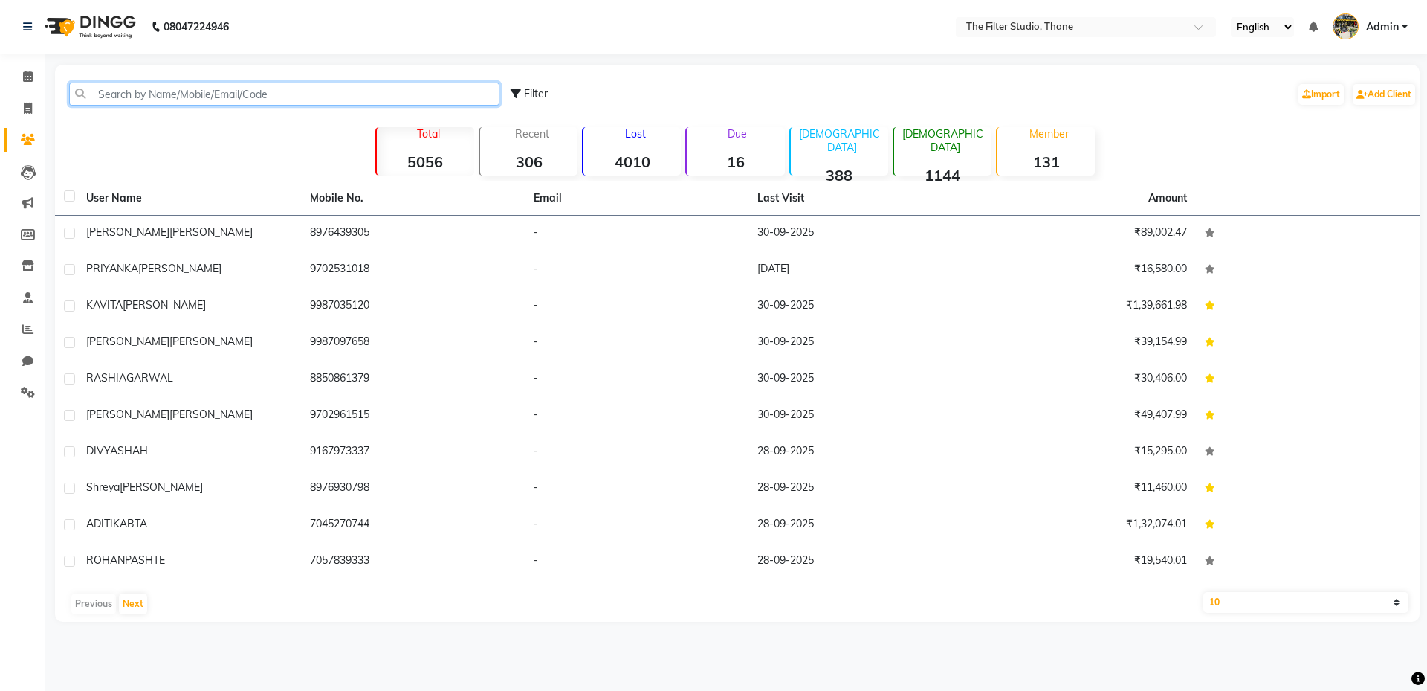
click at [155, 98] on input "text" at bounding box center [284, 94] width 430 height 23
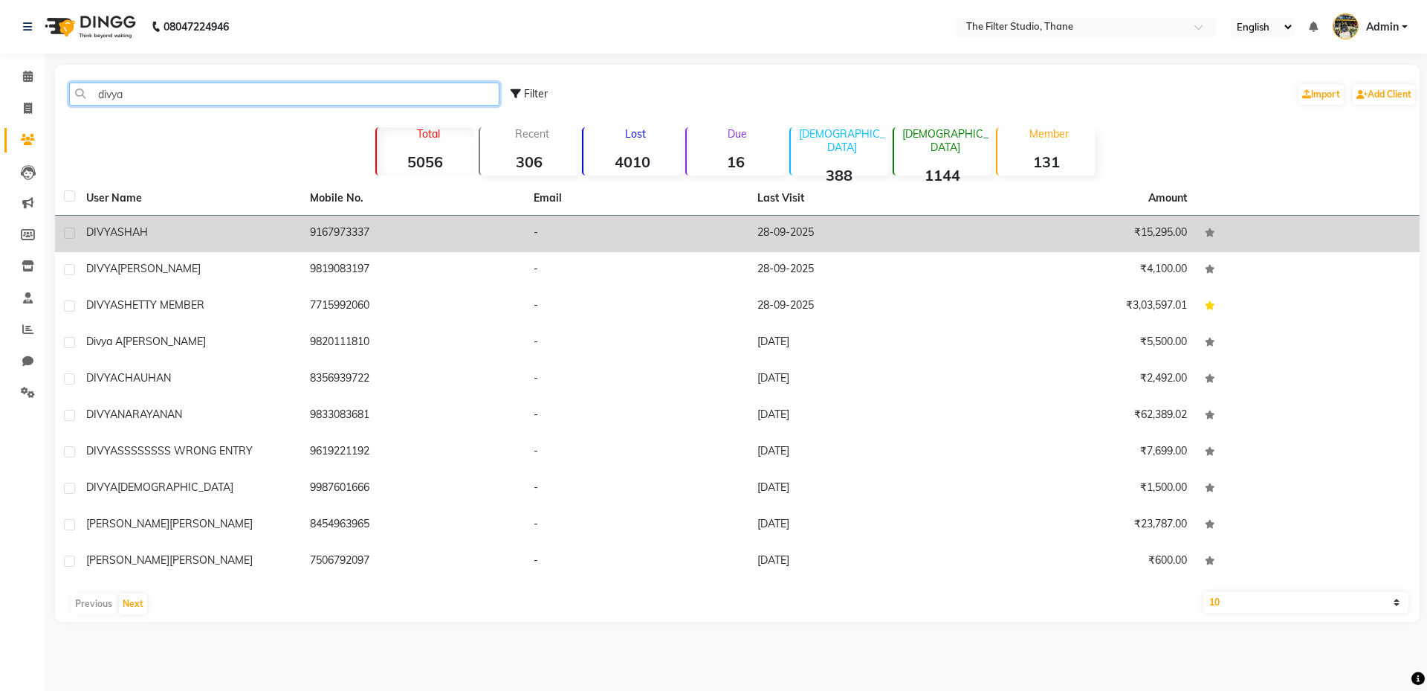
type input "divya"
click at [73, 229] on label at bounding box center [69, 232] width 11 height 11
click at [73, 229] on input "checkbox" at bounding box center [69, 234] width 10 height 10
checkbox input "true"
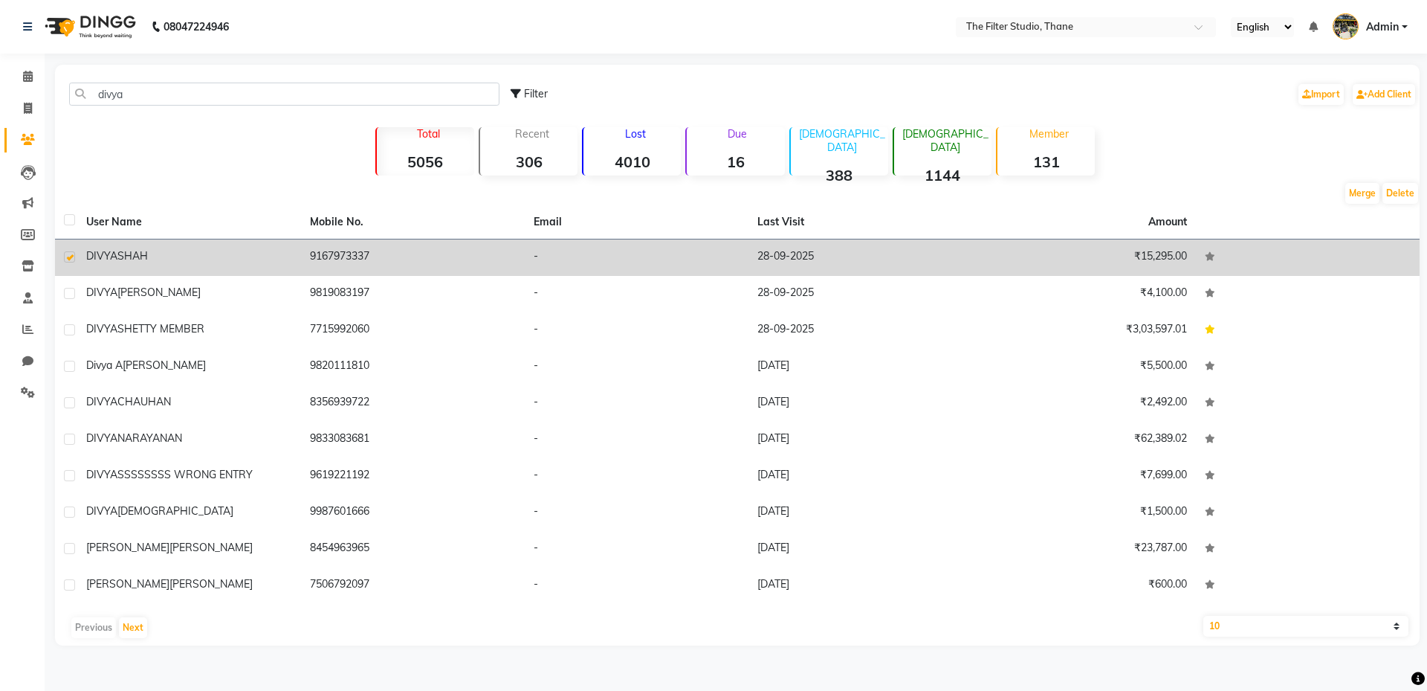
click at [144, 264] on td "[PERSON_NAME]" at bounding box center [189, 257] width 224 height 36
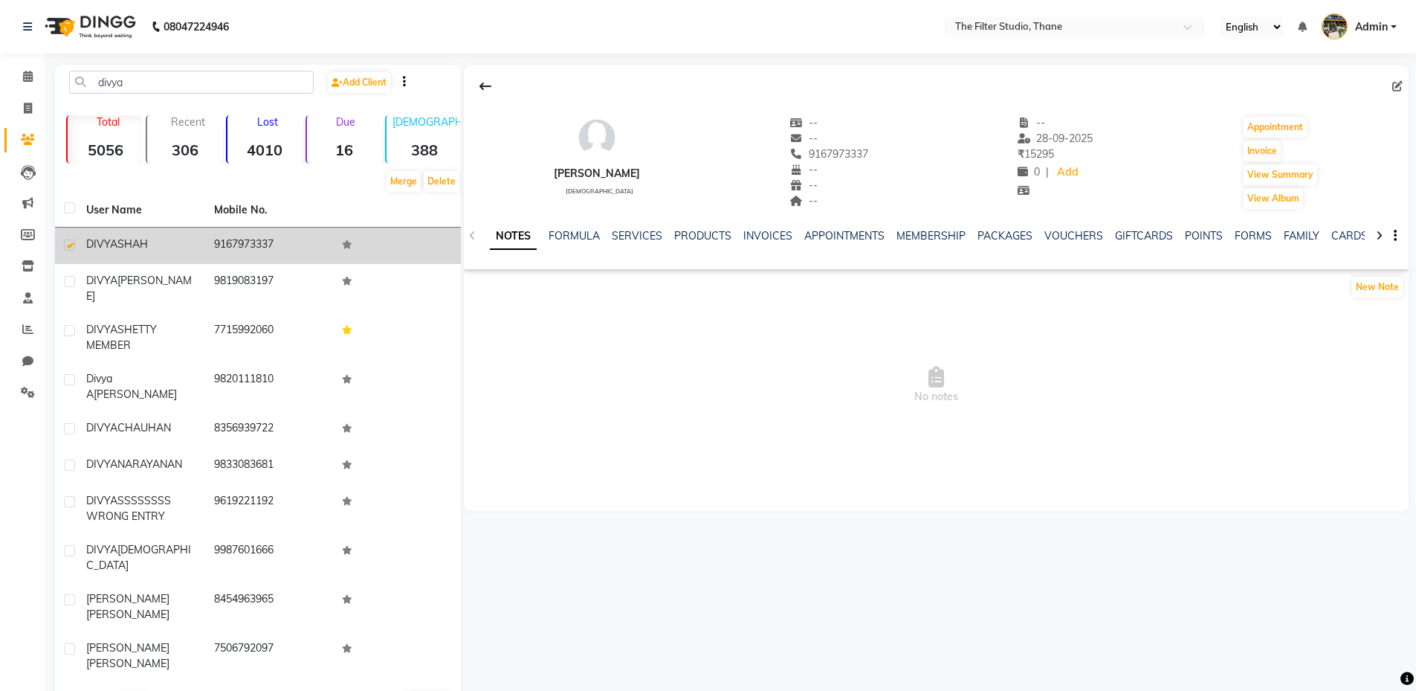
click at [144, 248] on span "SHAH" at bounding box center [132, 243] width 30 height 13
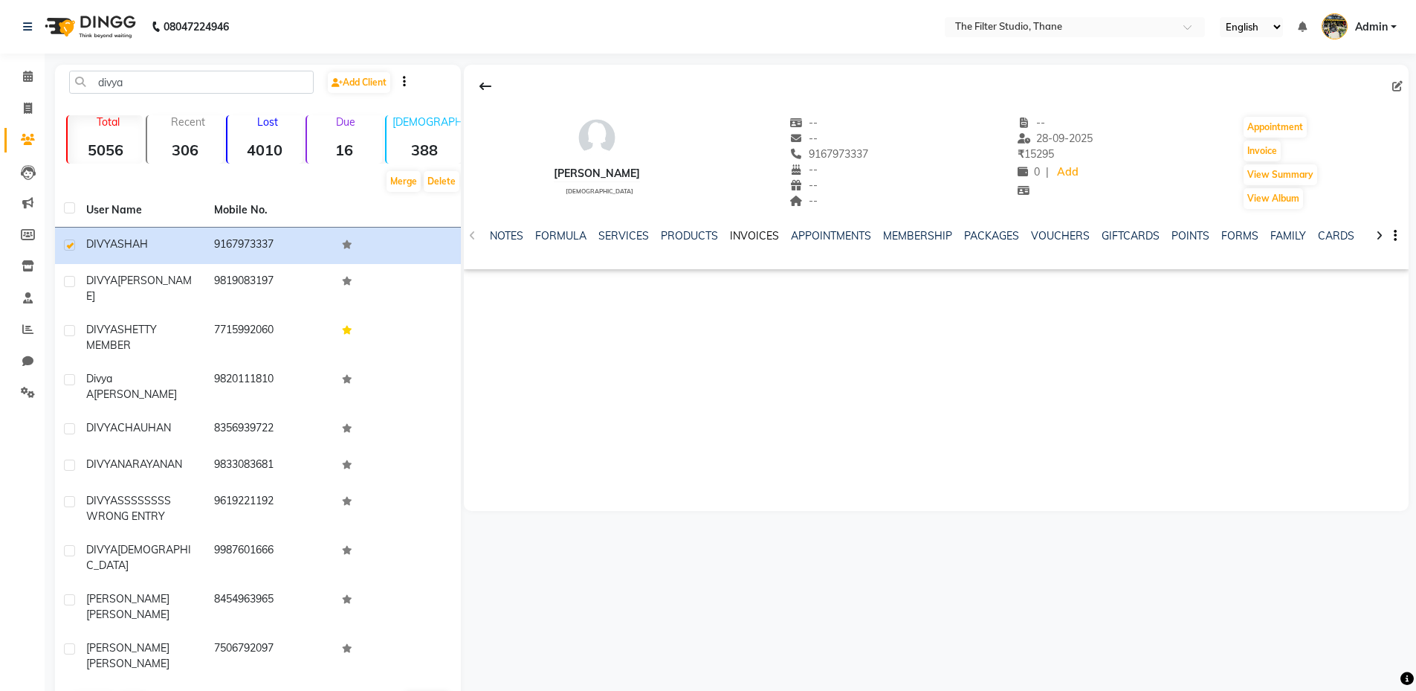
click at [760, 231] on link "INVOICES" at bounding box center [754, 235] width 49 height 13
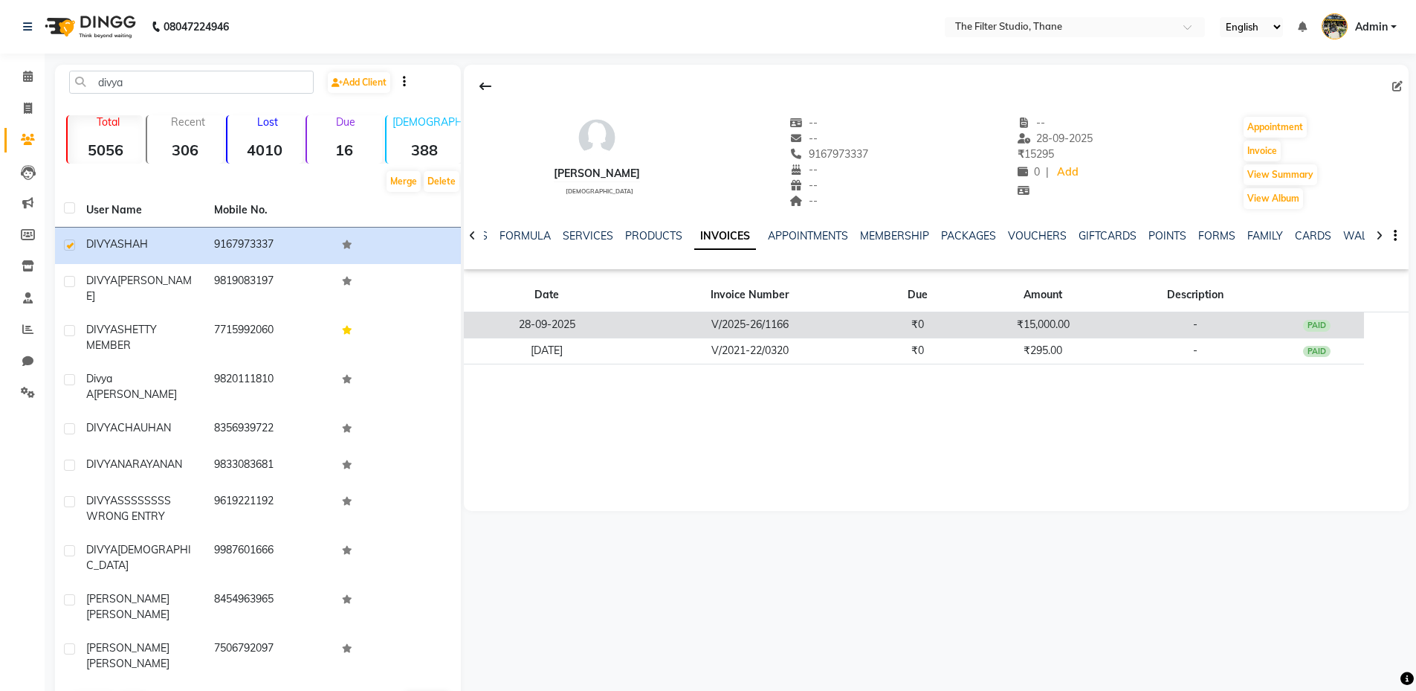
click at [734, 327] on td "V/2025-26/1166" at bounding box center [750, 325] width 241 height 26
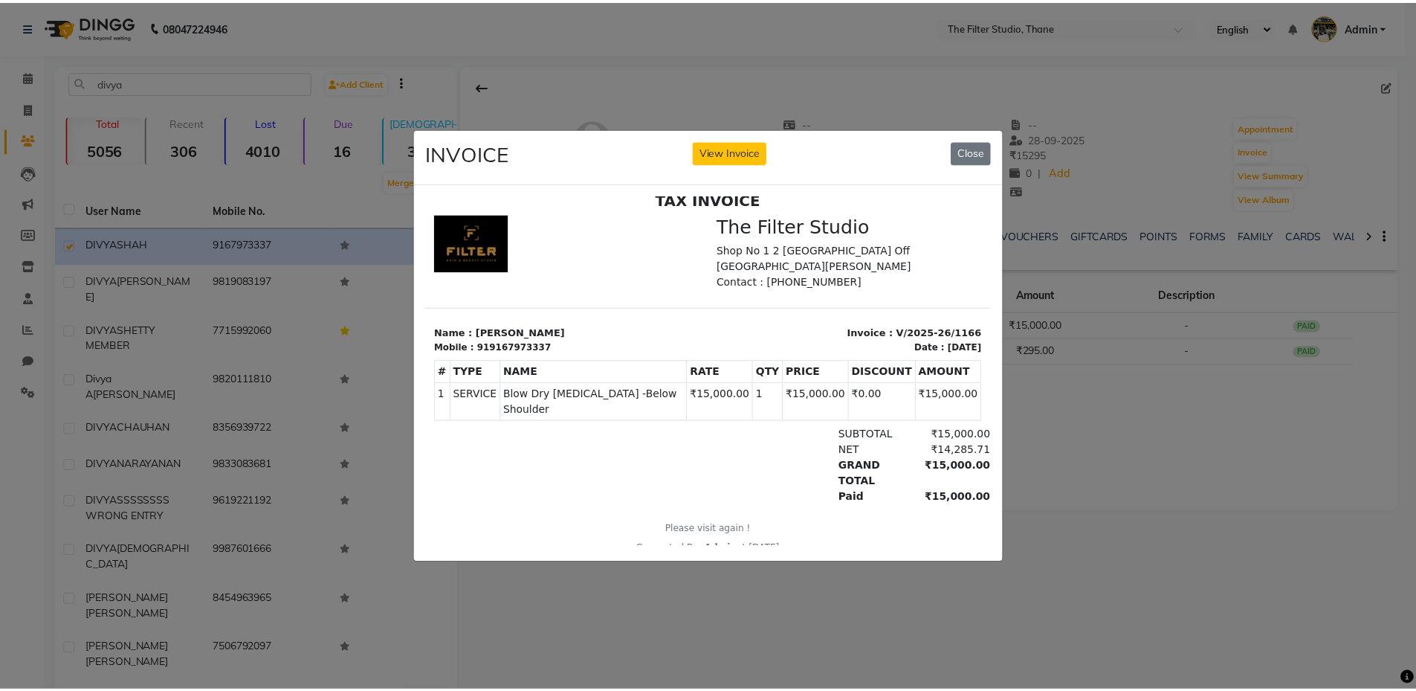
scroll to position [12, 0]
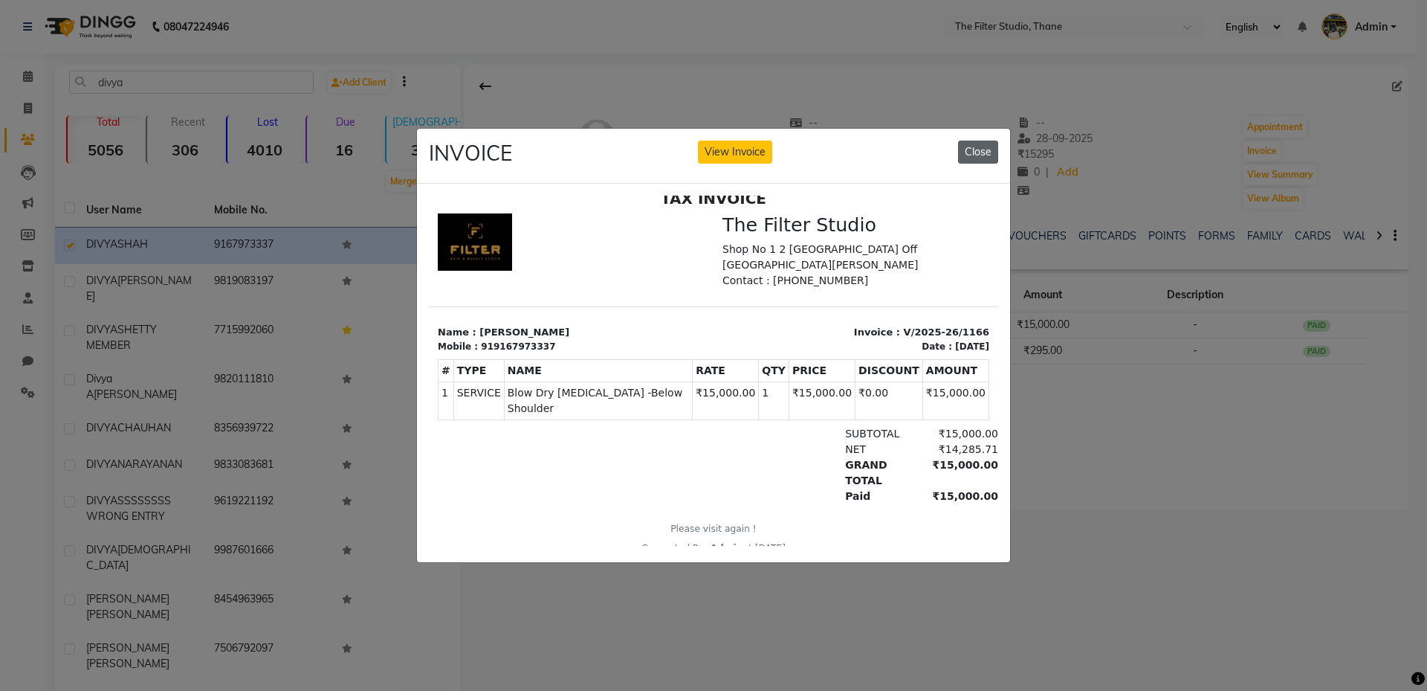
click at [969, 144] on button "Close" at bounding box center [978, 151] width 40 height 23
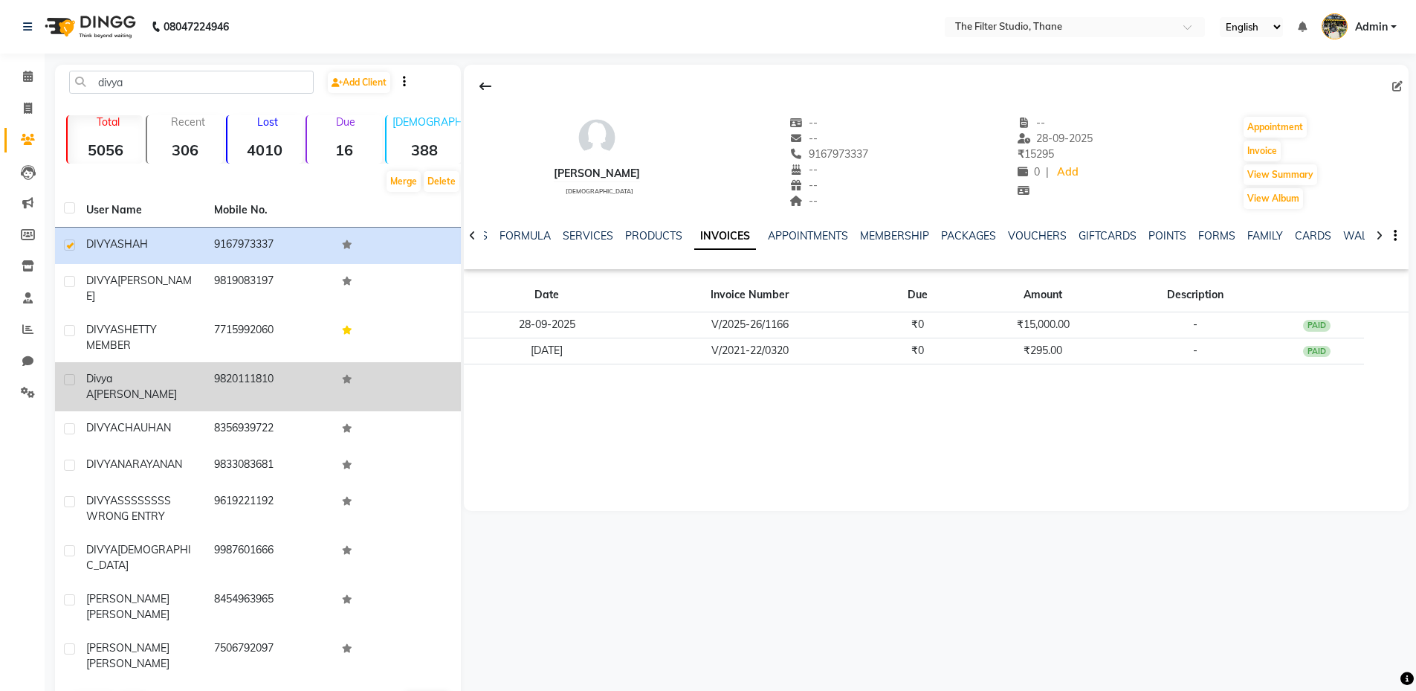
click at [85, 370] on td "[PERSON_NAME]" at bounding box center [141, 386] width 128 height 49
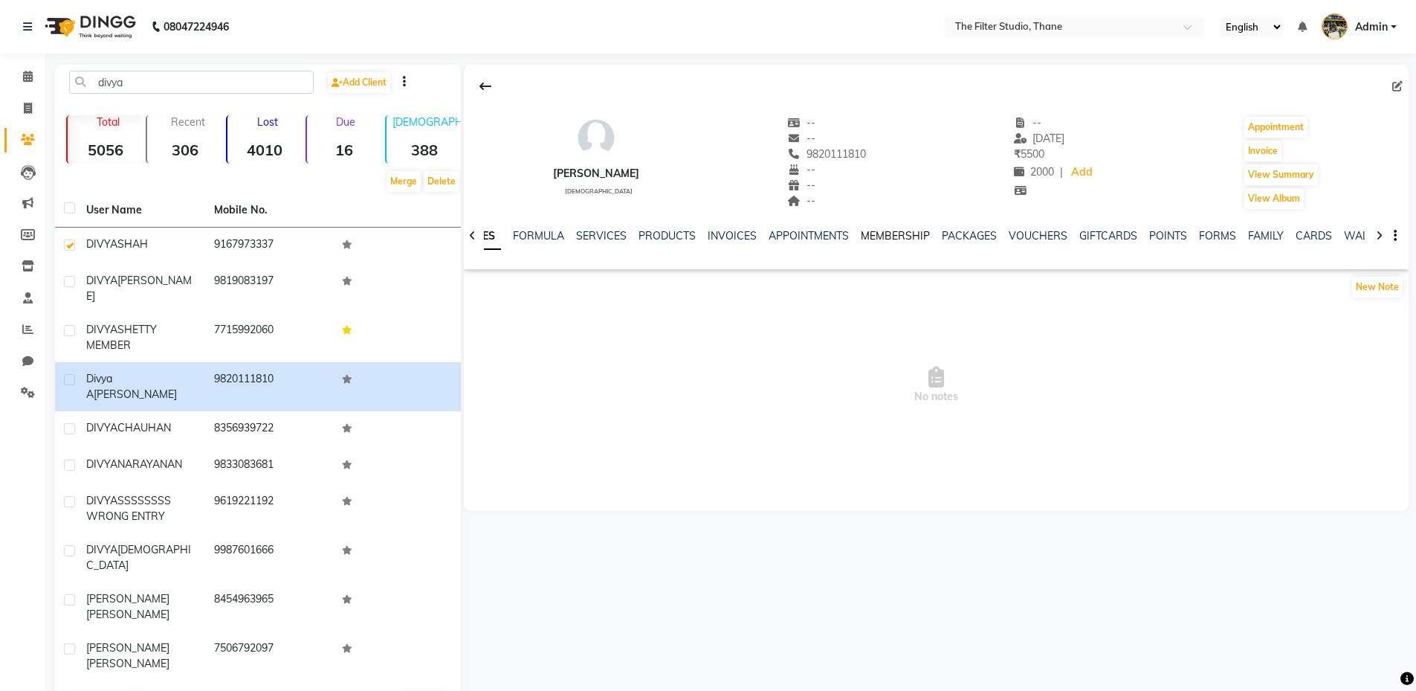
click at [899, 236] on link "MEMBERSHIP" at bounding box center [895, 235] width 69 height 13
click at [704, 233] on link "INVOICES" at bounding box center [695, 235] width 49 height 13
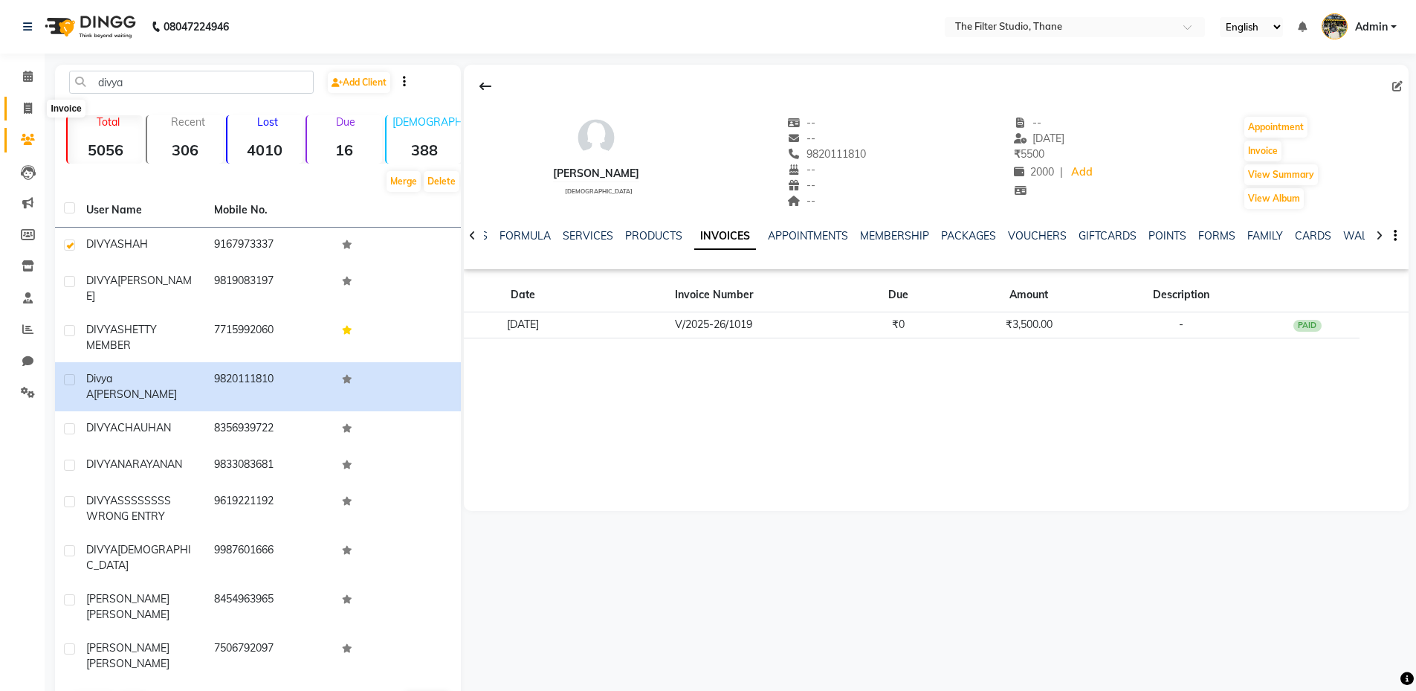
click at [33, 103] on span at bounding box center [28, 108] width 26 height 17
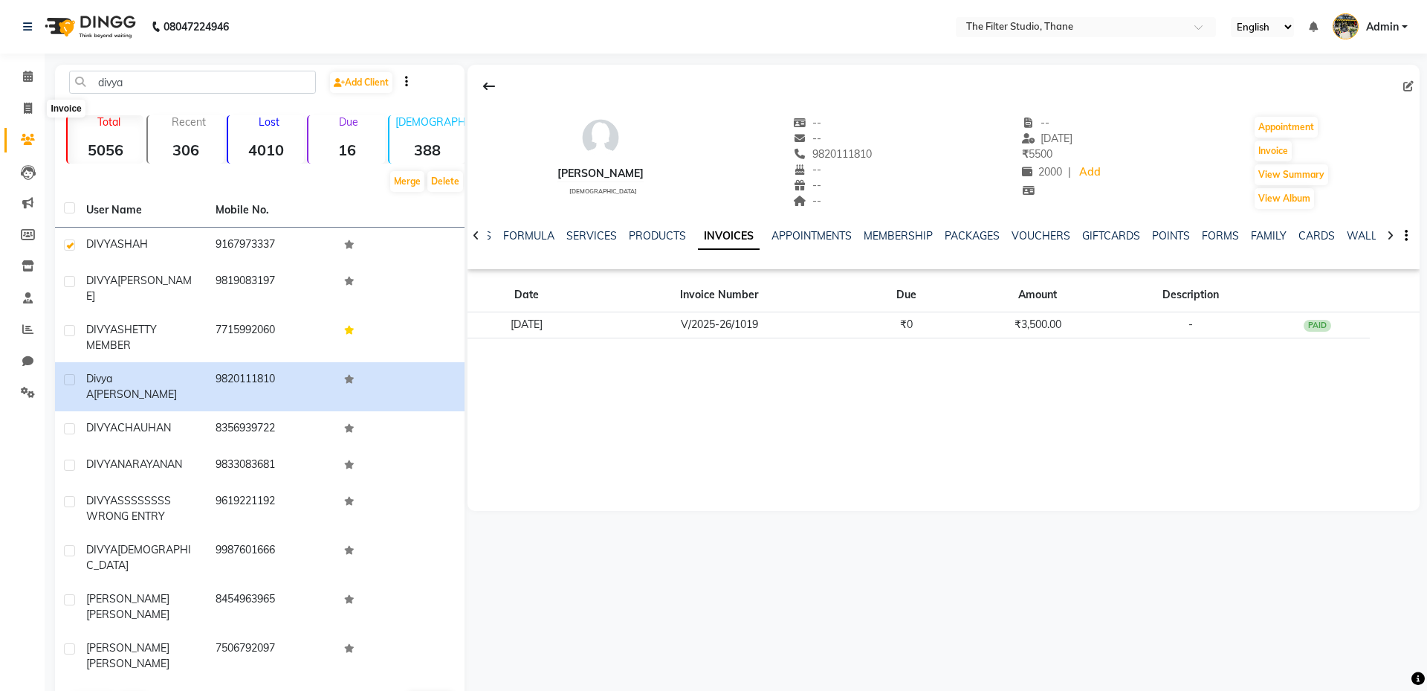
select select "8024"
select select "service"
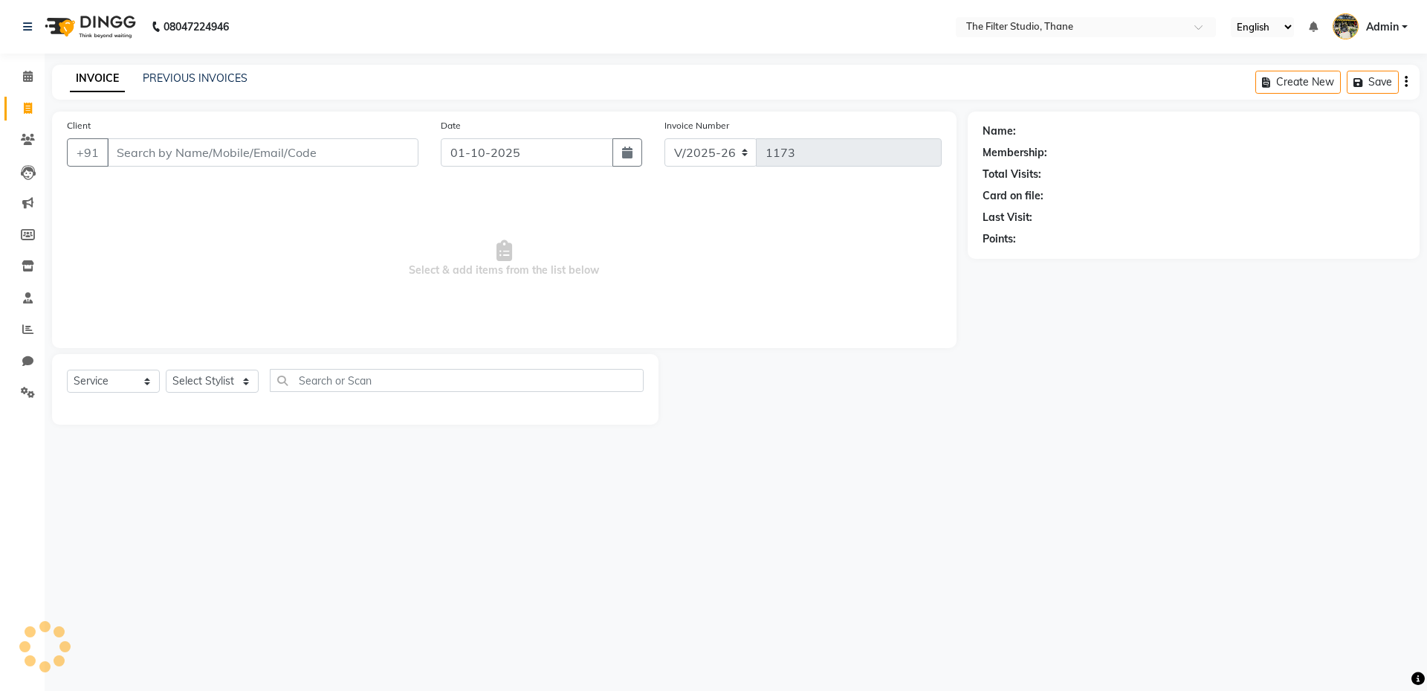
click at [179, 153] on input "Client" at bounding box center [262, 152] width 311 height 28
type input "s"
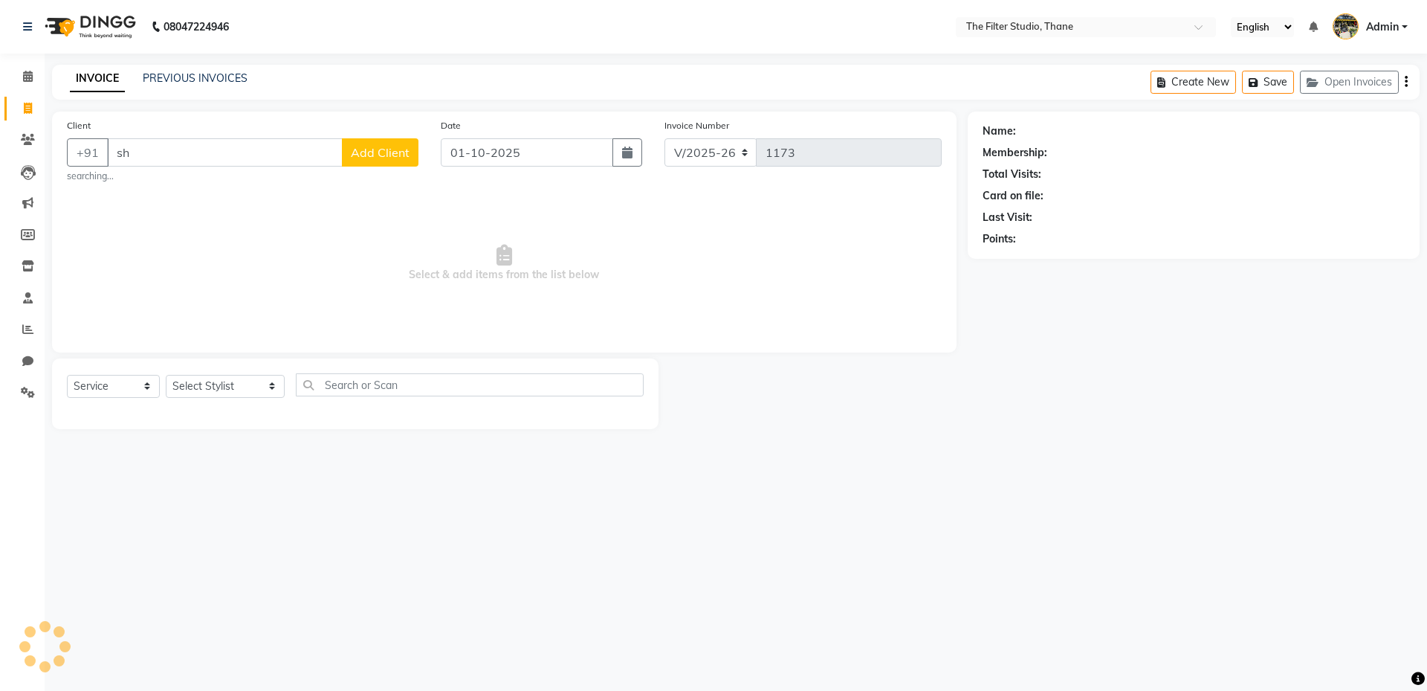
type input "s"
type input "9833143763"
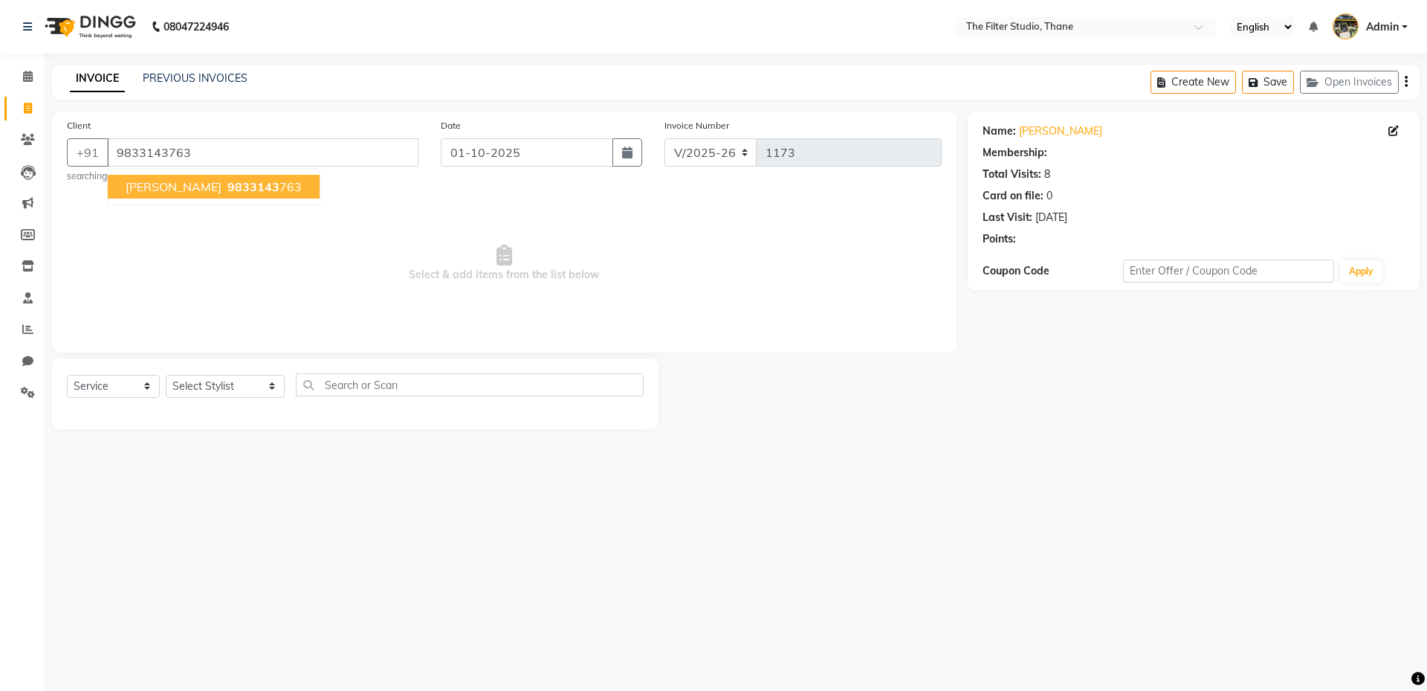
select select "1: Object"
click at [265, 188] on span "9833143" at bounding box center [253, 186] width 52 height 15
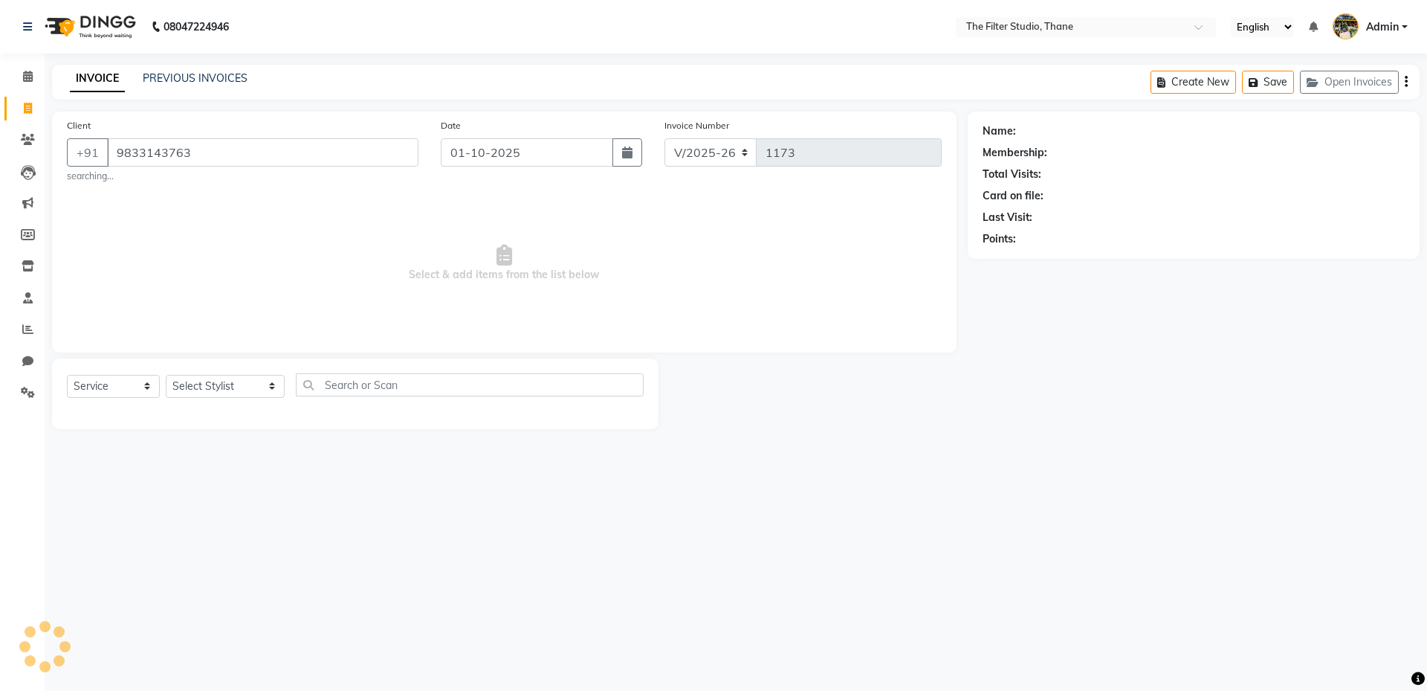
select select "1: Object"
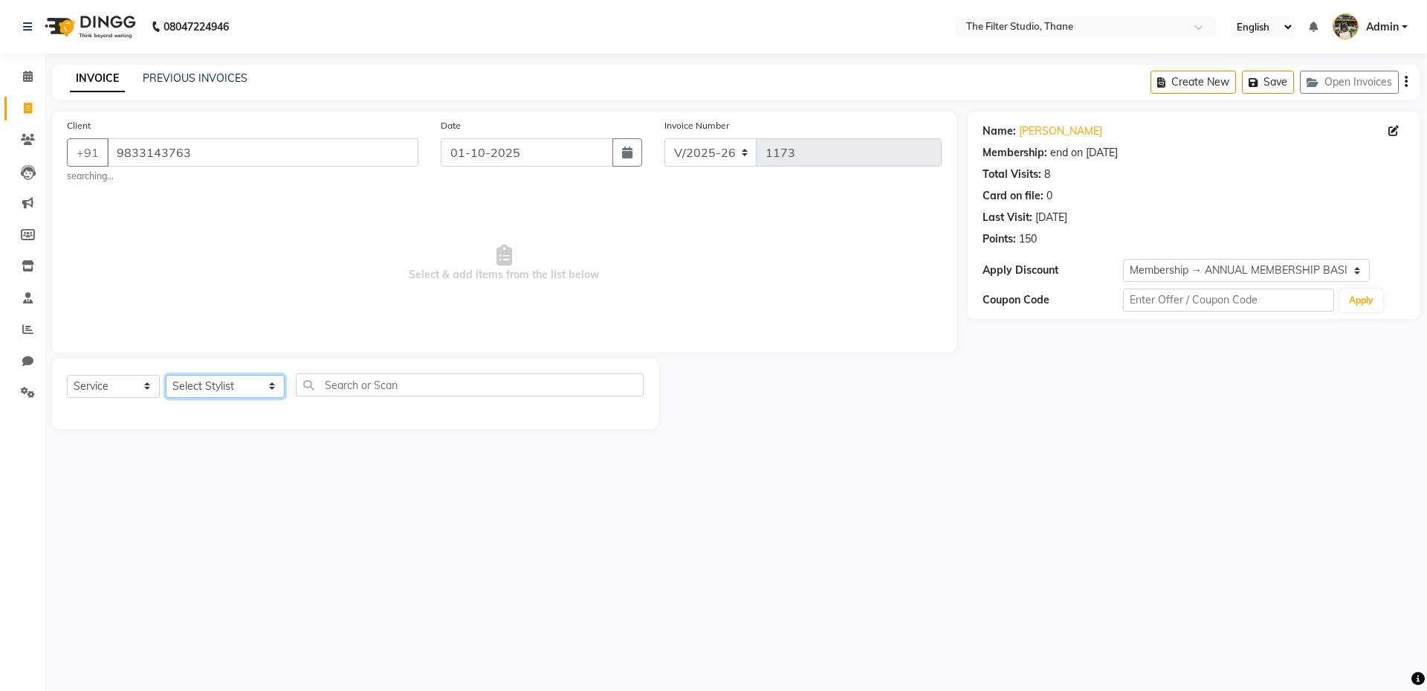
drag, startPoint x: 251, startPoint y: 392, endPoint x: 242, endPoint y: 384, distance: 11.6
click at [251, 390] on select "Select Stylist [PERSON_NAME] [PERSON_NAME] [PERSON_NAME] [PERSON_NAME] [PERSON_…" at bounding box center [225, 386] width 119 height 23
select select "74194"
click at [166, 375] on select "Select Stylist [PERSON_NAME] [PERSON_NAME] [PERSON_NAME] [PERSON_NAME] [PERSON_…" at bounding box center [225, 386] width 119 height 23
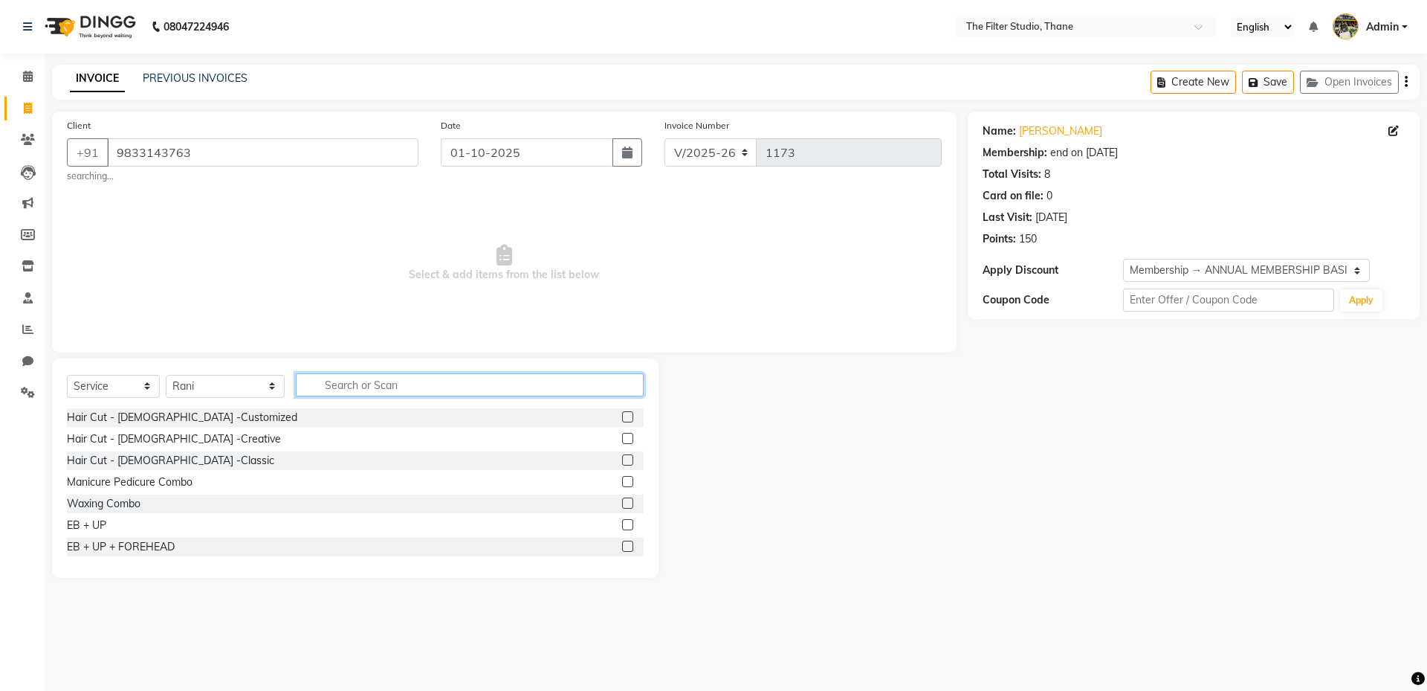
click at [321, 385] on input "text" at bounding box center [470, 384] width 348 height 23
type input "thr"
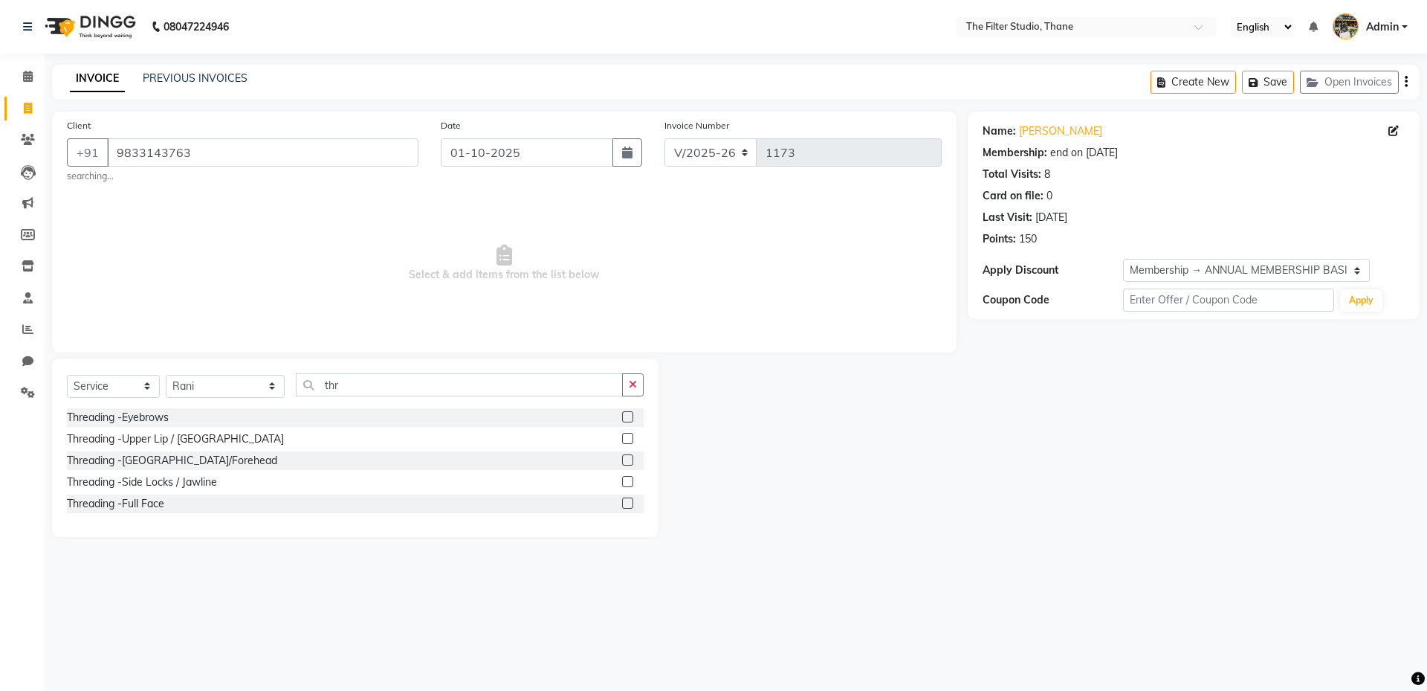
click at [631, 416] on label at bounding box center [627, 416] width 11 height 11
click at [631, 416] on input "checkbox" at bounding box center [627, 418] width 10 height 10
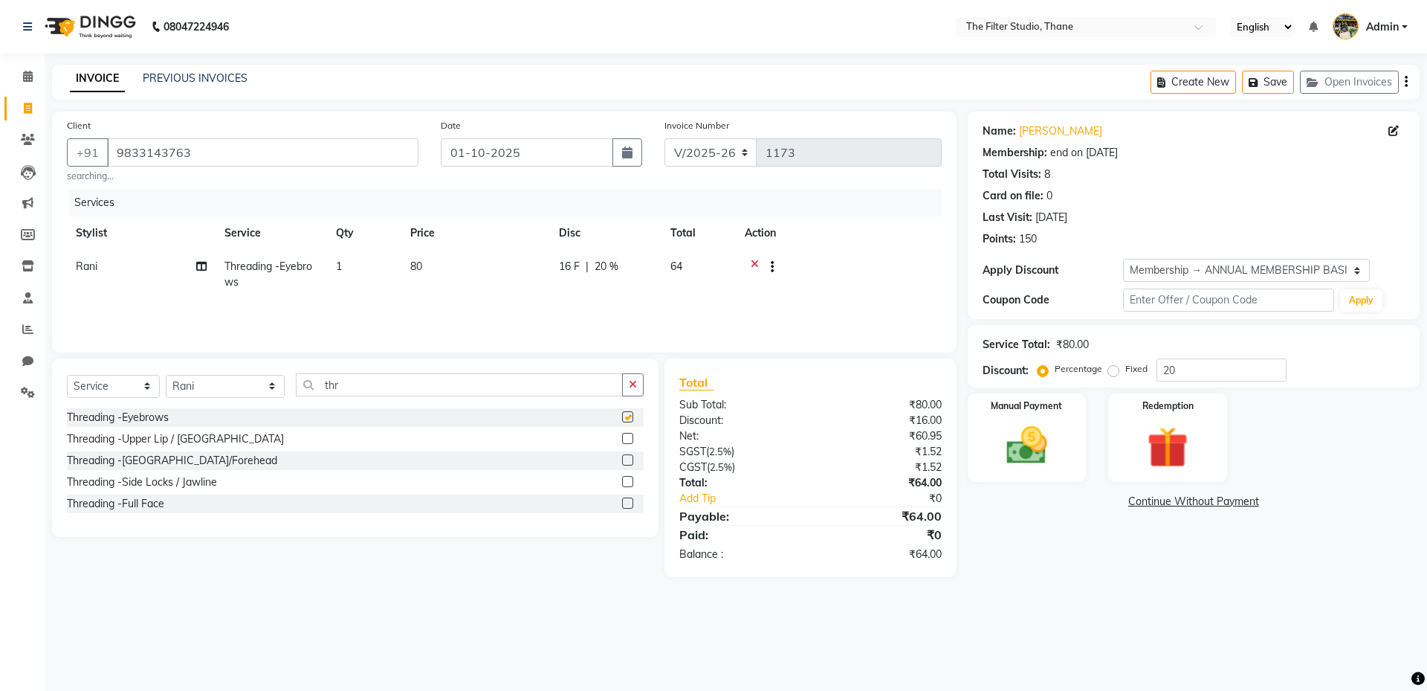
checkbox input "false"
drag, startPoint x: 350, startPoint y: 381, endPoint x: 257, endPoint y: 279, distance: 137.3
click at [250, 294] on div "Client [PHONE_NUMBER] searching... Date [DATE] Invoice Number V/2025 V/[PHONE_N…" at bounding box center [504, 344] width 927 height 465
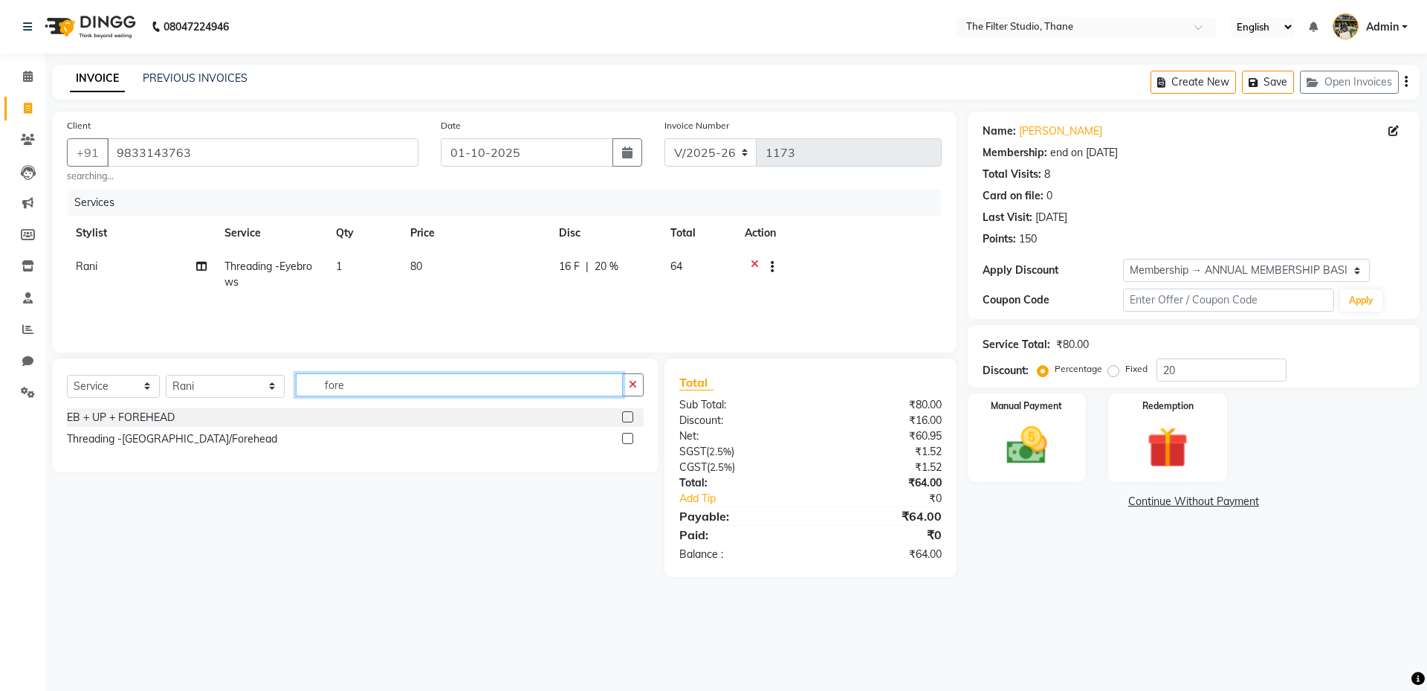
type input "fore"
click at [178, 439] on div "Threading -[GEOGRAPHIC_DATA]/Forehead" at bounding box center [172, 439] width 210 height 16
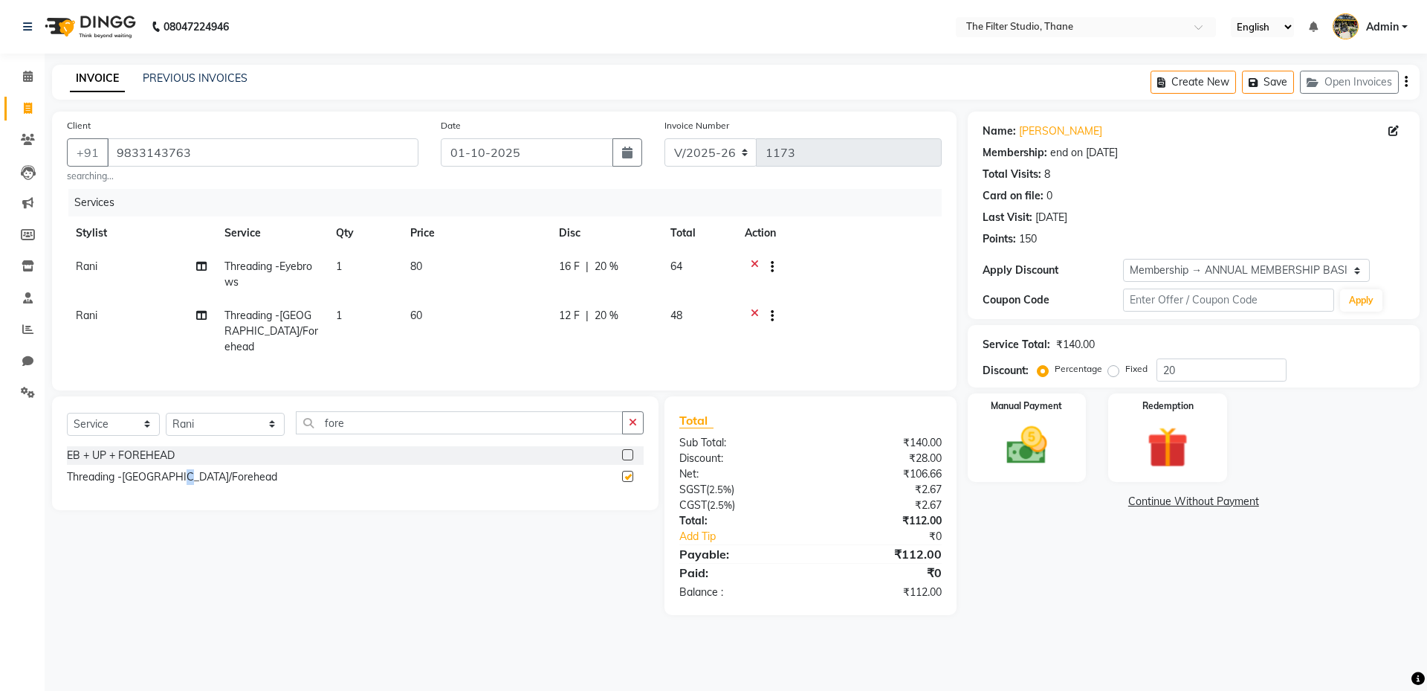
checkbox input "false"
click at [1264, 83] on button "Save" at bounding box center [1268, 82] width 52 height 23
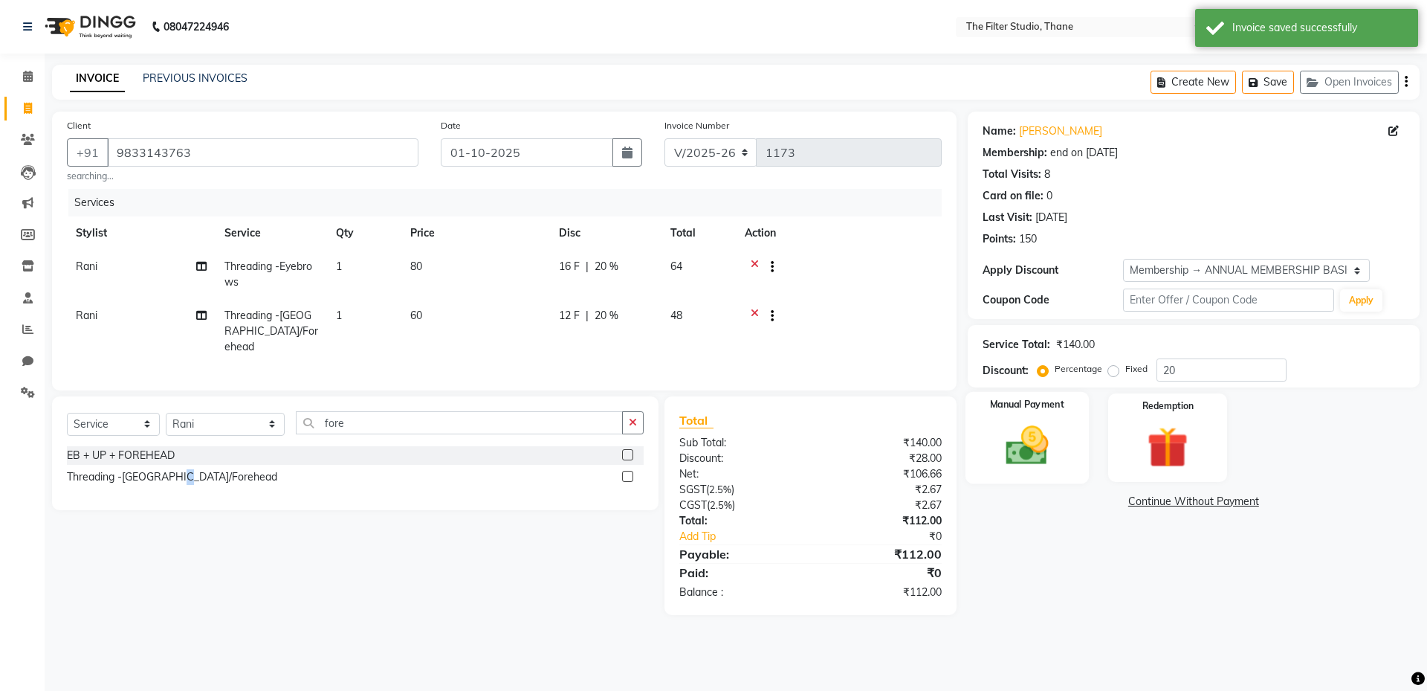
click at [1035, 452] on img at bounding box center [1026, 445] width 69 height 49
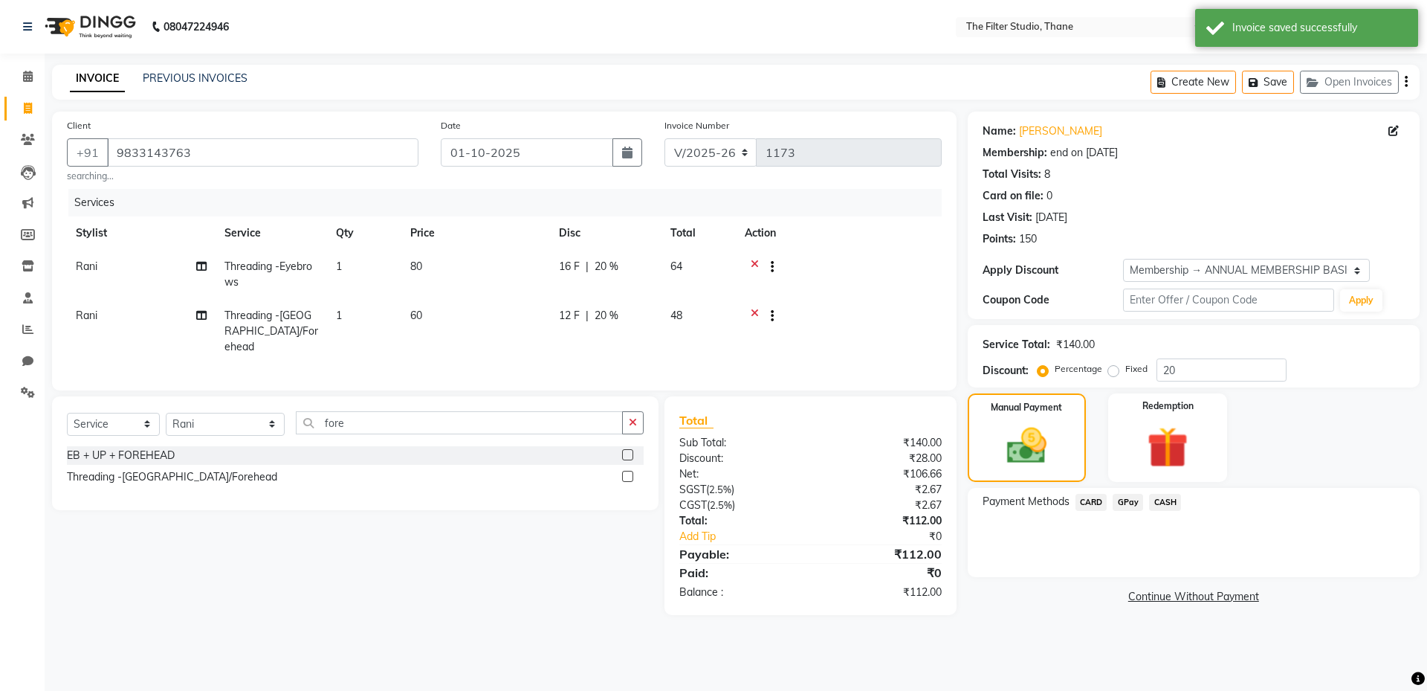
drag, startPoint x: 1172, startPoint y: 504, endPoint x: 1172, endPoint y: 514, distance: 10.4
click at [1172, 505] on span "CASH" at bounding box center [1165, 502] width 32 height 17
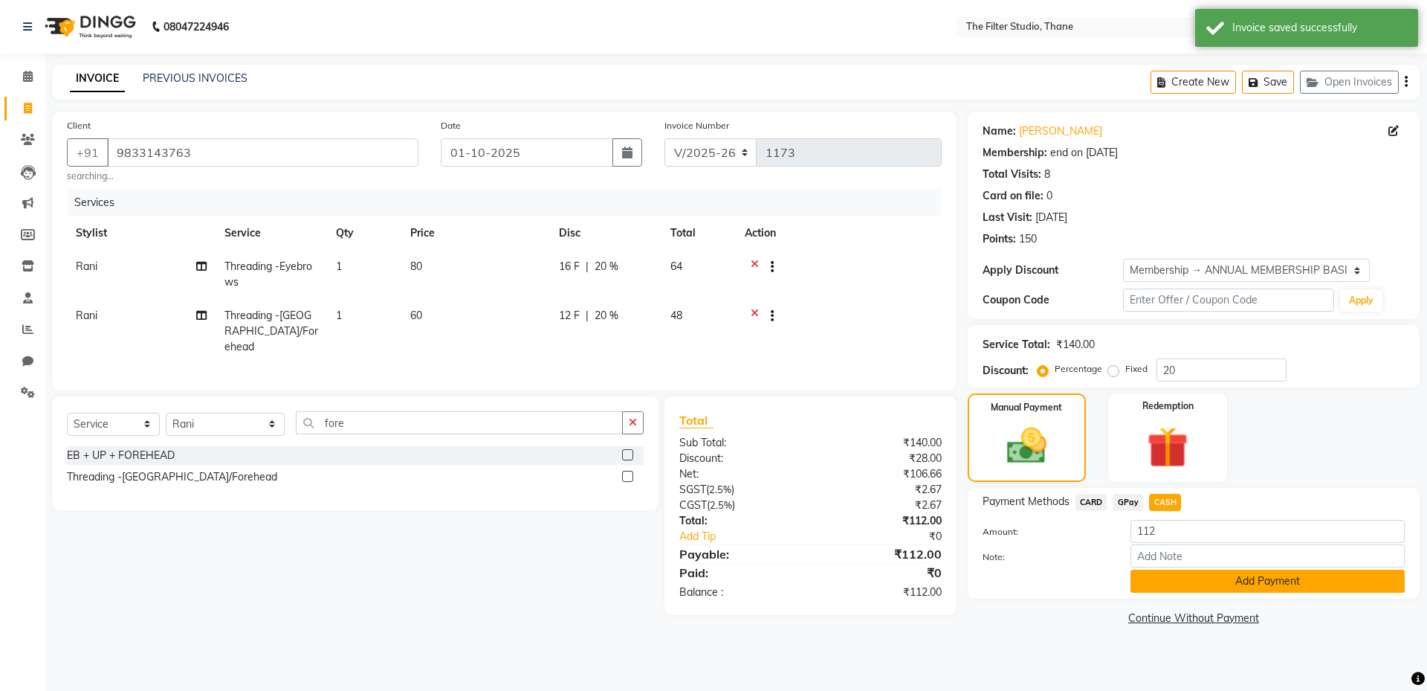
click at [1192, 579] on button "Add Payment" at bounding box center [1268, 580] width 274 height 23
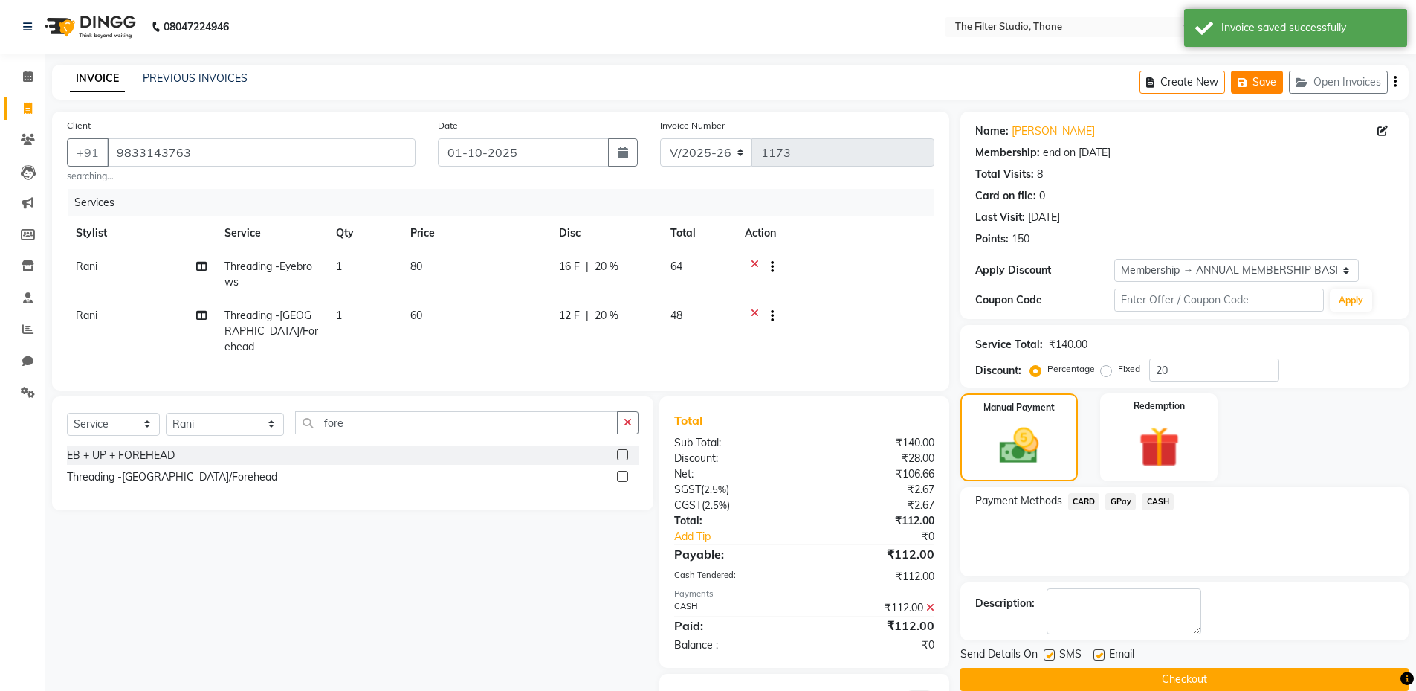
click at [1250, 79] on icon "button" at bounding box center [1245, 82] width 15 height 10
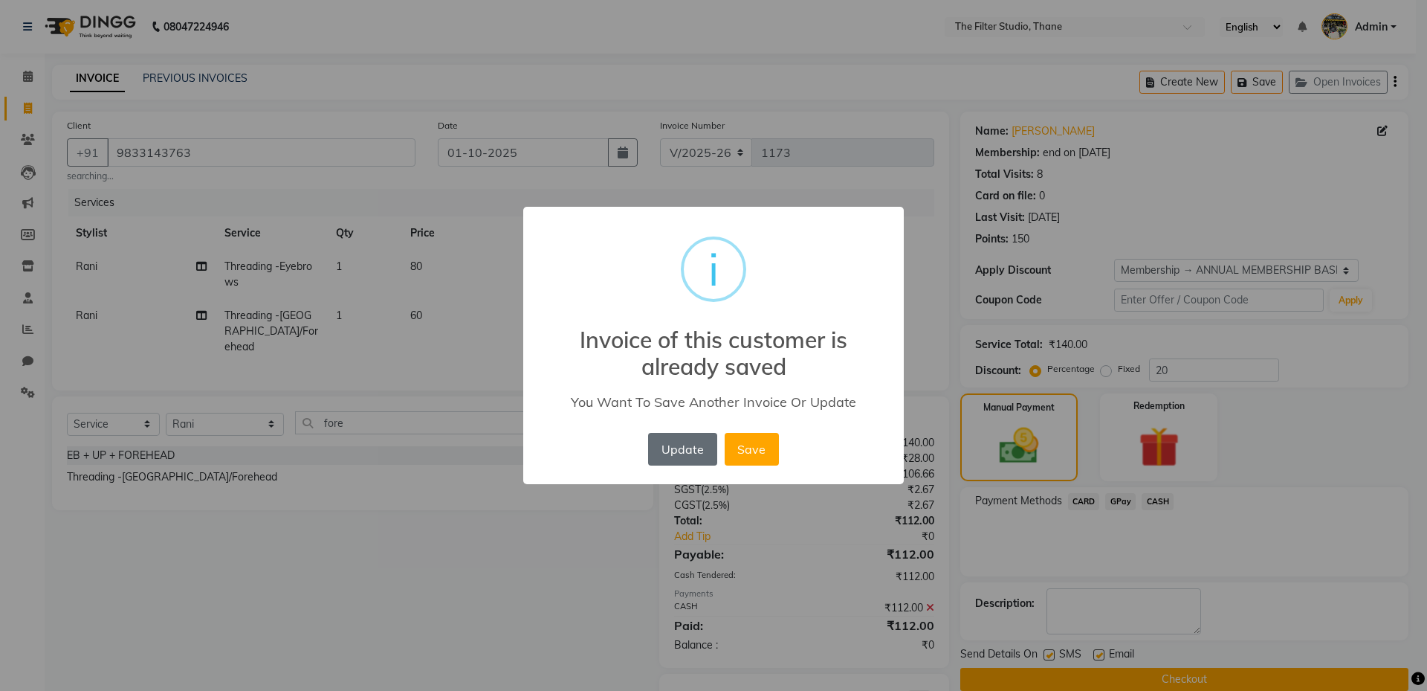
click at [676, 456] on button "Update" at bounding box center [682, 449] width 68 height 33
